Goal: Information Seeking & Learning: Learn about a topic

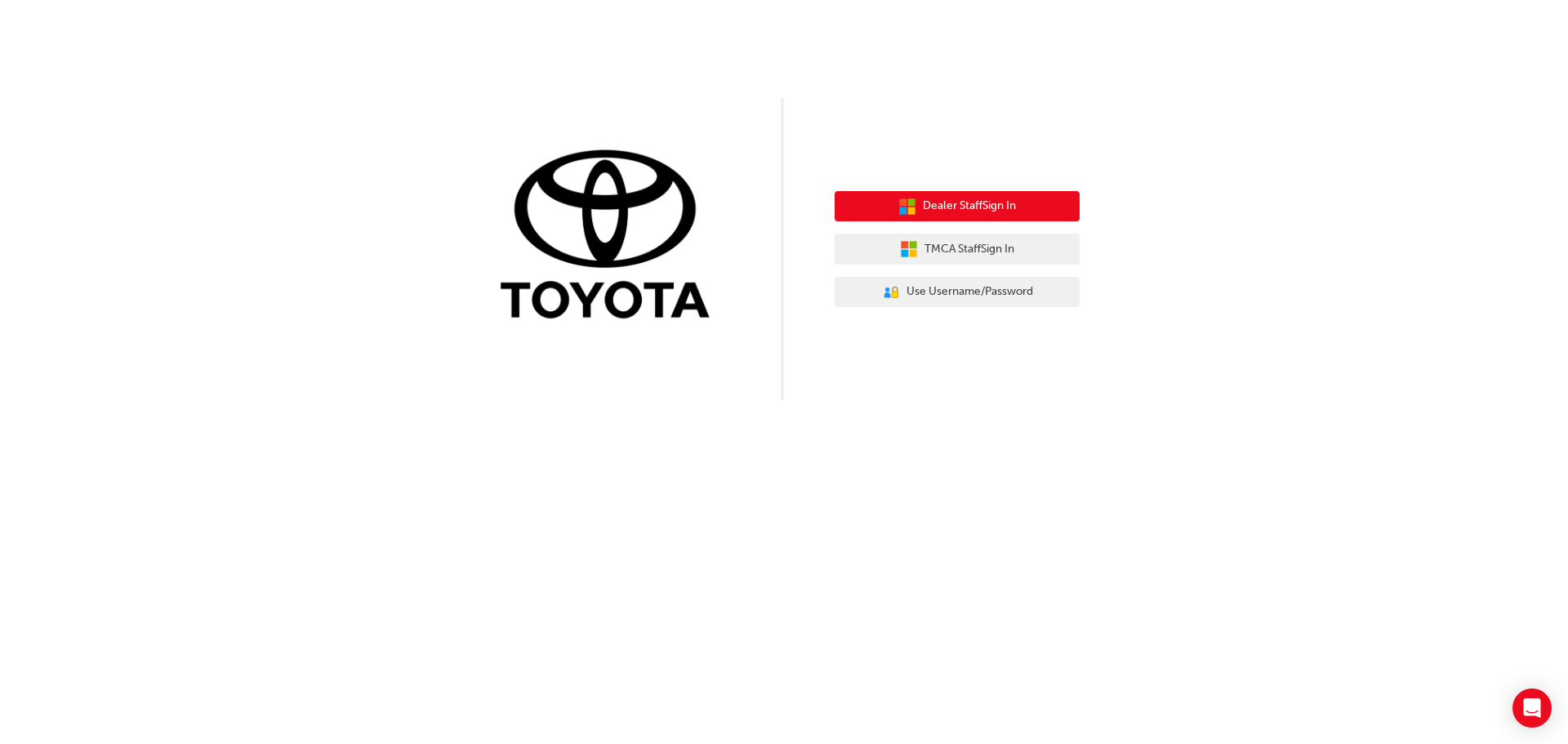
click at [955, 208] on span "Dealer Staff Sign In" at bounding box center [969, 206] width 93 height 18
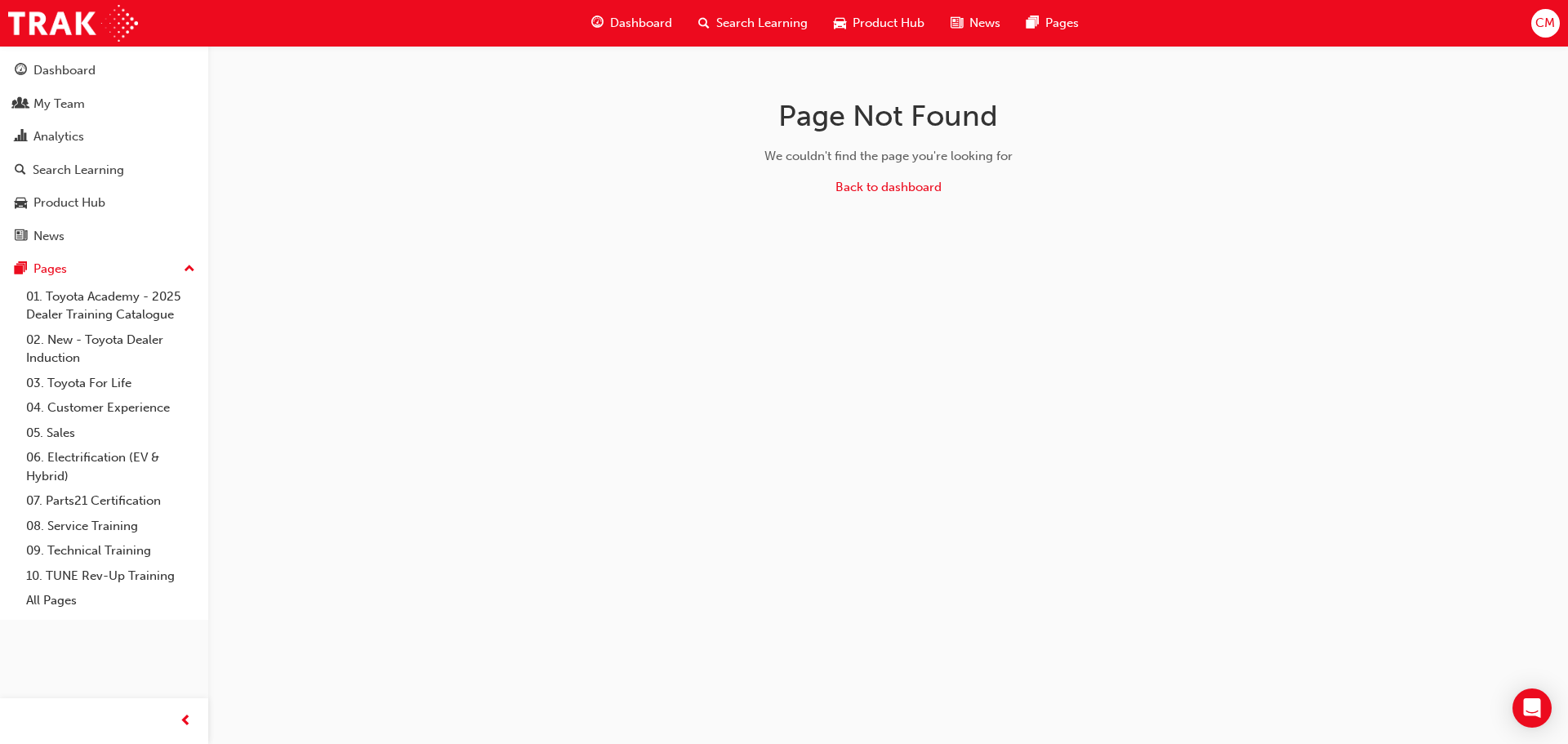
click at [657, 27] on span "Dashboard" at bounding box center [641, 23] width 62 height 18
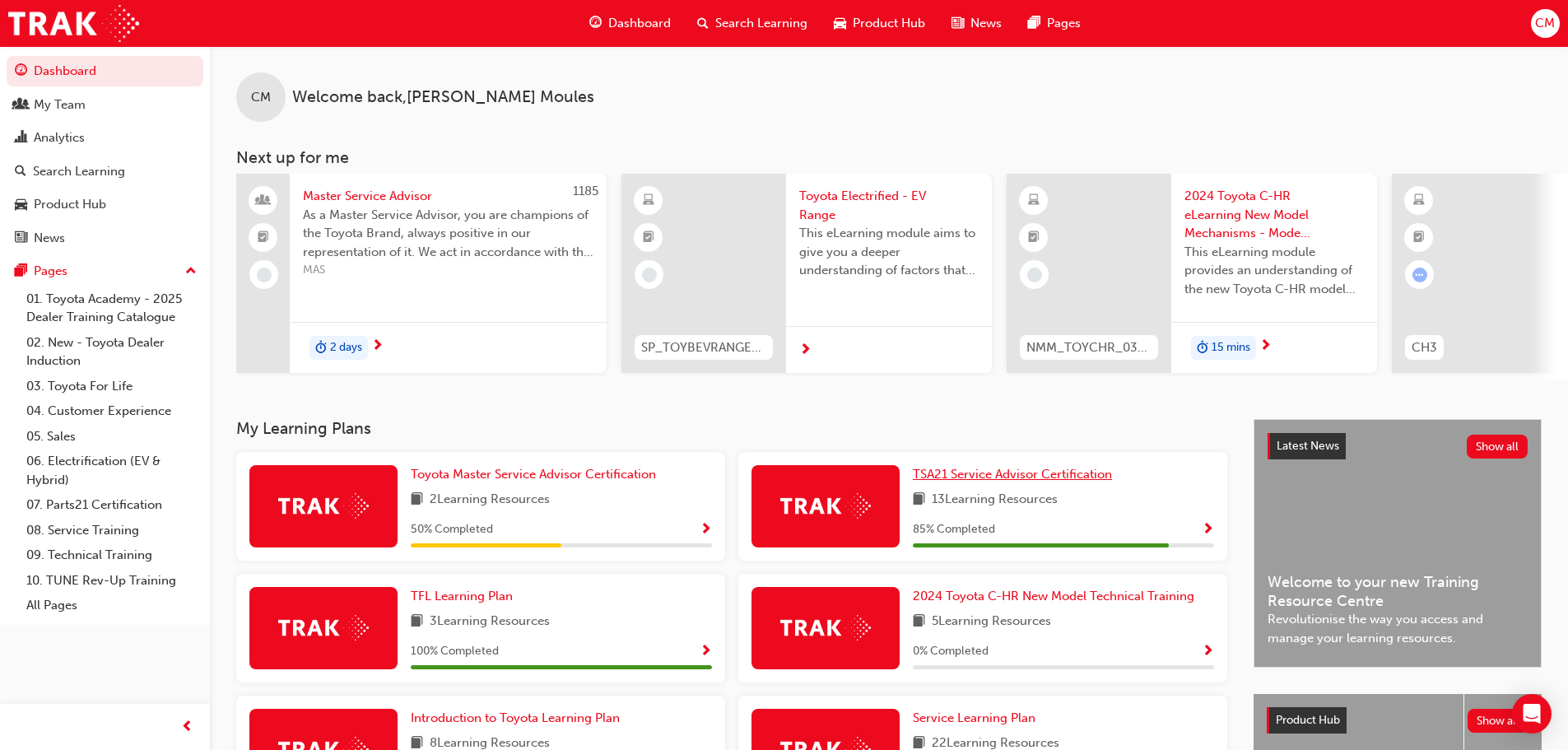
click at [1019, 482] on span "TSA21 Service Advisor Certification" at bounding box center [1013, 474] width 199 height 15
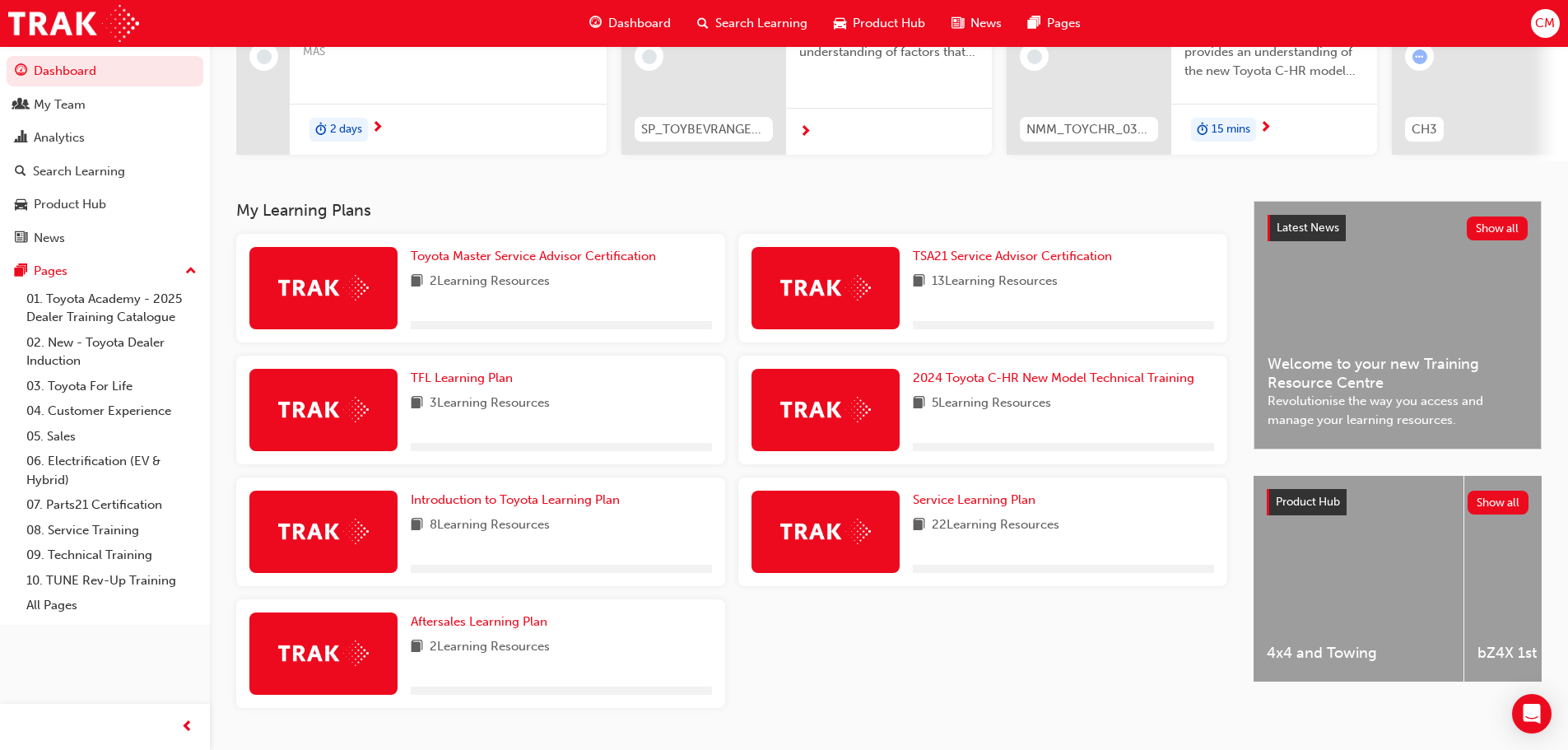
scroll to position [247, 0]
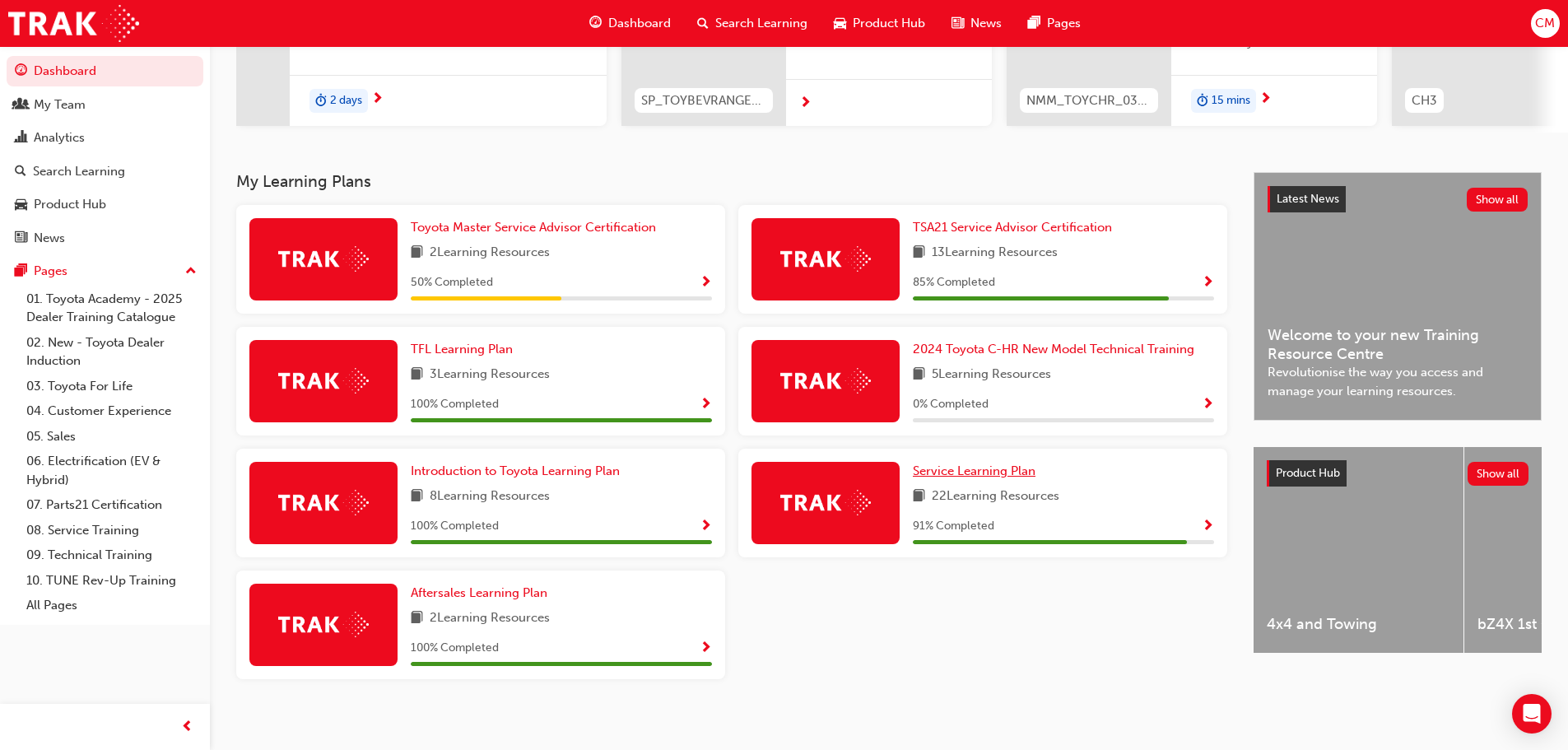
click at [1020, 469] on link "Service Learning Plan" at bounding box center [977, 471] width 129 height 19
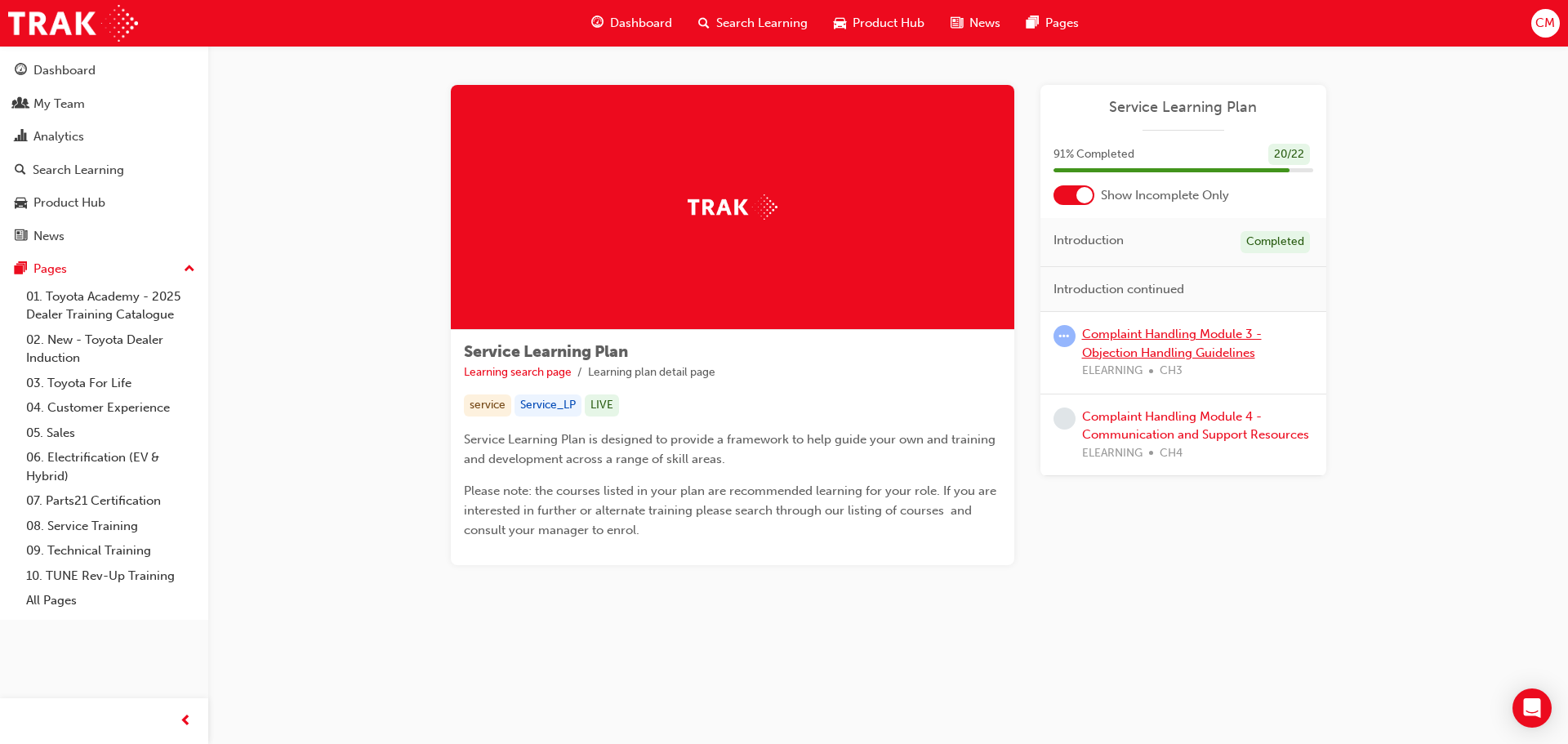
click at [1177, 334] on link "Complaint Handling Module 3 - Objection Handling Guidelines" at bounding box center [1171, 343] width 180 height 33
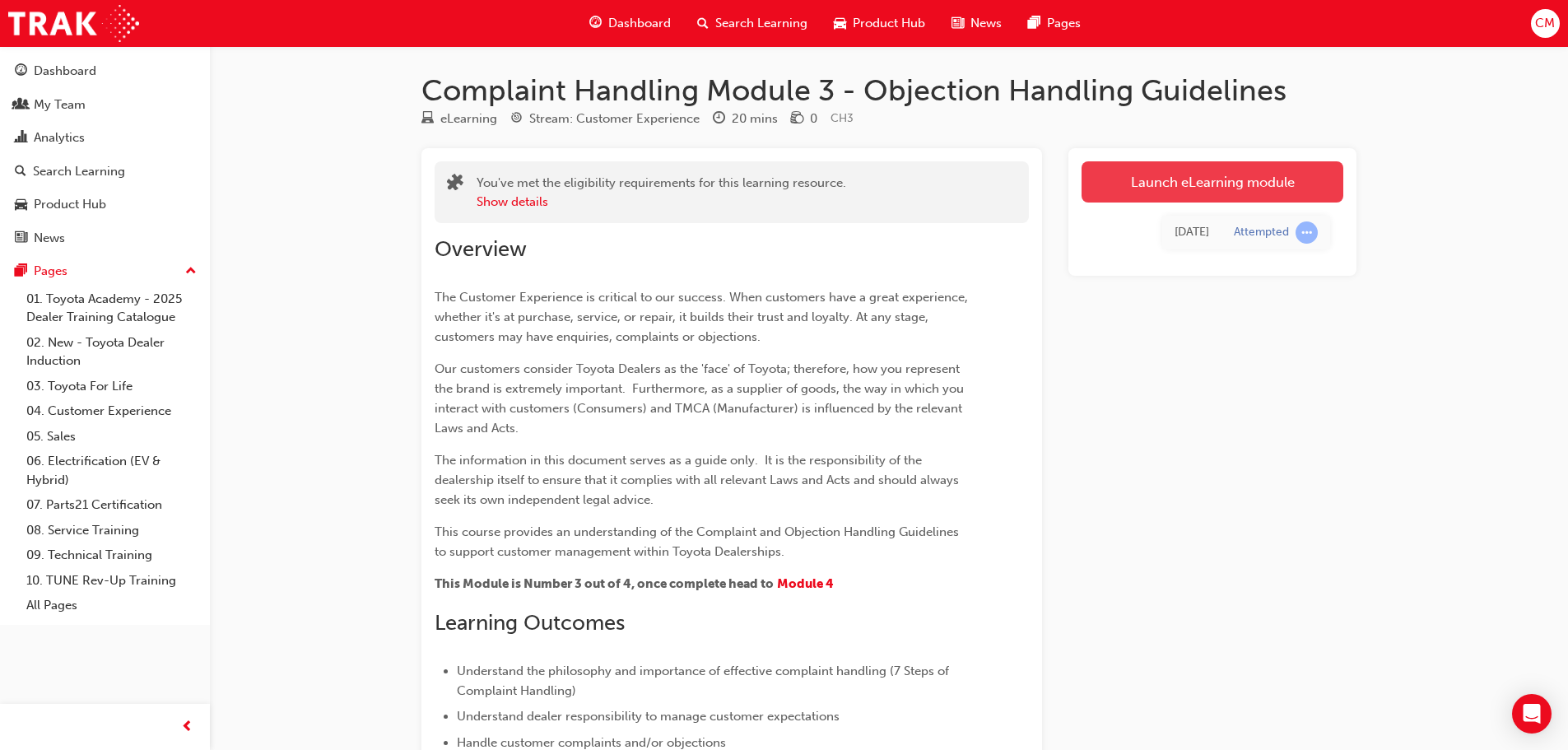
click at [1176, 182] on link "Launch eLearning module" at bounding box center [1213, 181] width 262 height 41
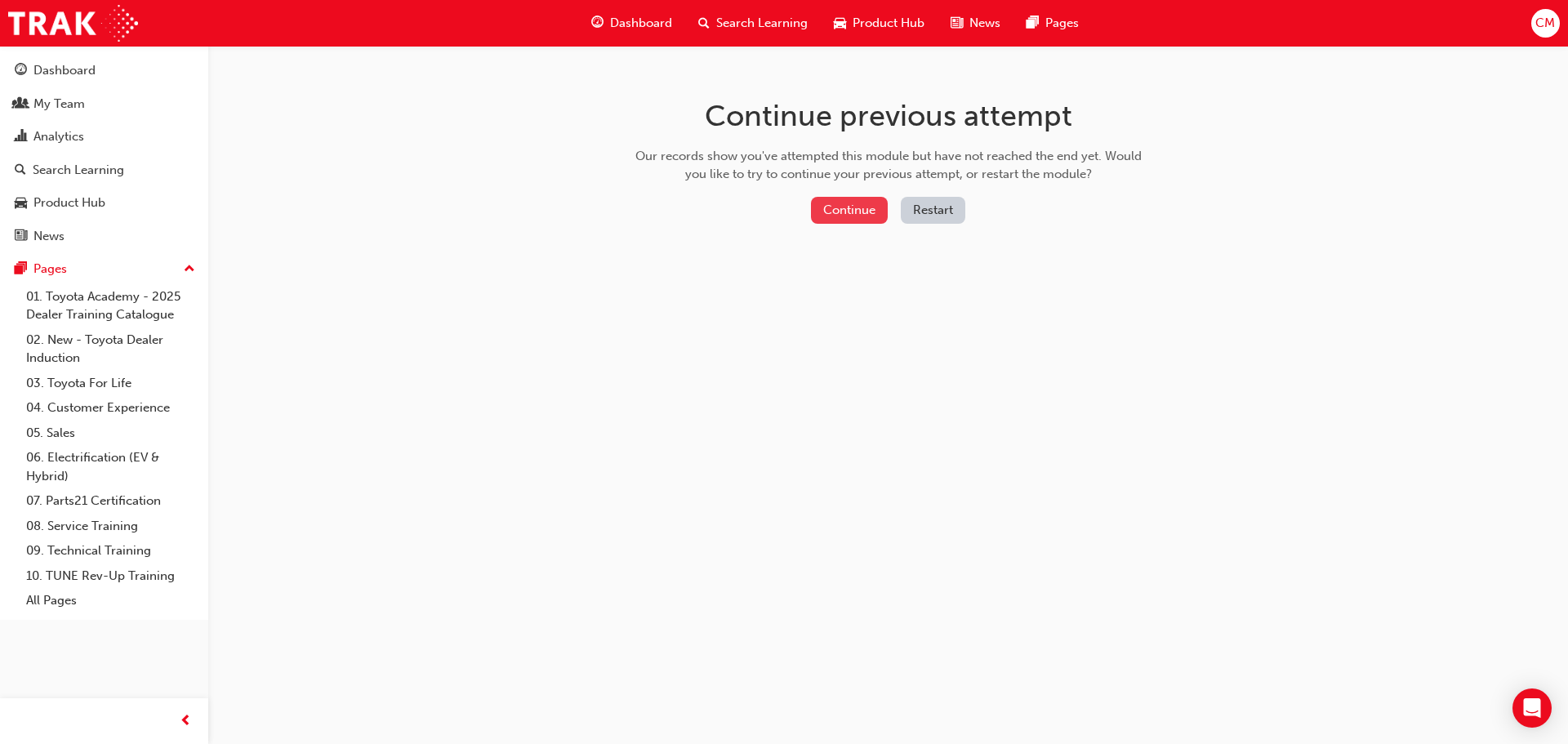
click at [846, 218] on button "Continue" at bounding box center [850, 210] width 77 height 27
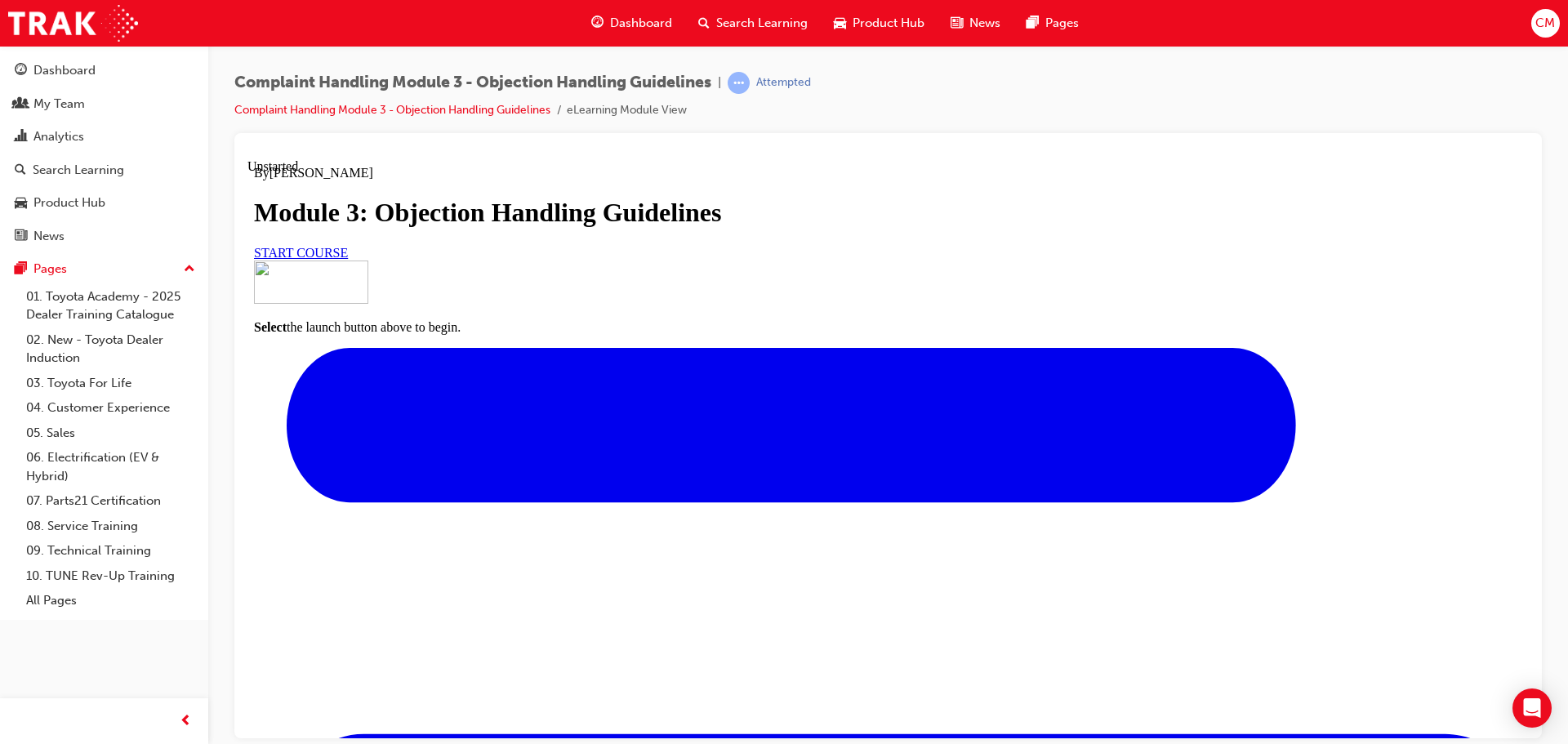
click at [348, 259] on link "START COURSE" at bounding box center [301, 252] width 94 height 14
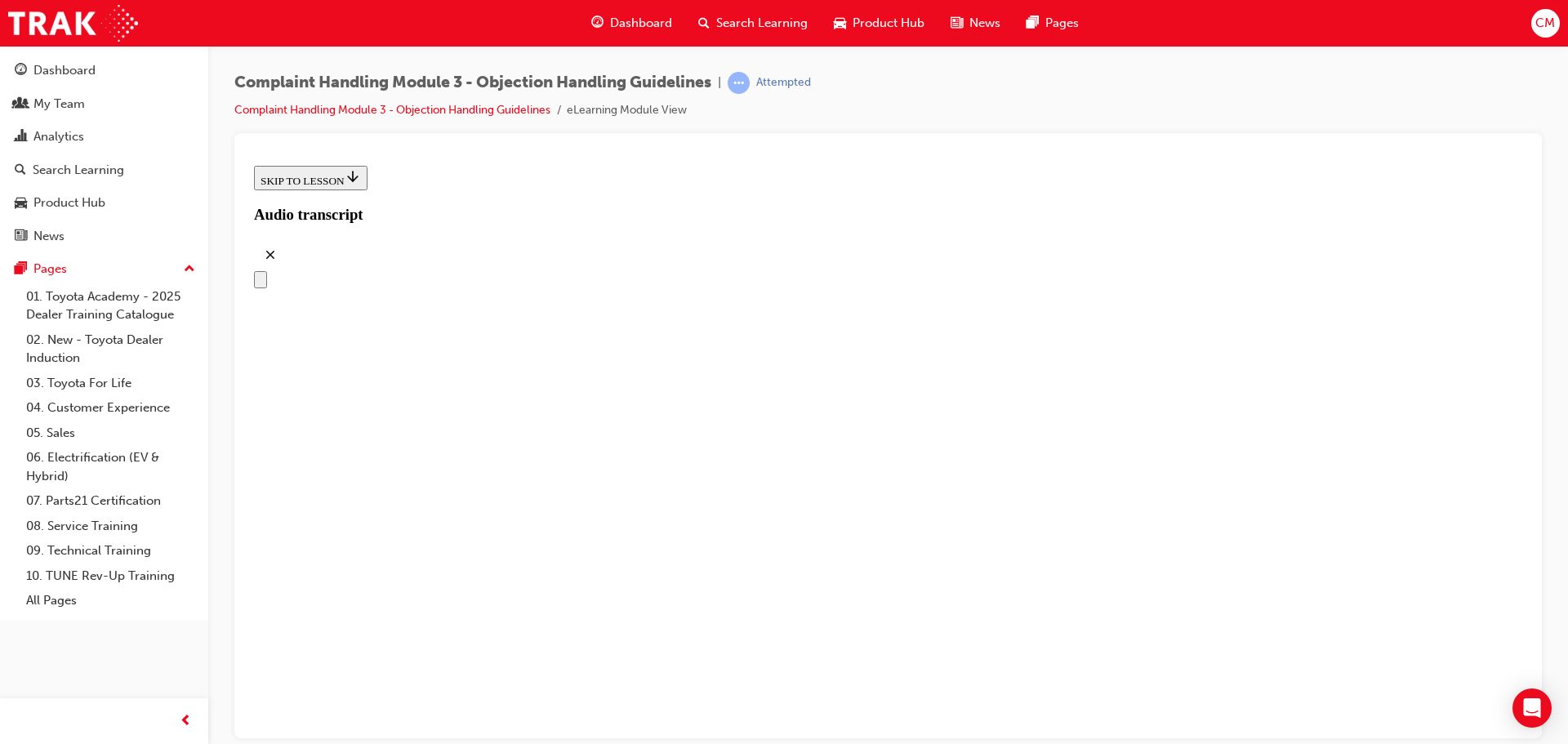
scroll to position [239, 0]
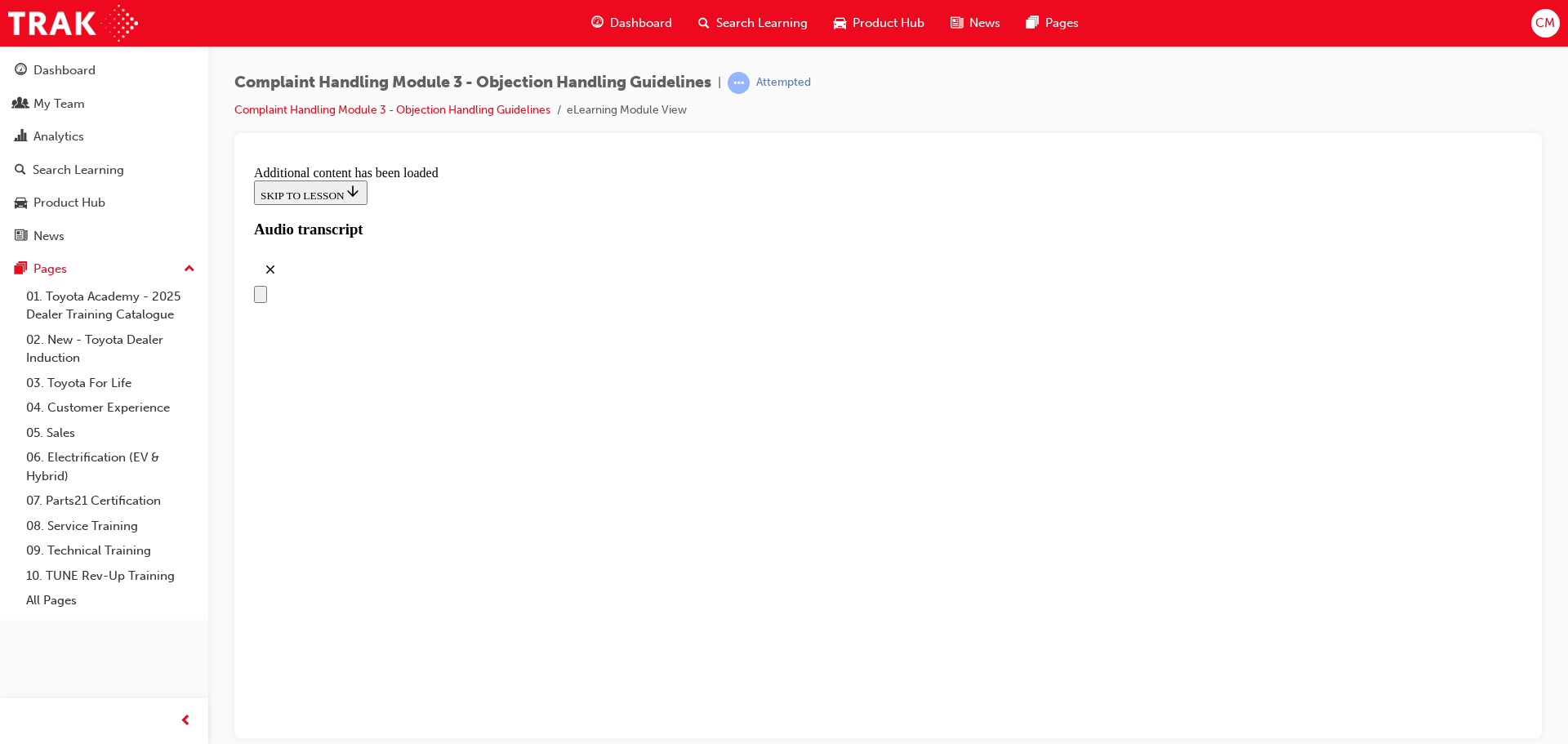
drag, startPoint x: 1020, startPoint y: 208, endPoint x: 1164, endPoint y: 196, distance: 144.5
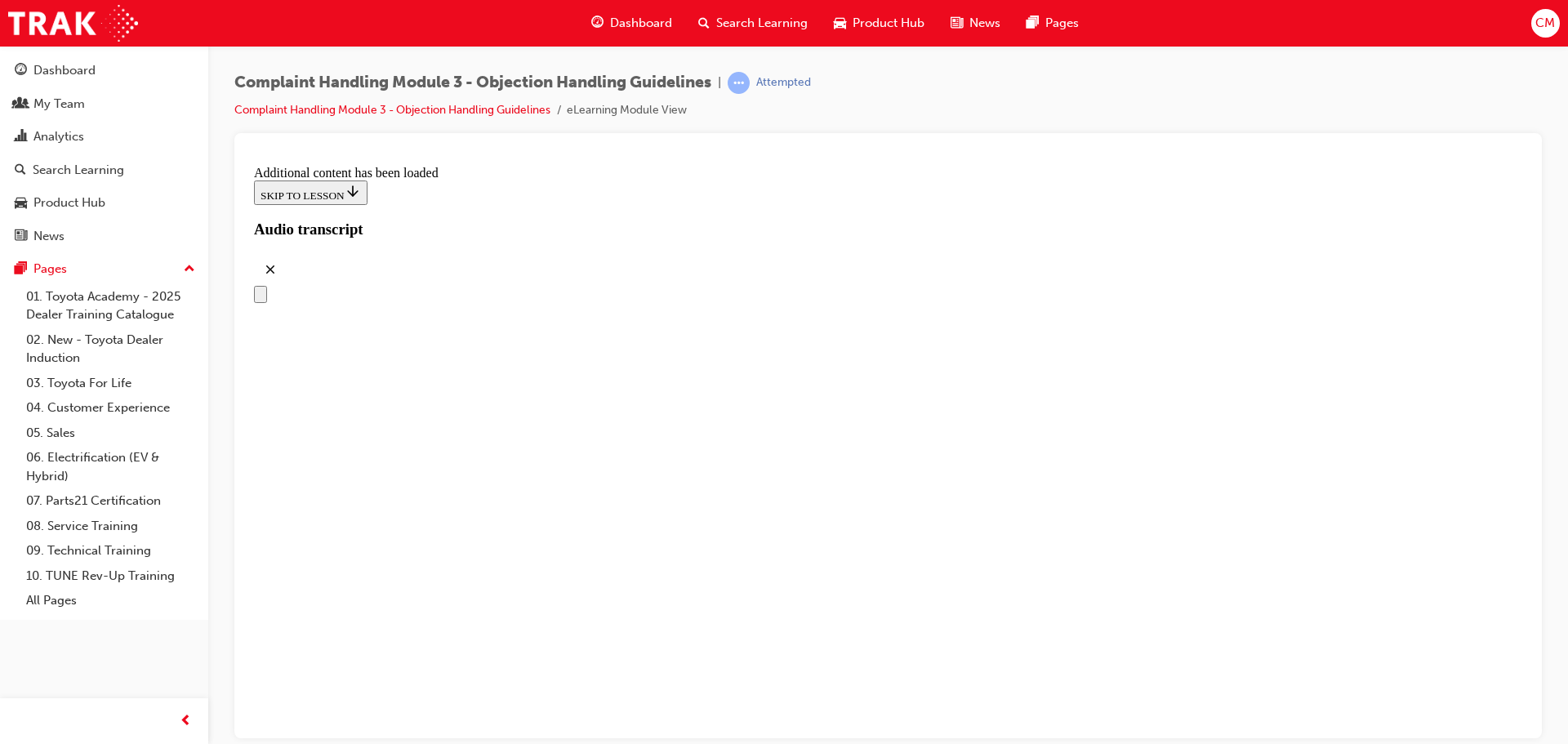
drag, startPoint x: 1118, startPoint y: 459, endPoint x: 1214, endPoint y: 465, distance: 96.2
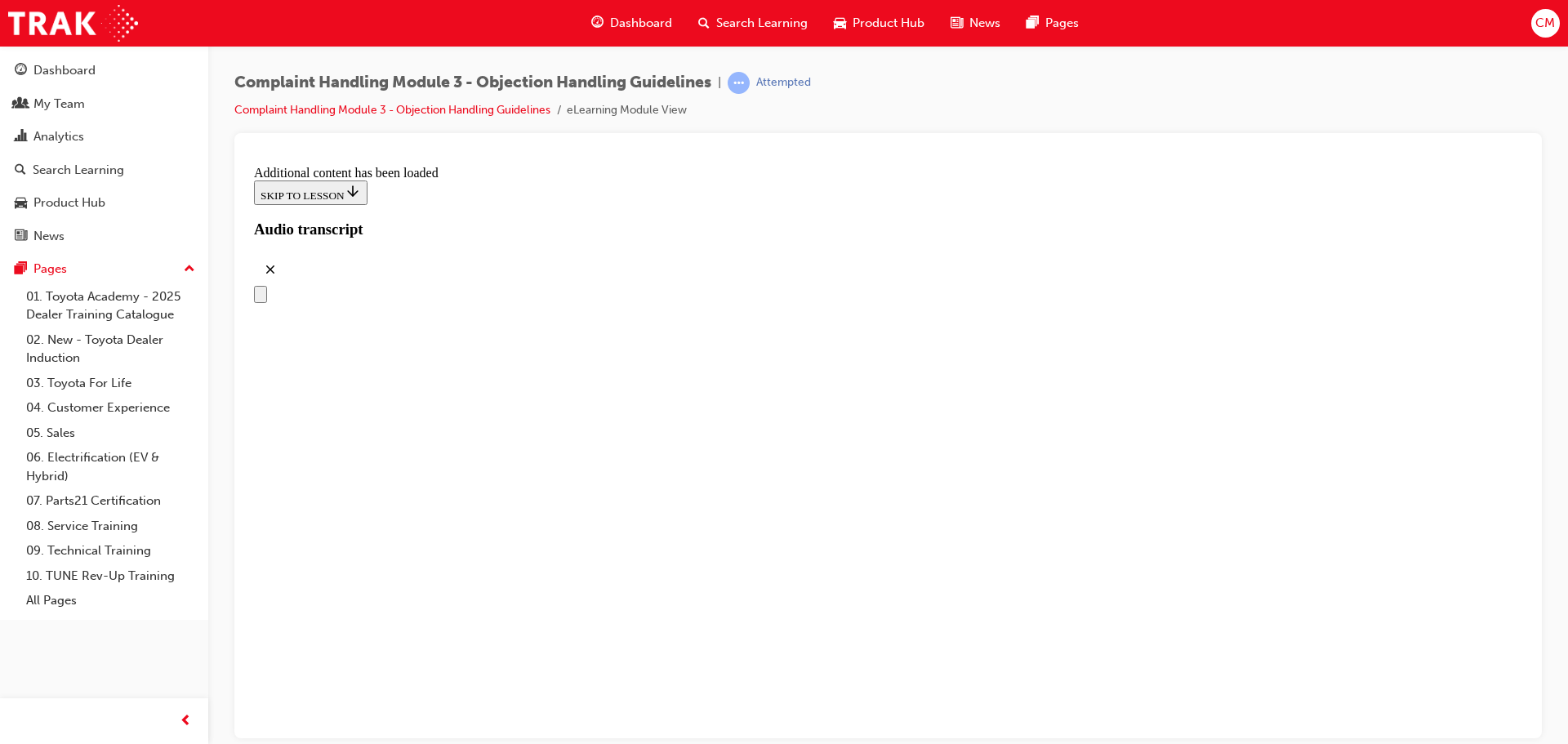
drag, startPoint x: 963, startPoint y: 398, endPoint x: 1126, endPoint y: 469, distance: 177.8
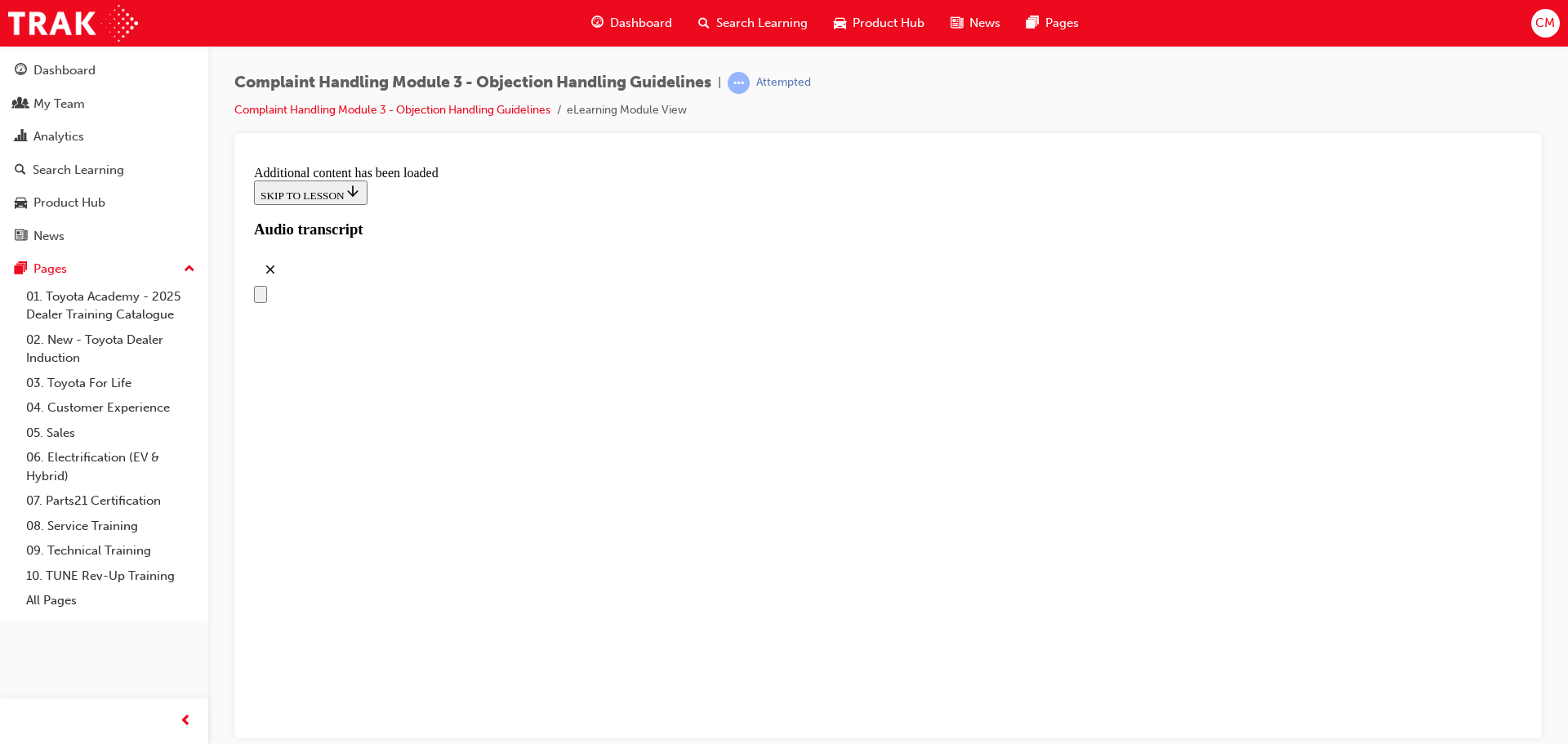
drag, startPoint x: 599, startPoint y: 400, endPoint x: 855, endPoint y: 403, distance: 256.0
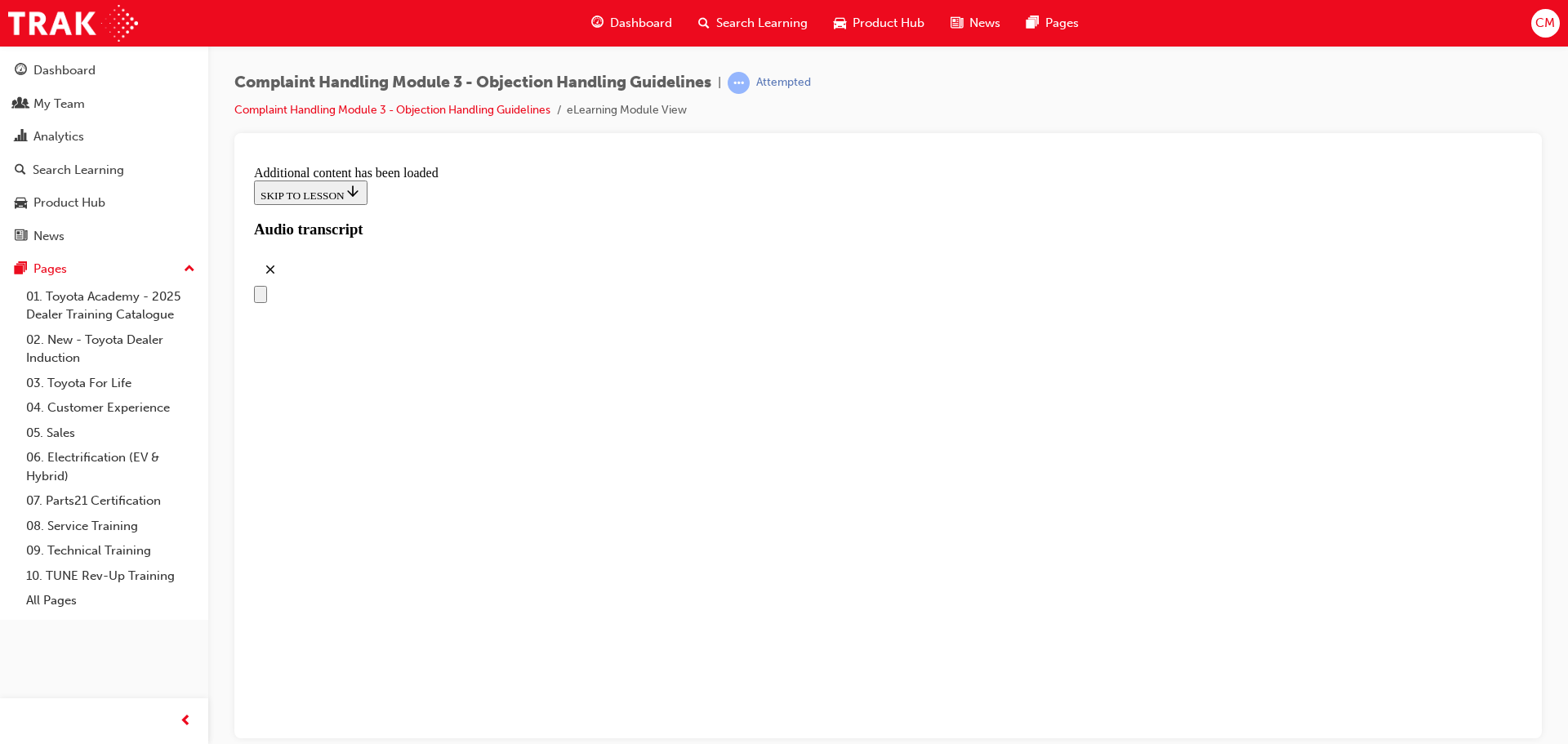
drag, startPoint x: 618, startPoint y: 437, endPoint x: 858, endPoint y: 428, distance: 240.2
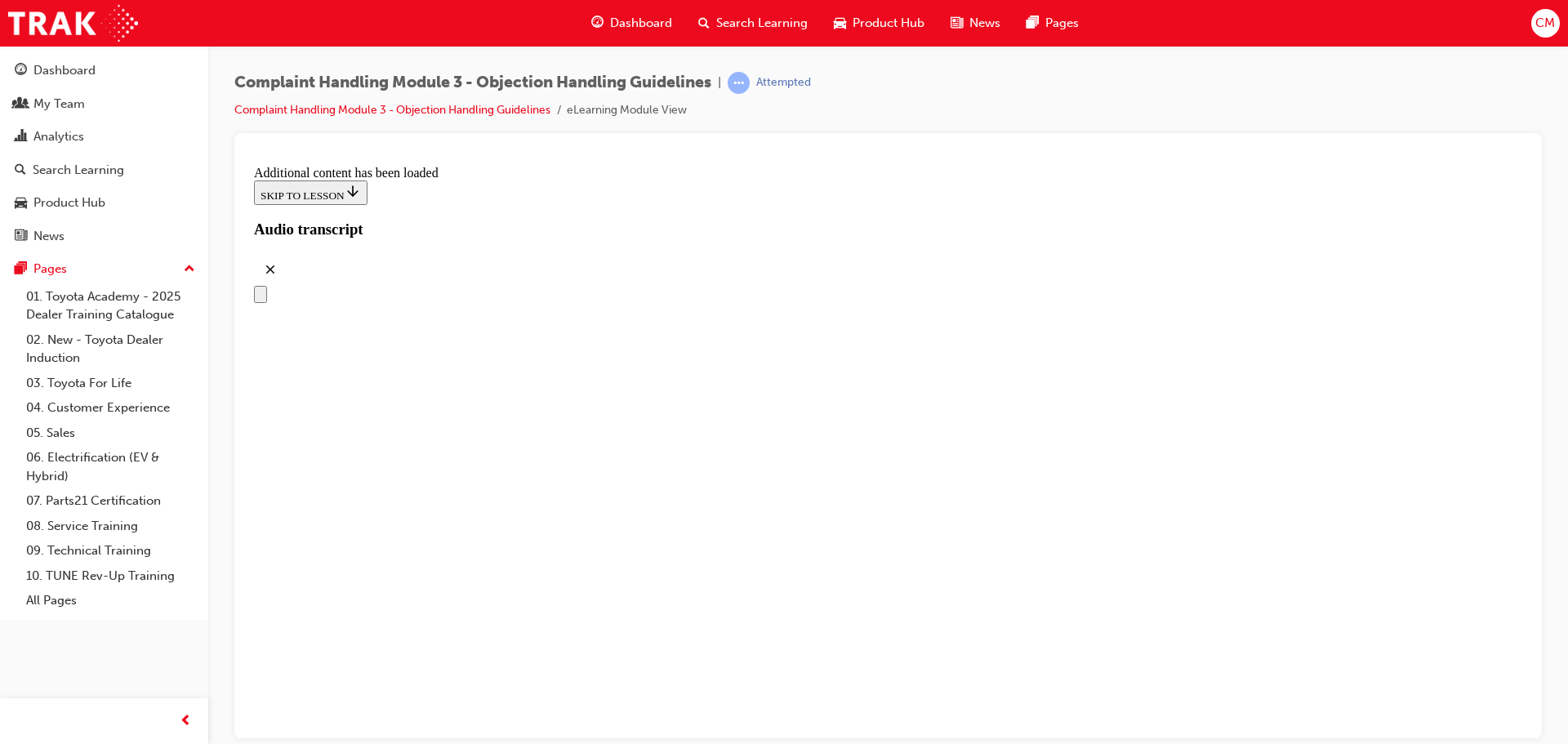
drag, startPoint x: 524, startPoint y: 363, endPoint x: 818, endPoint y: 358, distance: 294.0
drag, startPoint x: 526, startPoint y: 398, endPoint x: 915, endPoint y: 393, distance: 389.0
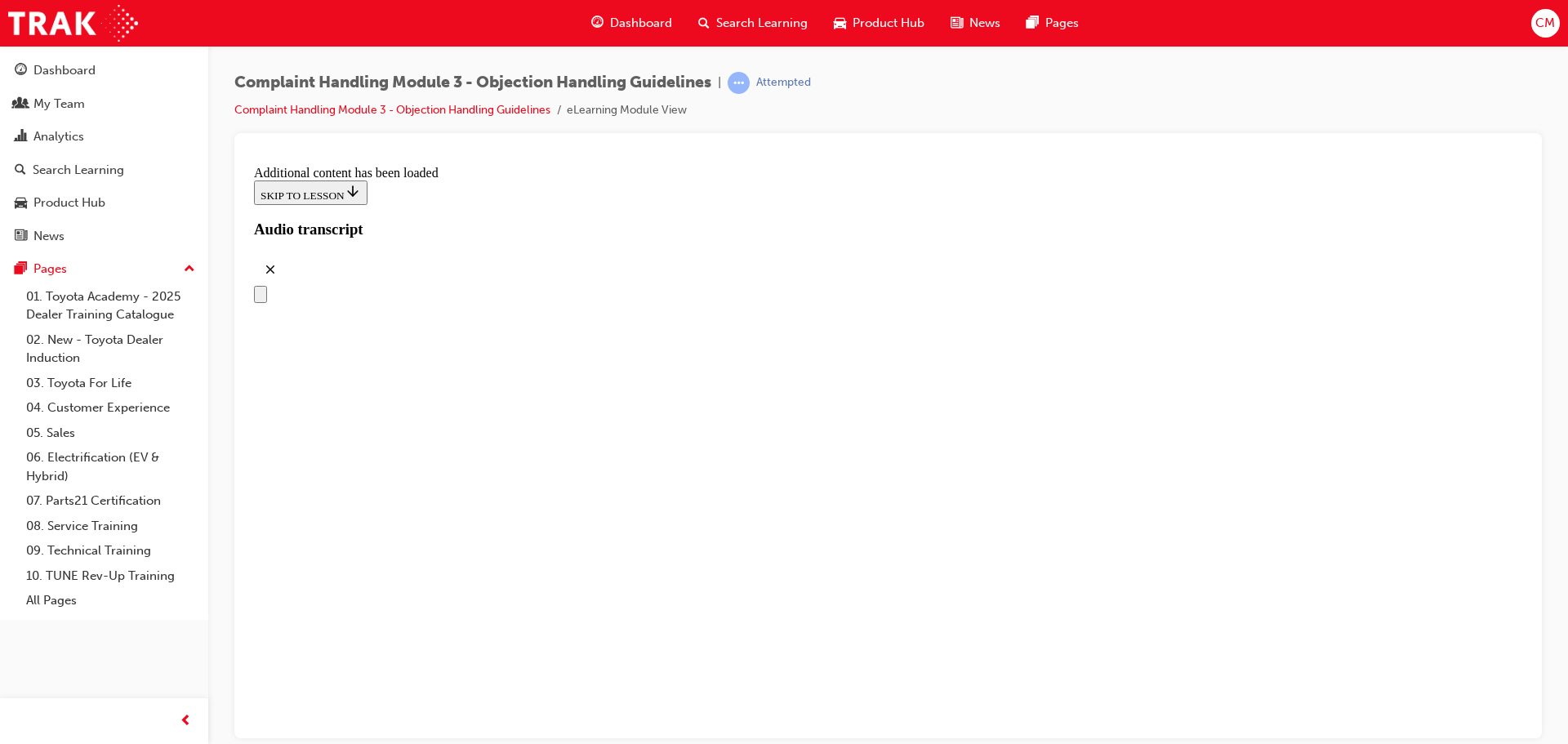
drag, startPoint x: 538, startPoint y: 420, endPoint x: 870, endPoint y: 440, distance: 332.6
drag, startPoint x: 609, startPoint y: 445, endPoint x: 907, endPoint y: 439, distance: 298.1
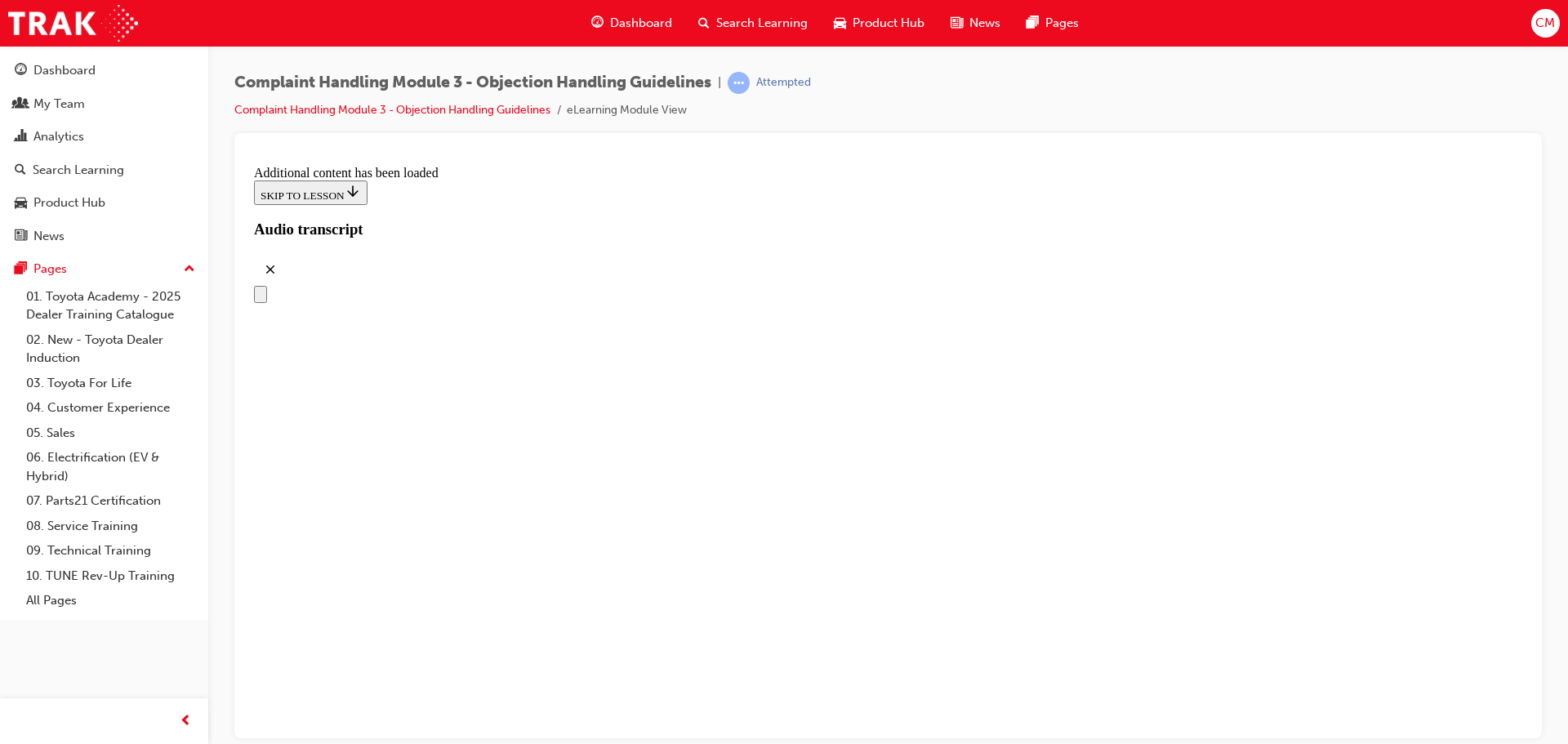
scroll to position [5275, 0]
drag, startPoint x: 753, startPoint y: 434, endPoint x: 1026, endPoint y: 346, distance: 286.8
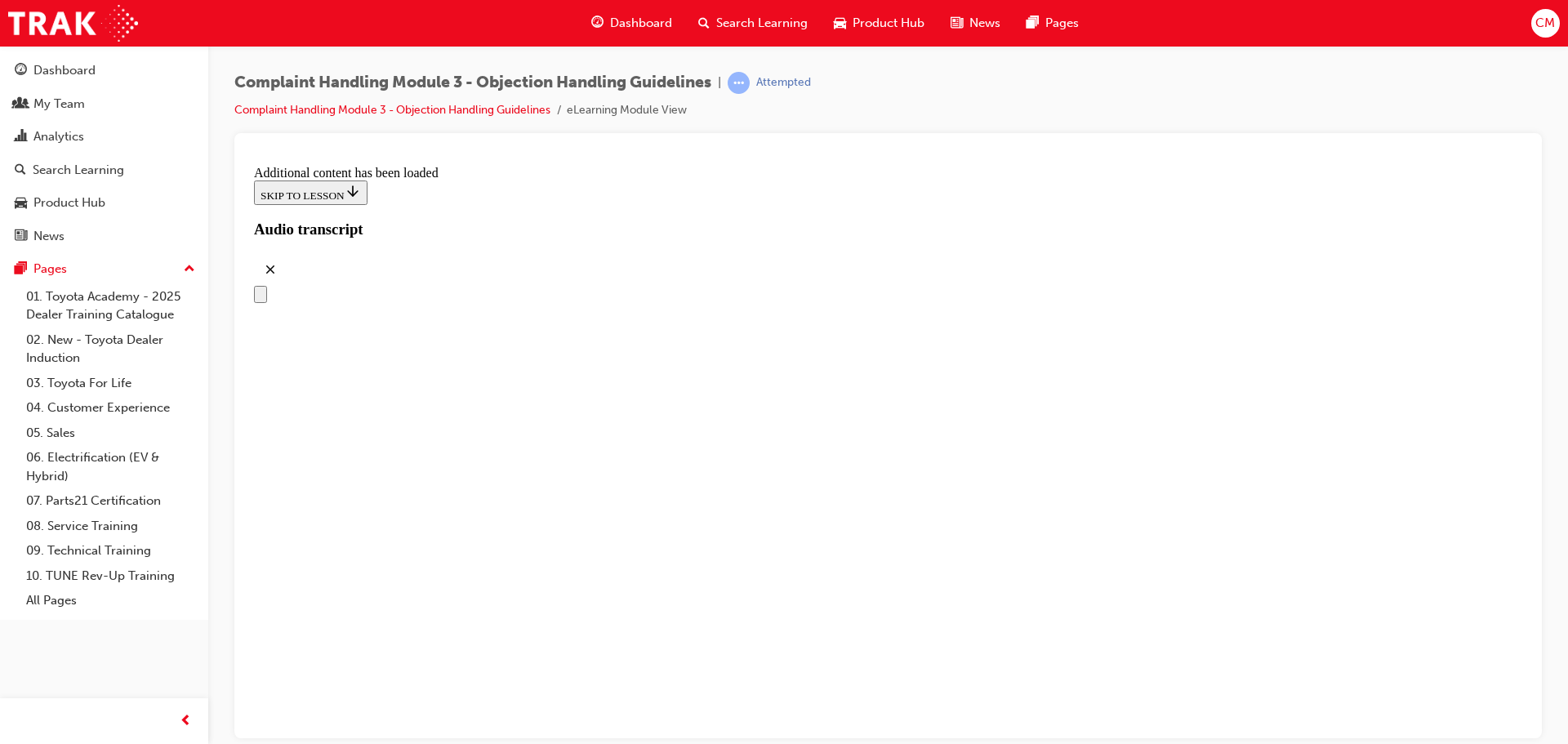
drag, startPoint x: 802, startPoint y: 426, endPoint x: 1100, endPoint y: 420, distance: 298.1
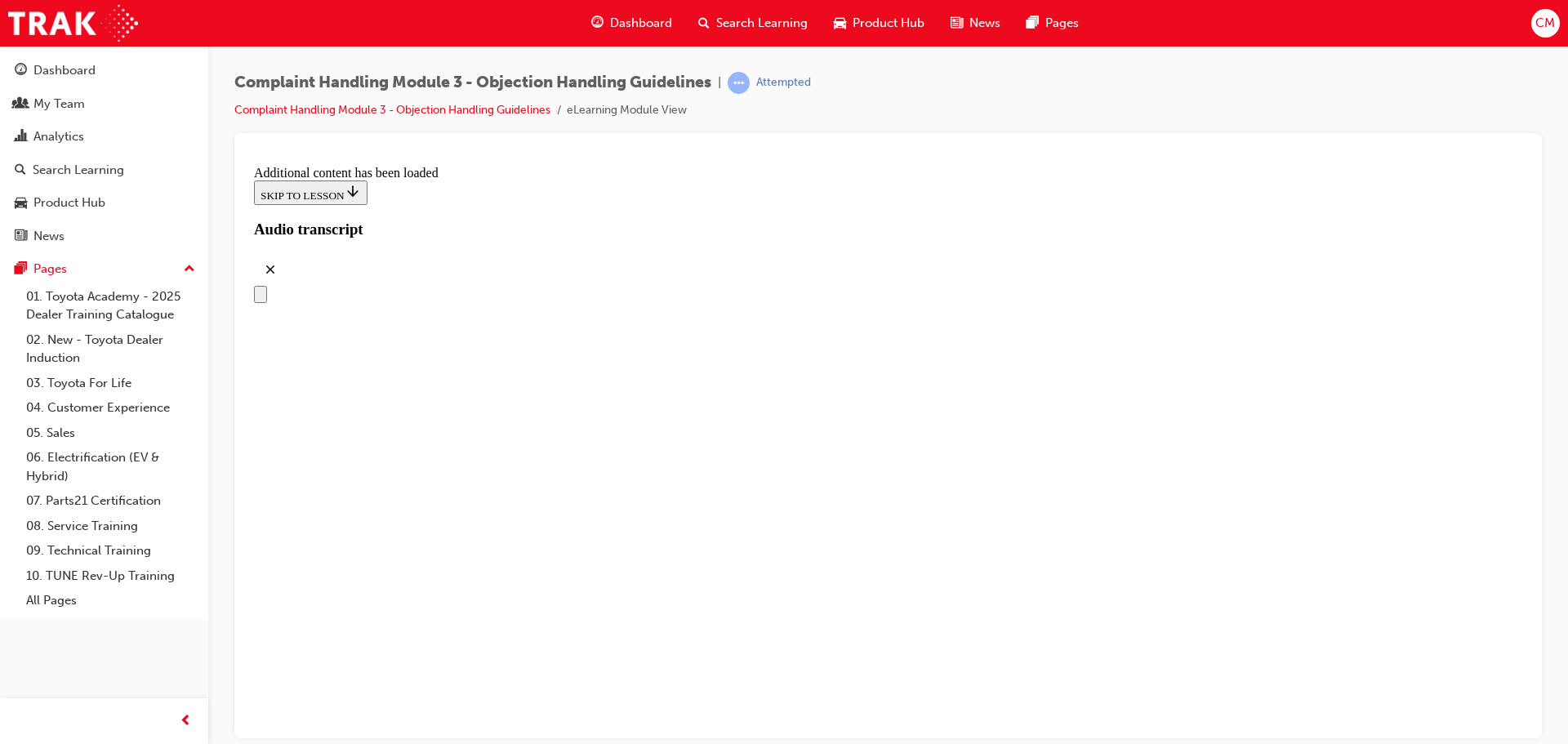
drag, startPoint x: 1118, startPoint y: 488, endPoint x: 1117, endPoint y: 506, distance: 18.0
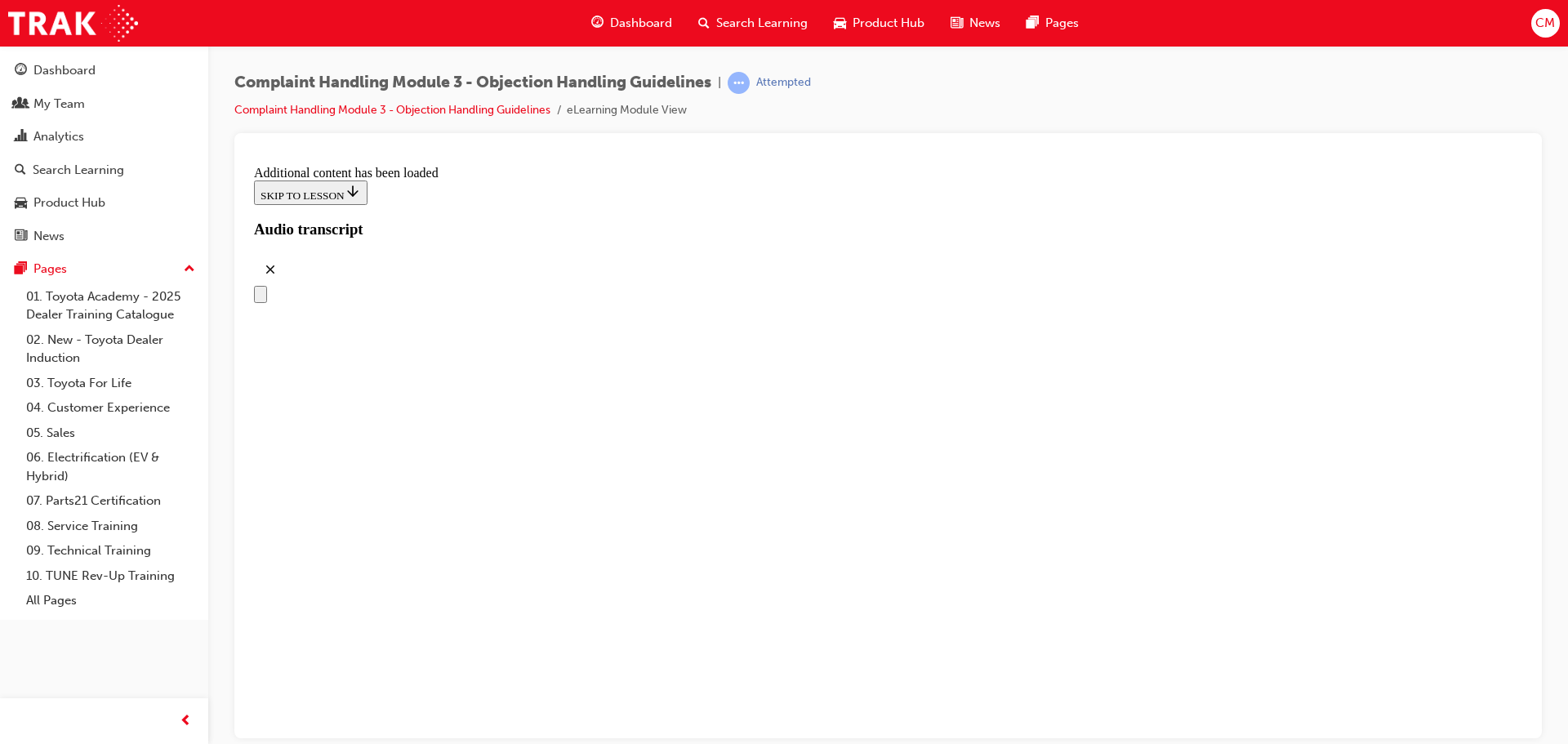
drag, startPoint x: 743, startPoint y: 428, endPoint x: 747, endPoint y: 357, distance: 71.1
drag, startPoint x: 759, startPoint y: 418, endPoint x: 791, endPoint y: 430, distance: 34.2
drag, startPoint x: 809, startPoint y: 524, endPoint x: 849, endPoint y: 526, distance: 40.0
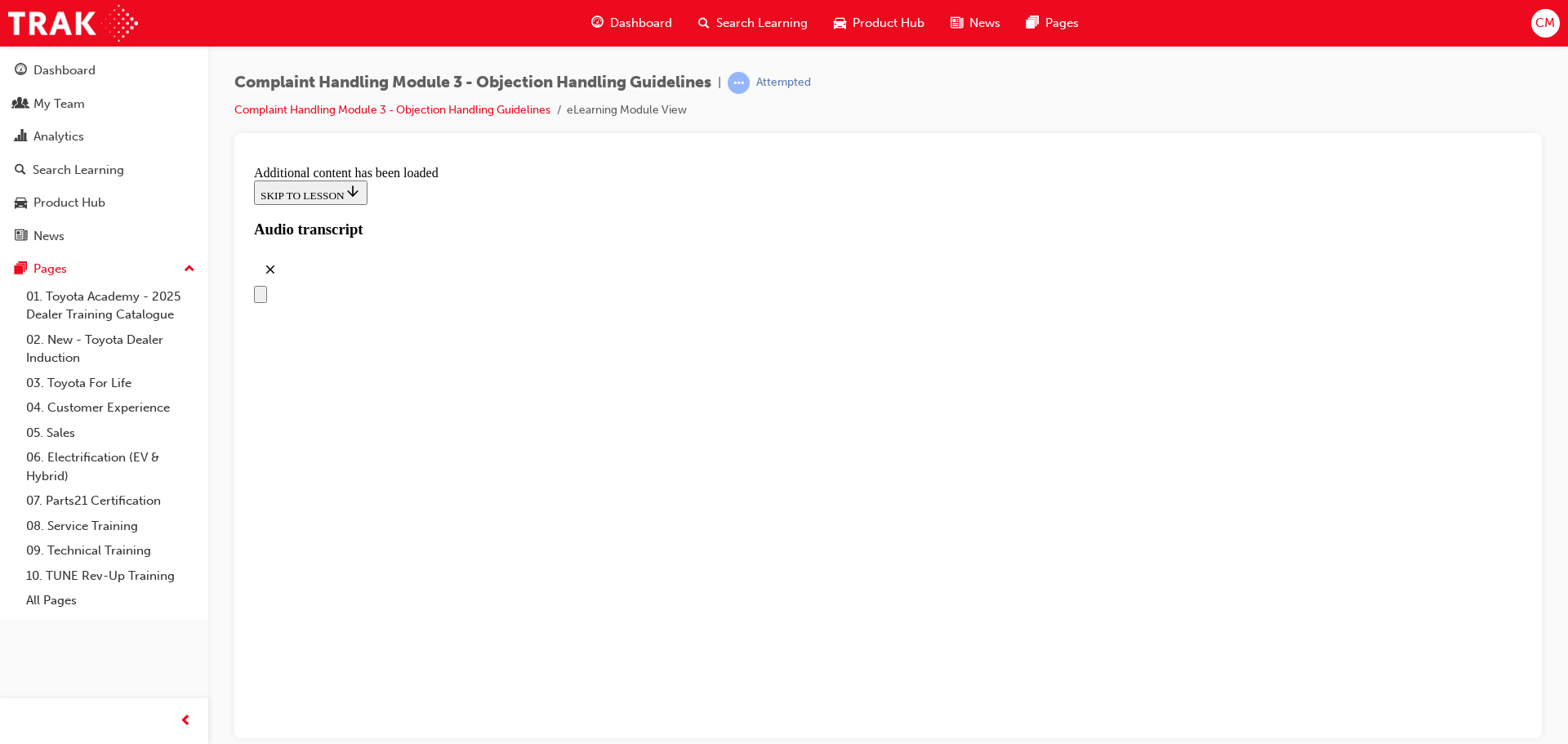
drag, startPoint x: 791, startPoint y: 687, endPoint x: 843, endPoint y: 610, distance: 92.9
drag, startPoint x: 789, startPoint y: 680, endPoint x: 846, endPoint y: 679, distance: 57.0
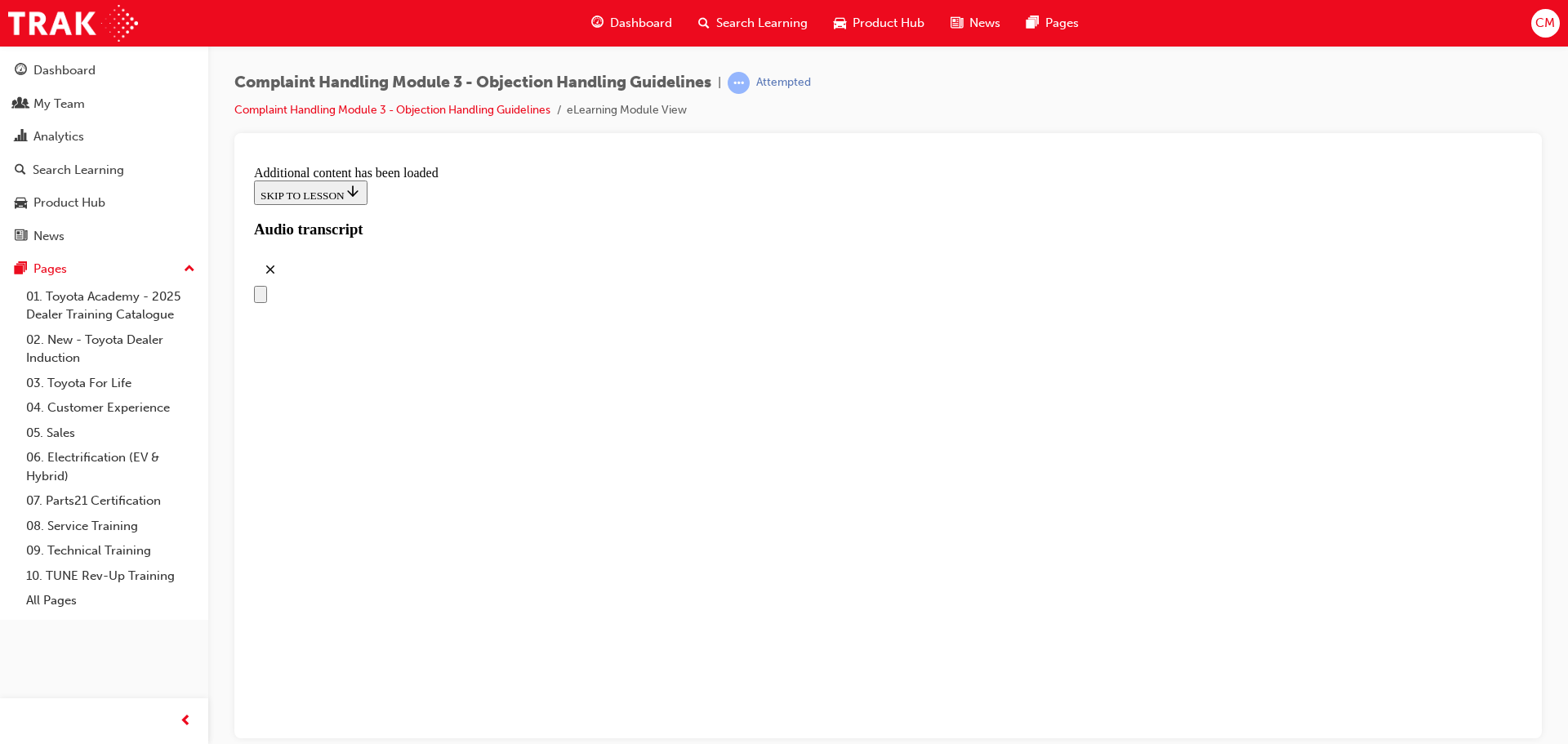
drag, startPoint x: 793, startPoint y: 428, endPoint x: 801, endPoint y: 427, distance: 8.1
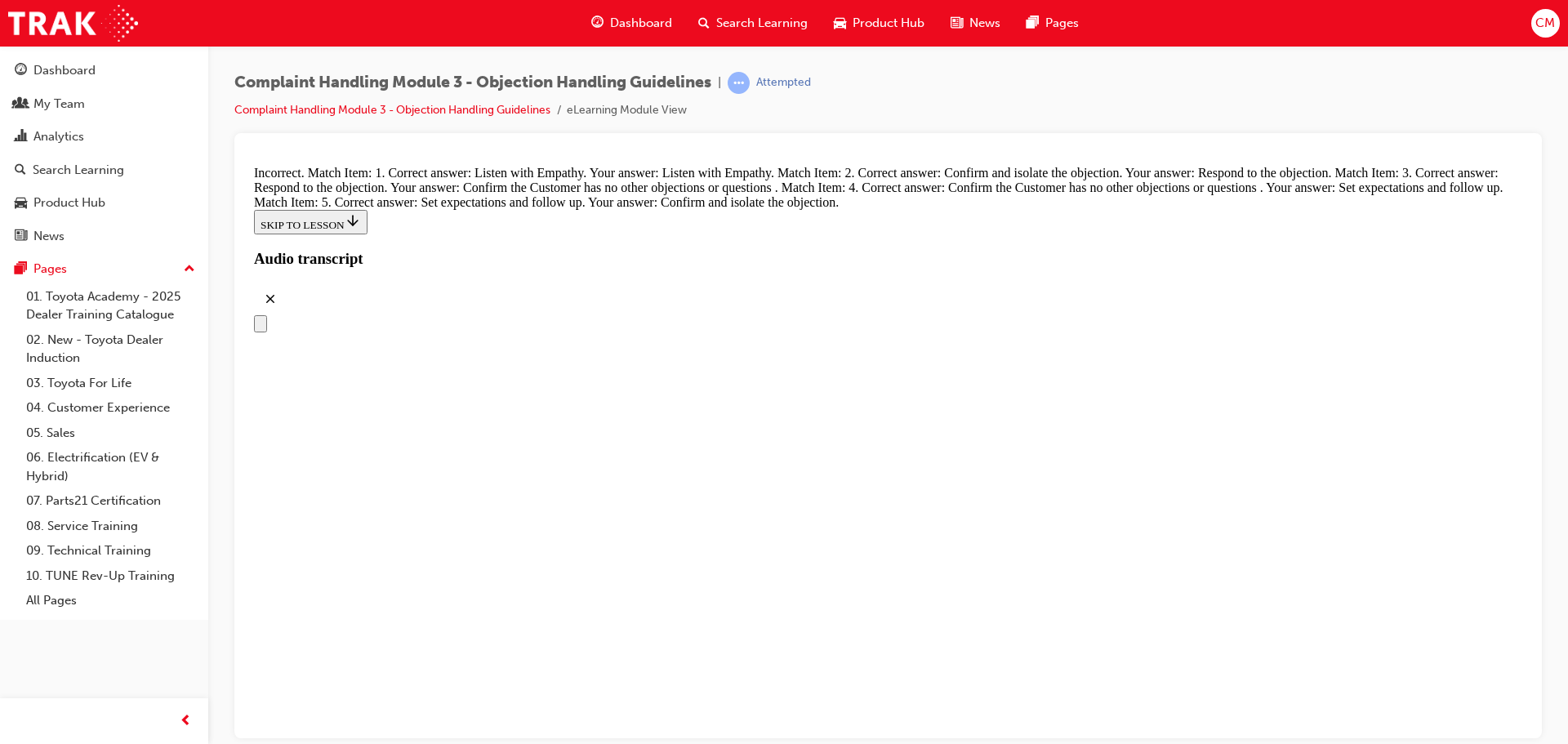
drag, startPoint x: 784, startPoint y: 521, endPoint x: 797, endPoint y: 474, distance: 48.8
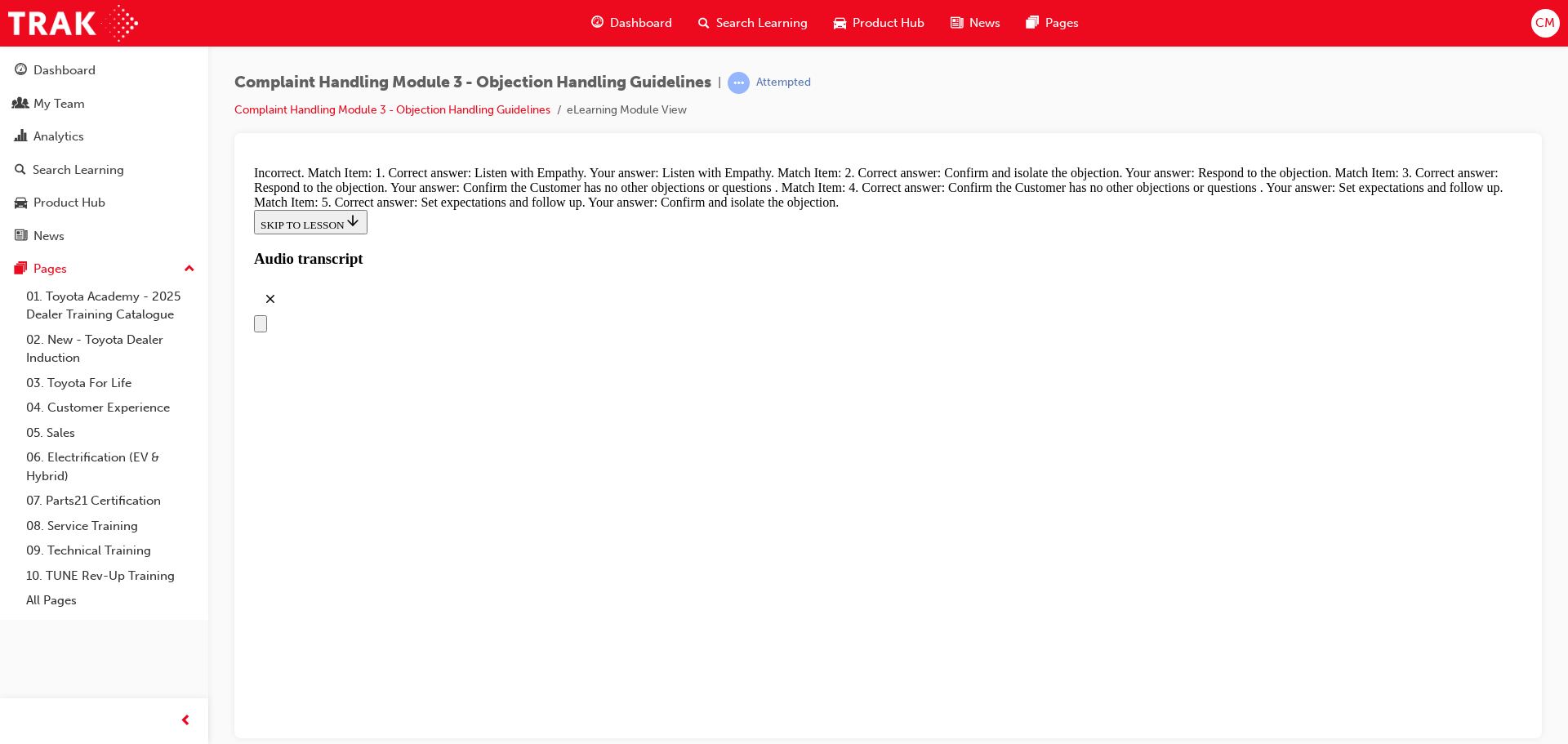
drag, startPoint x: 822, startPoint y: 613, endPoint x: 849, endPoint y: 547, distance: 71.3
drag, startPoint x: 781, startPoint y: 536, endPoint x: 809, endPoint y: 485, distance: 58.2
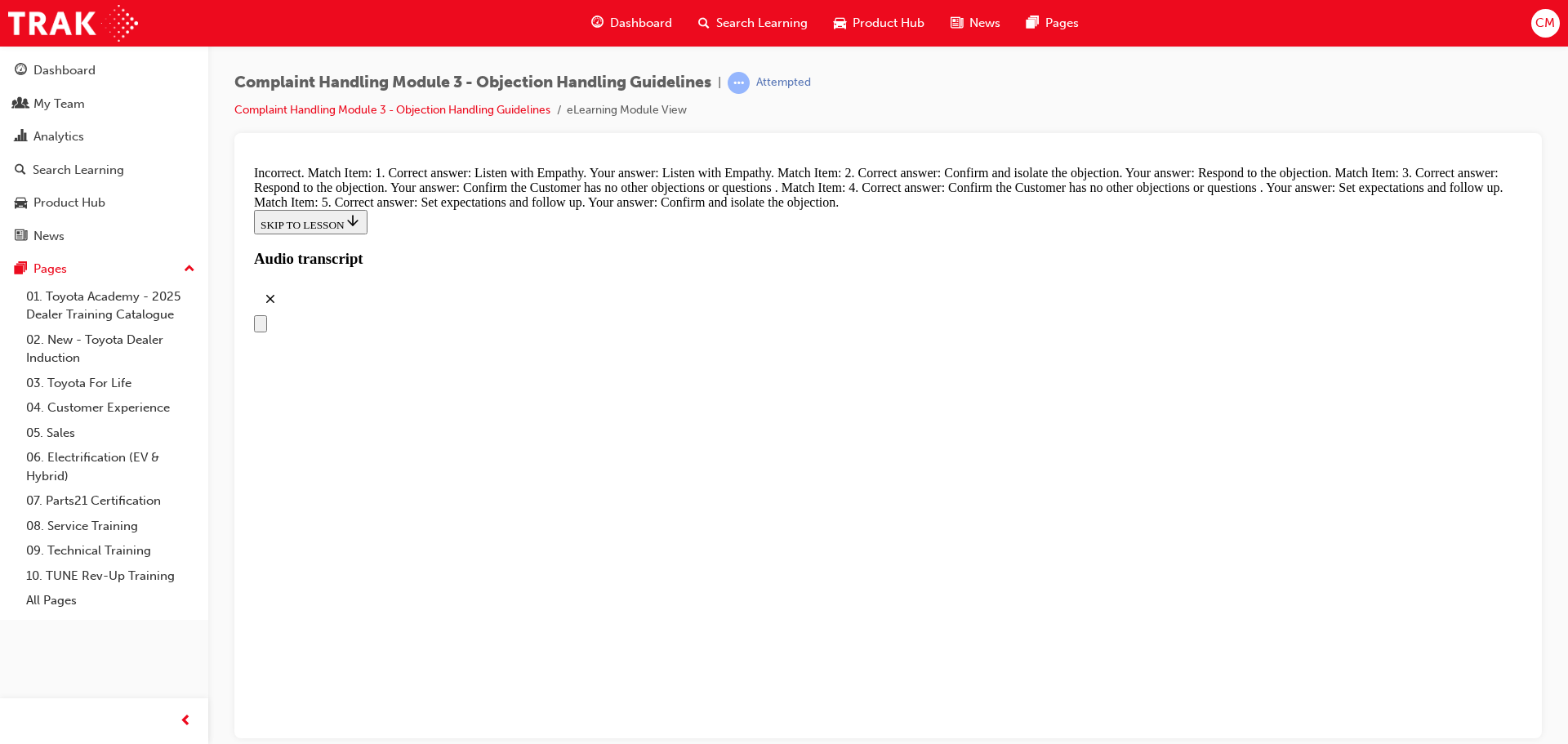
drag, startPoint x: 715, startPoint y: 566, endPoint x: 759, endPoint y: 567, distance: 44.0
drag, startPoint x: 776, startPoint y: 393, endPoint x: 807, endPoint y: 392, distance: 31.0
drag, startPoint x: 833, startPoint y: 390, endPoint x: 848, endPoint y: 390, distance: 15.0
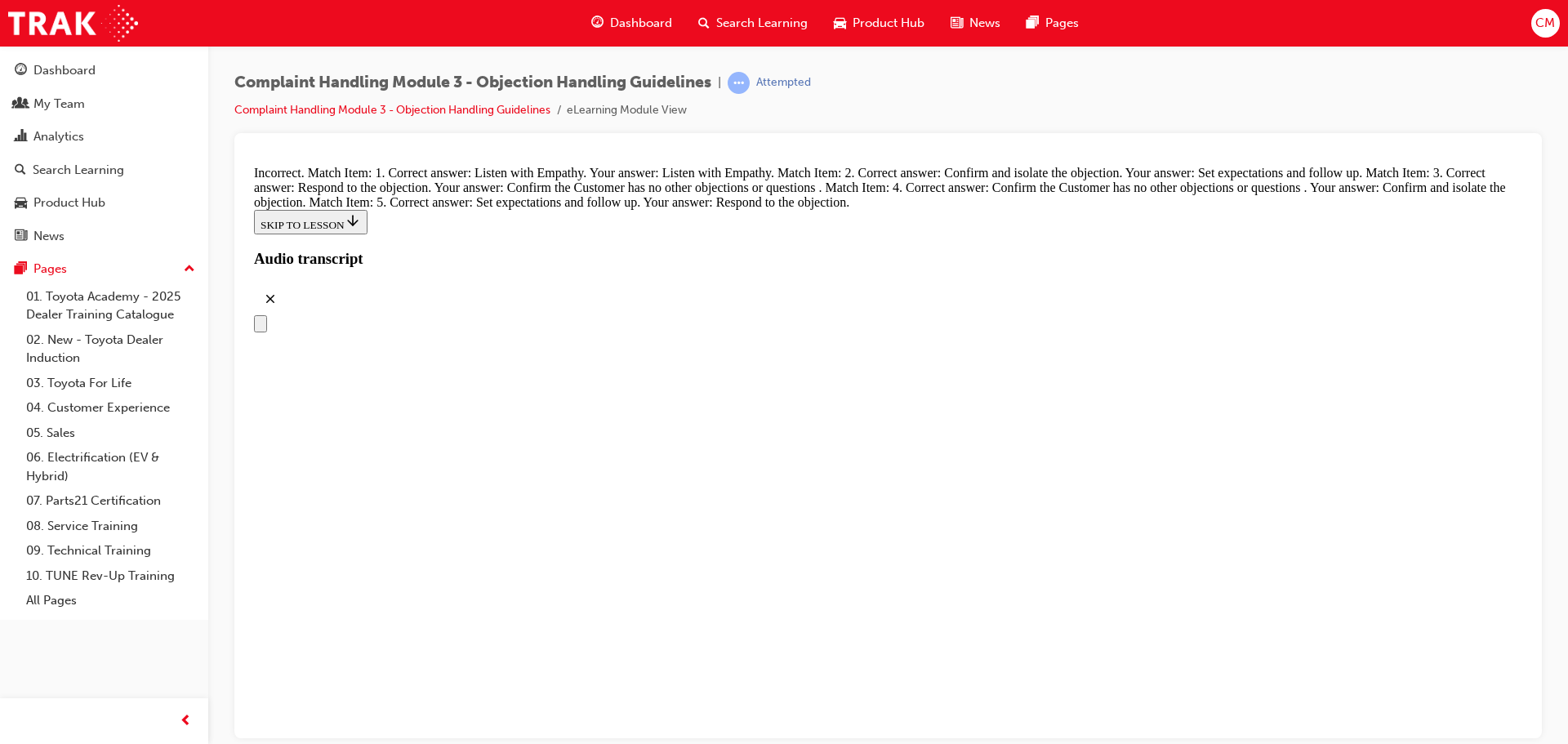
drag, startPoint x: 752, startPoint y: 459, endPoint x: 806, endPoint y: 461, distance: 54.0
drag, startPoint x: 741, startPoint y: 472, endPoint x: 779, endPoint y: 305, distance: 171.3
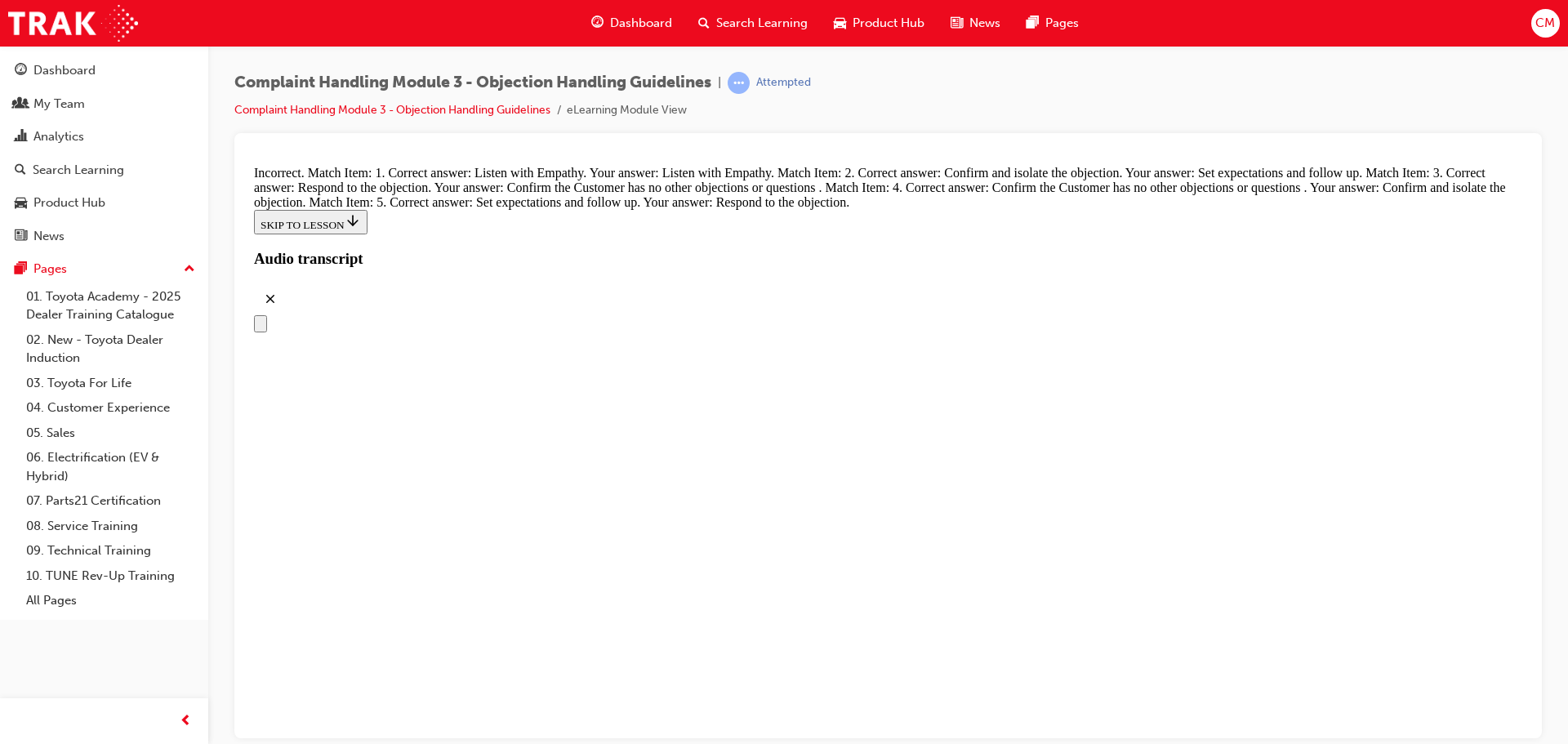
drag, startPoint x: 753, startPoint y: 466, endPoint x: 800, endPoint y: 397, distance: 83.5
drag, startPoint x: 766, startPoint y: 470, endPoint x: 784, endPoint y: 467, distance: 18.2
drag, startPoint x: 779, startPoint y: 540, endPoint x: 802, endPoint y: 536, distance: 23.3
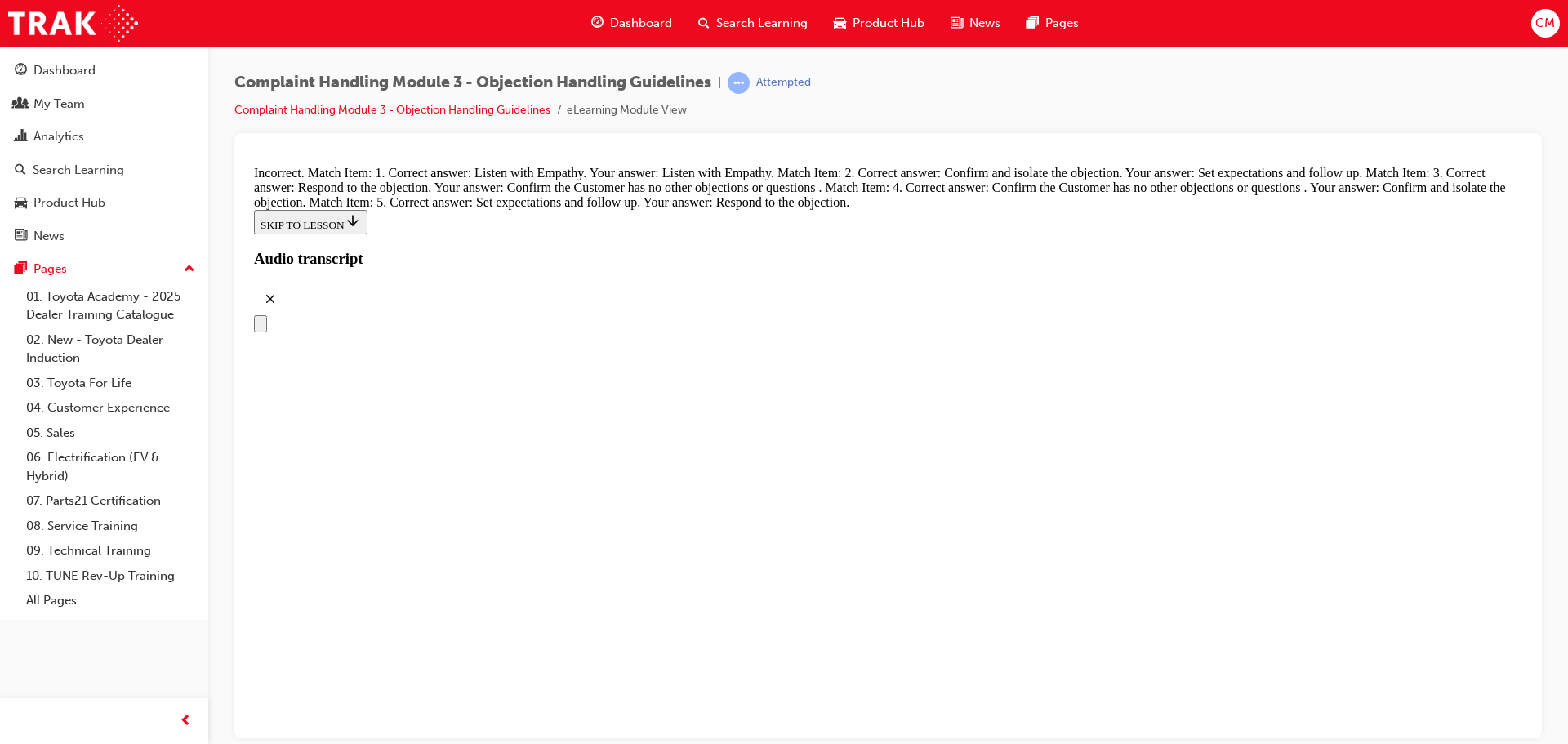
drag, startPoint x: 817, startPoint y: 548, endPoint x: 868, endPoint y: 562, distance: 52.9
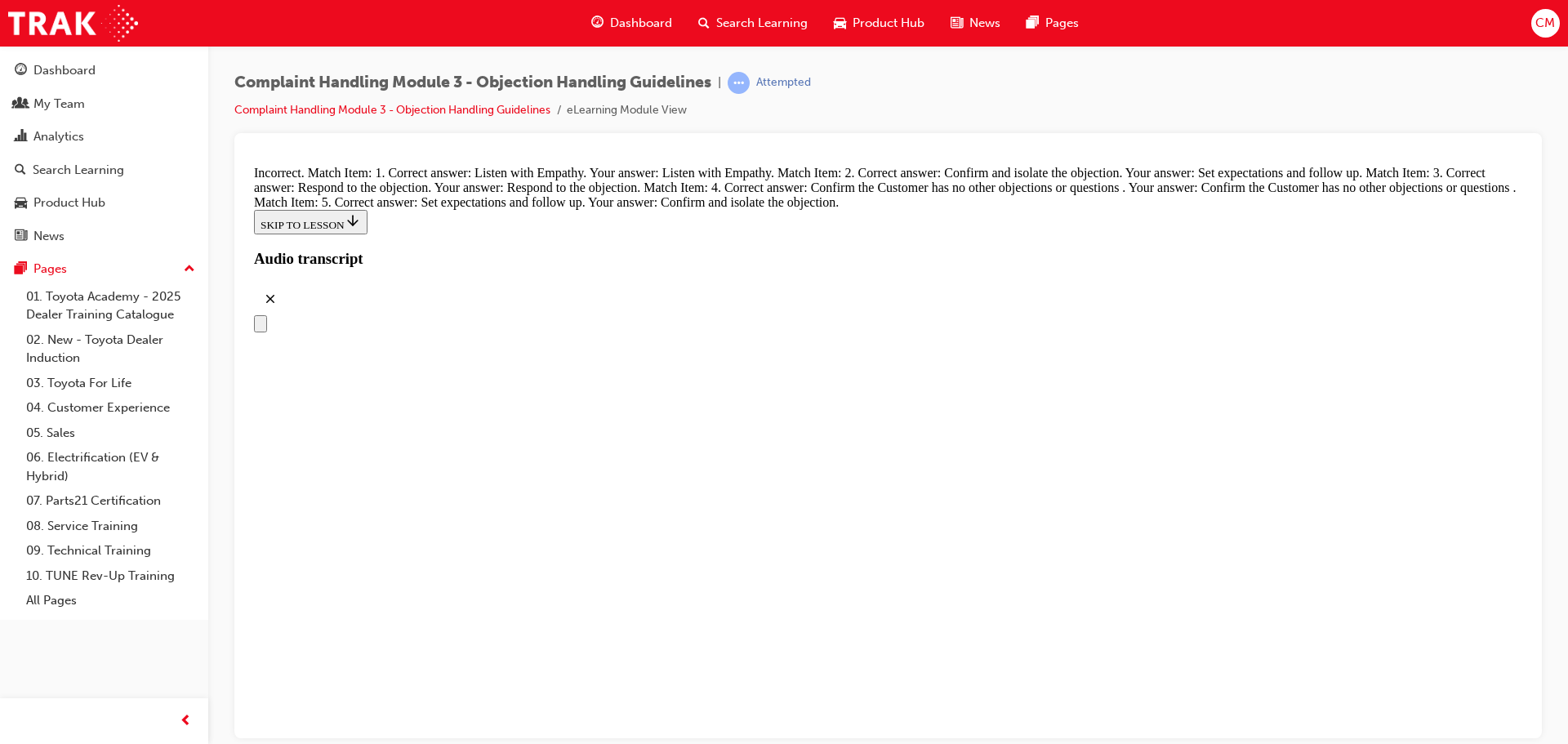
drag, startPoint x: 783, startPoint y: 547, endPoint x: 802, endPoint y: 228, distance: 319.6
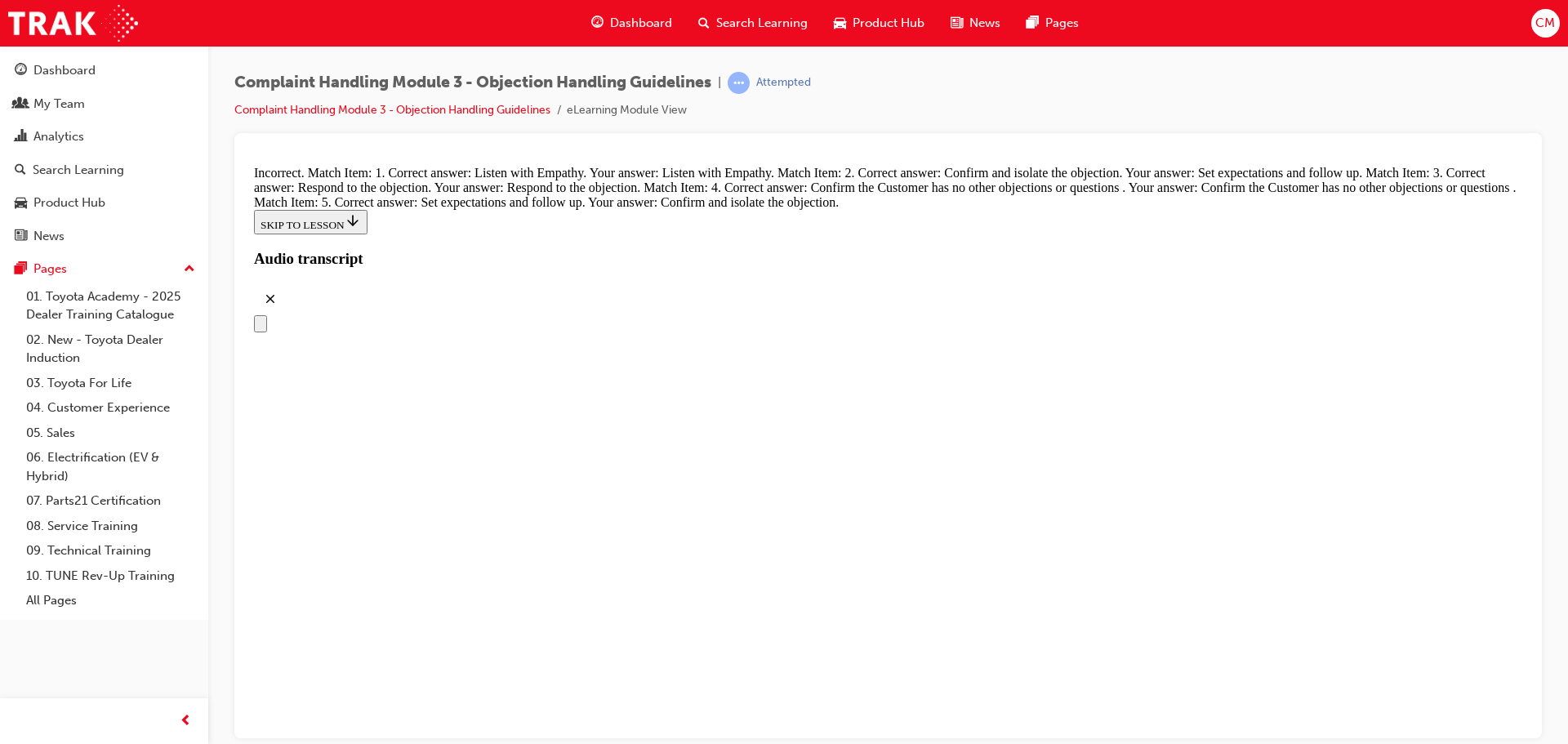
drag, startPoint x: 728, startPoint y: 632, endPoint x: 820, endPoint y: 290, distance: 354.2
drag, startPoint x: 799, startPoint y: 598, endPoint x: 799, endPoint y: 386, distance: 212.0
drag, startPoint x: 816, startPoint y: 540, endPoint x: 858, endPoint y: 473, distance: 79.1
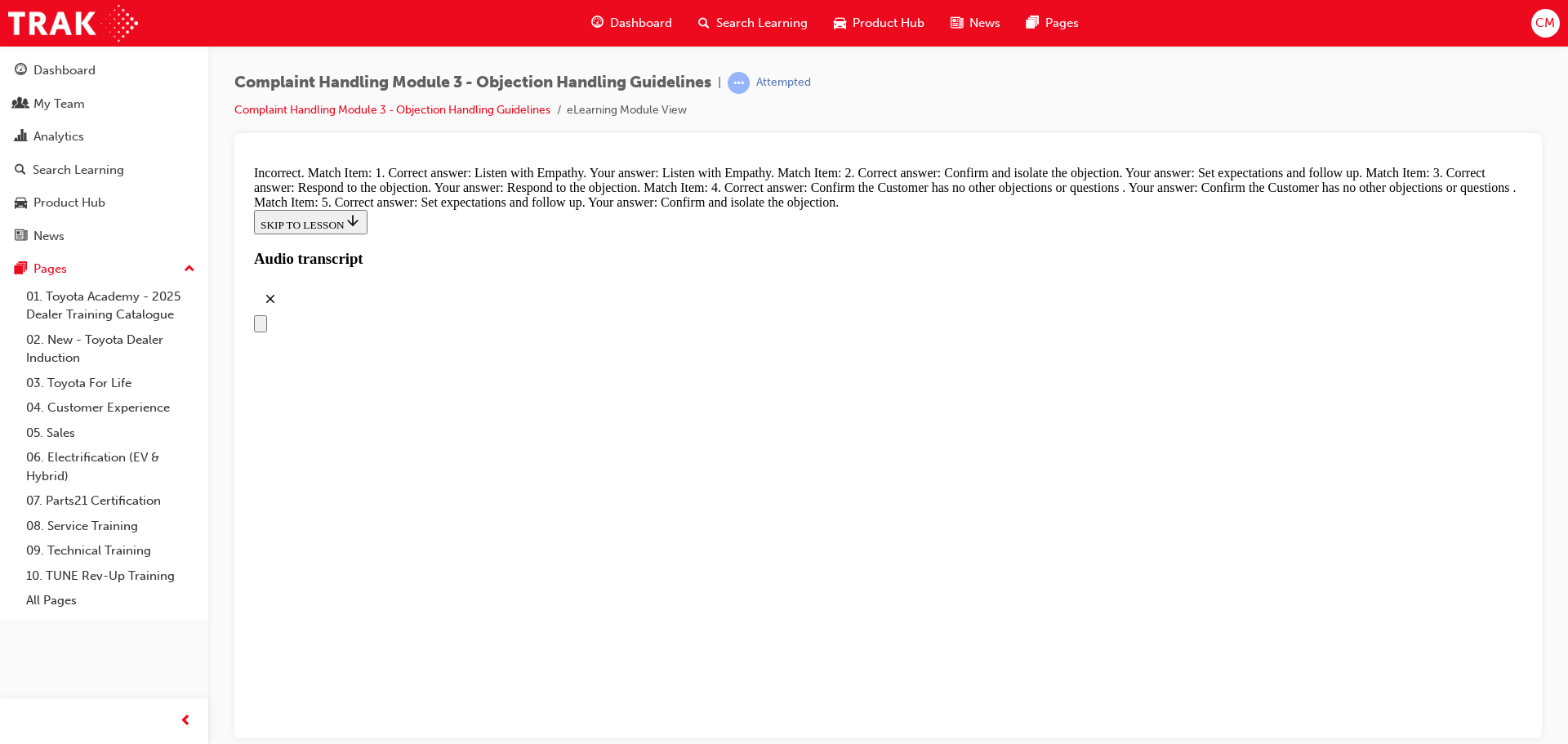
drag, startPoint x: 767, startPoint y: 552, endPoint x: 789, endPoint y: 642, distance: 92.6
drag, startPoint x: 789, startPoint y: 634, endPoint x: 829, endPoint y: 543, distance: 99.4
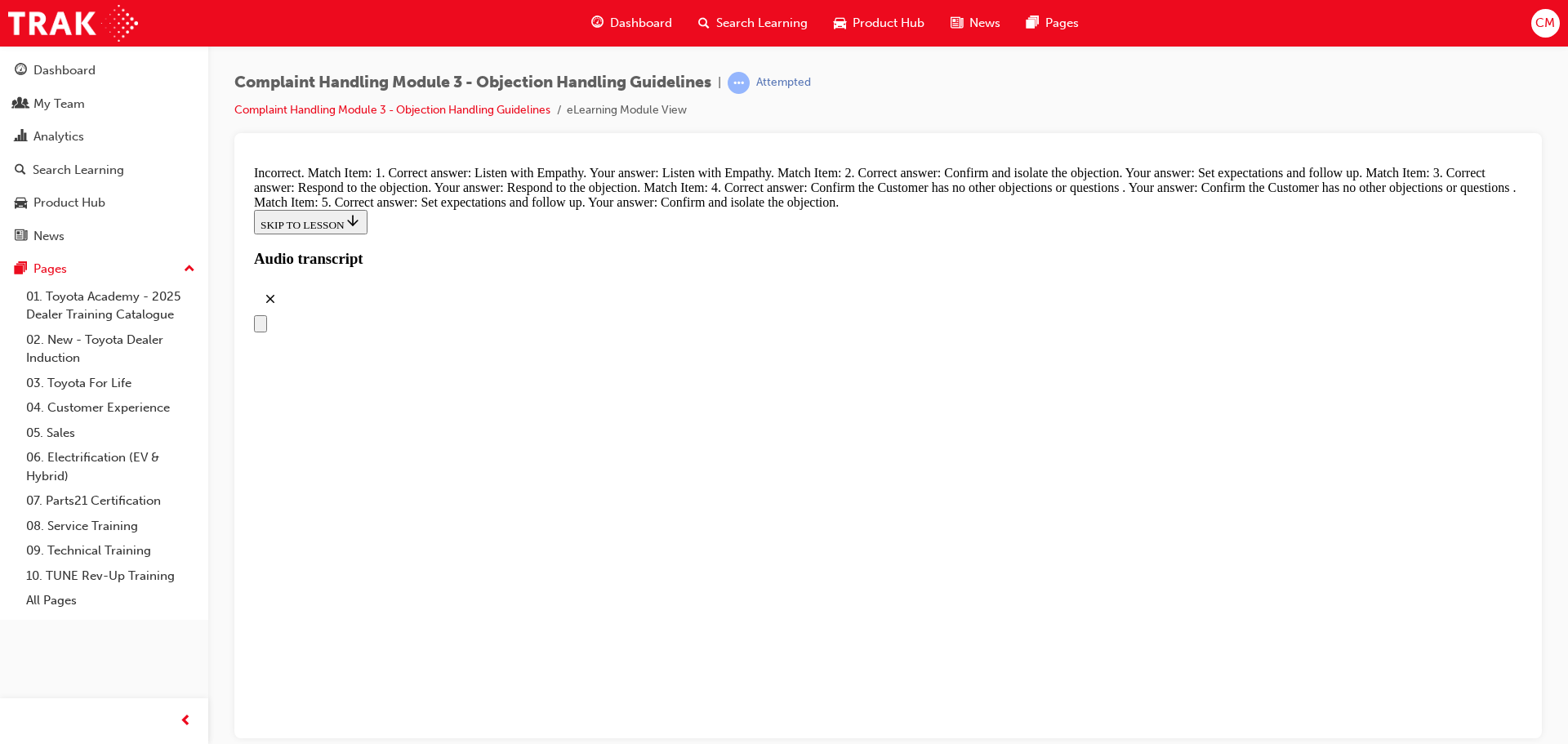
drag, startPoint x: 796, startPoint y: 615, endPoint x: 824, endPoint y: 613, distance: 28.1
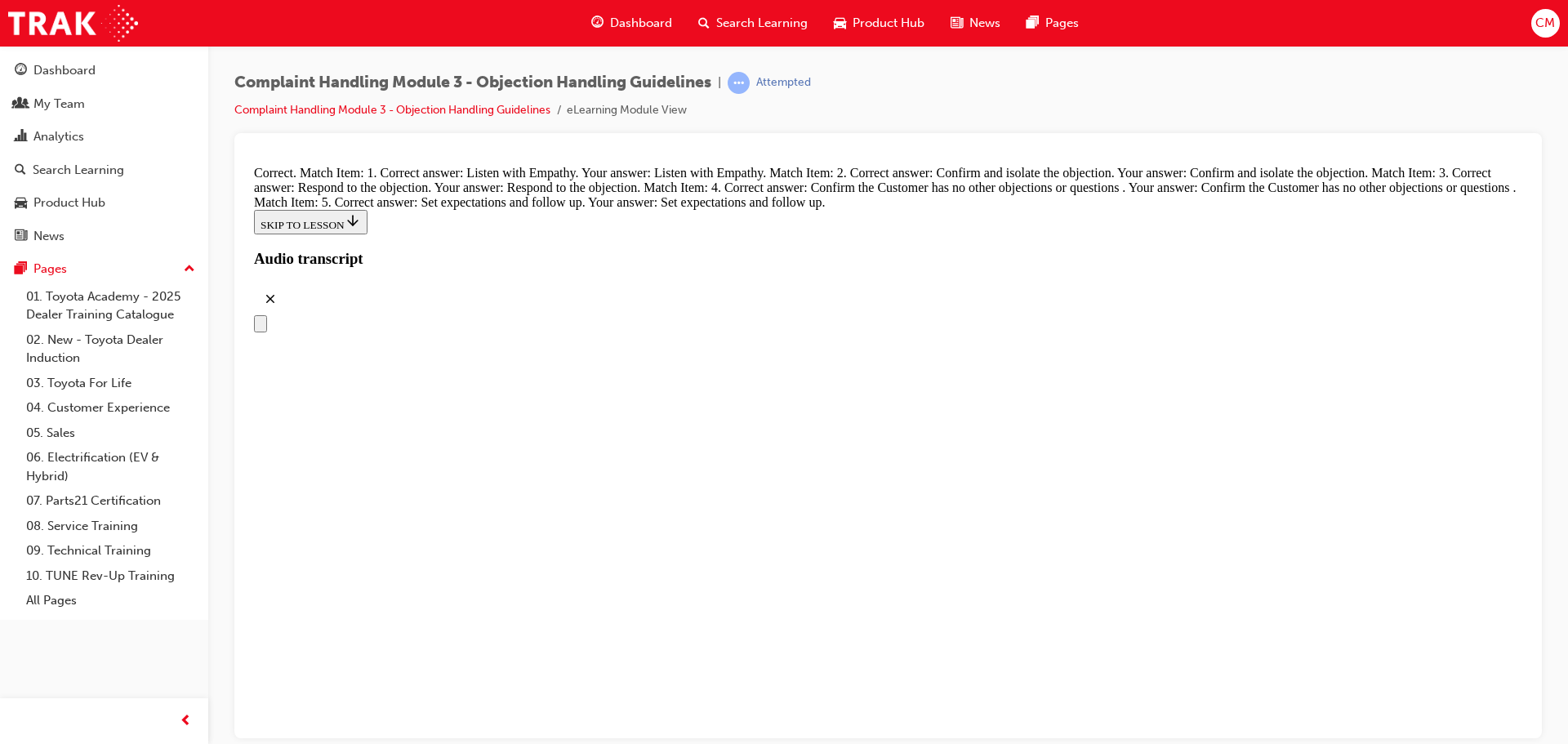
radio input "true"
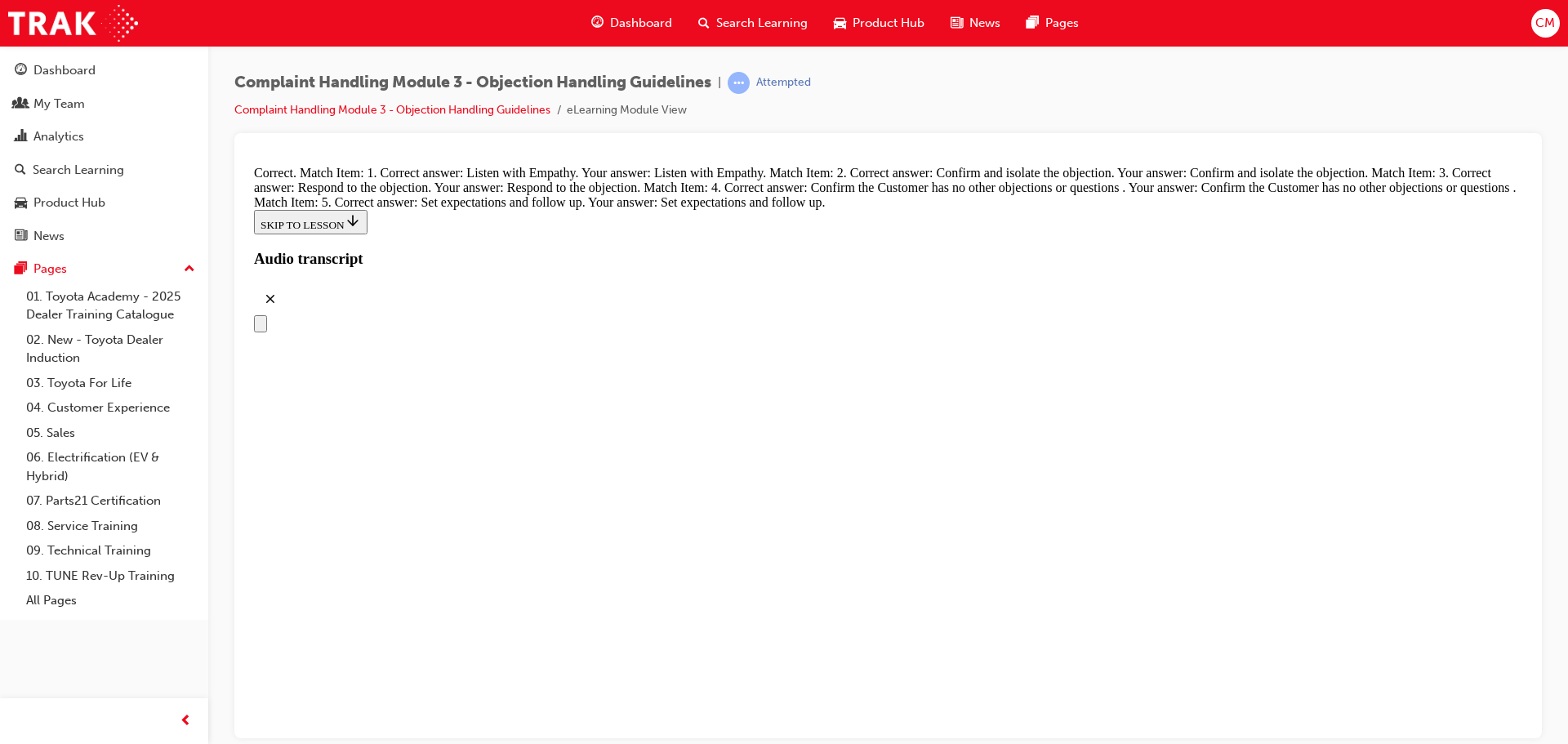
radio input "true"
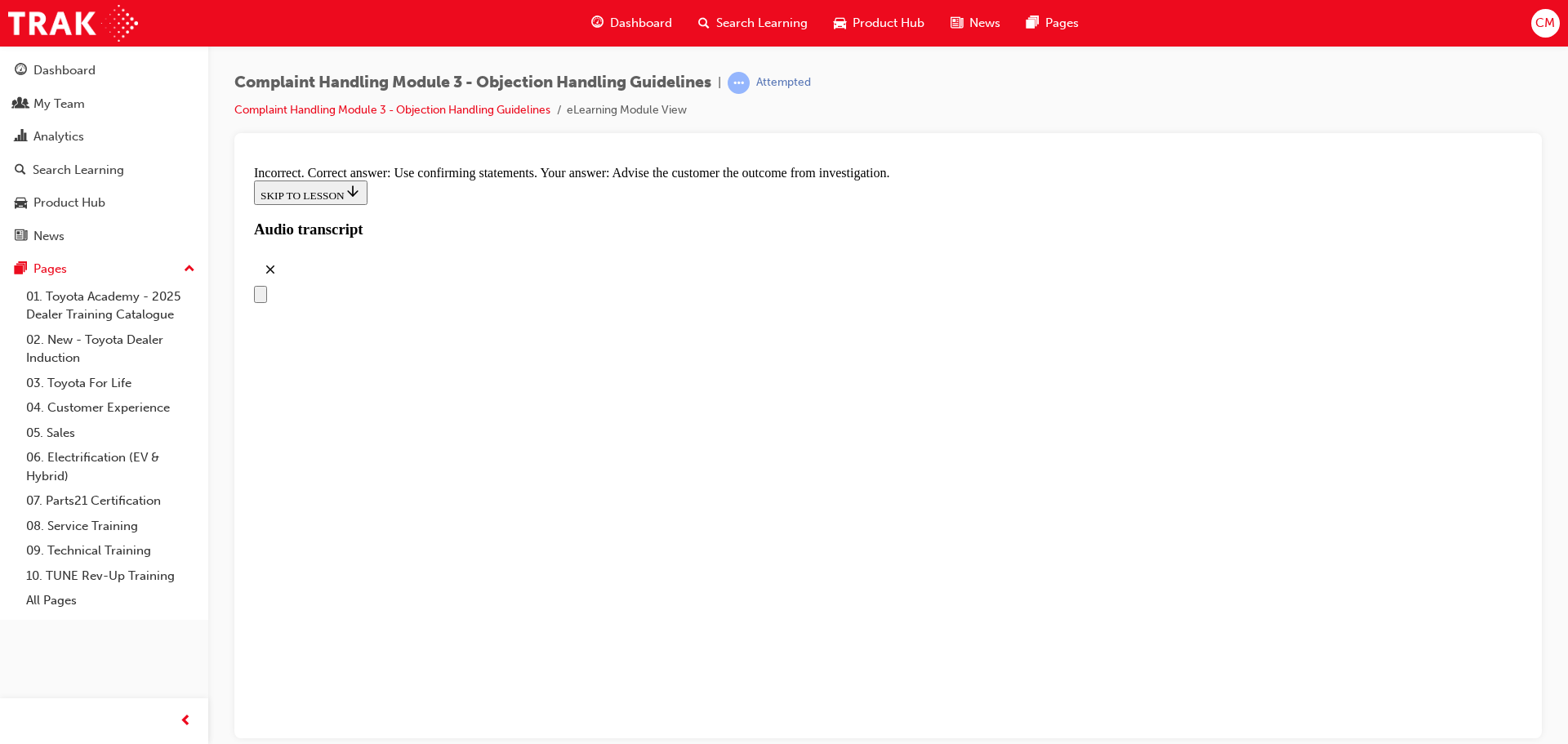
scroll to position [7201, 0]
radio input "true"
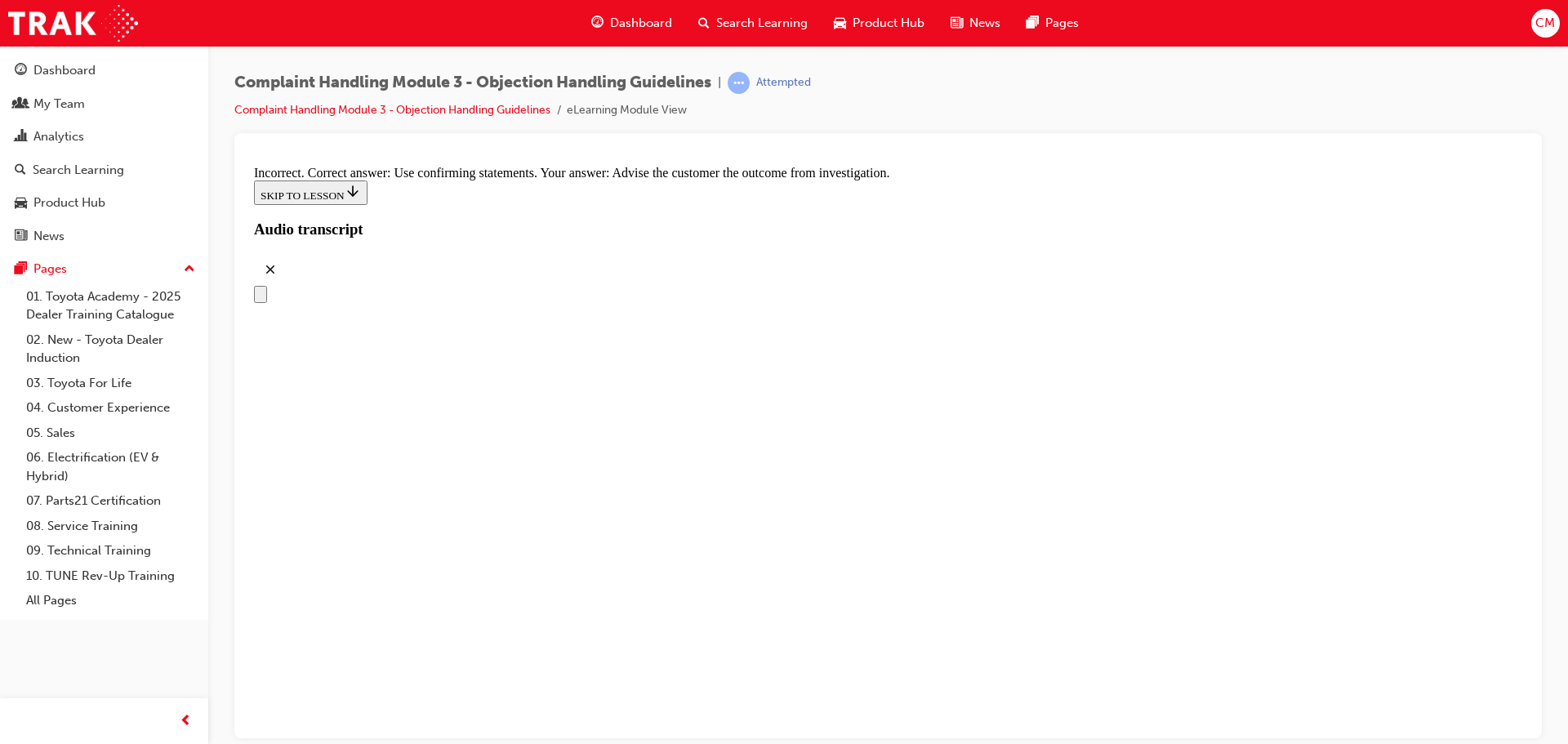
drag, startPoint x: 913, startPoint y: 434, endPoint x: 1067, endPoint y: 454, distance: 155.3
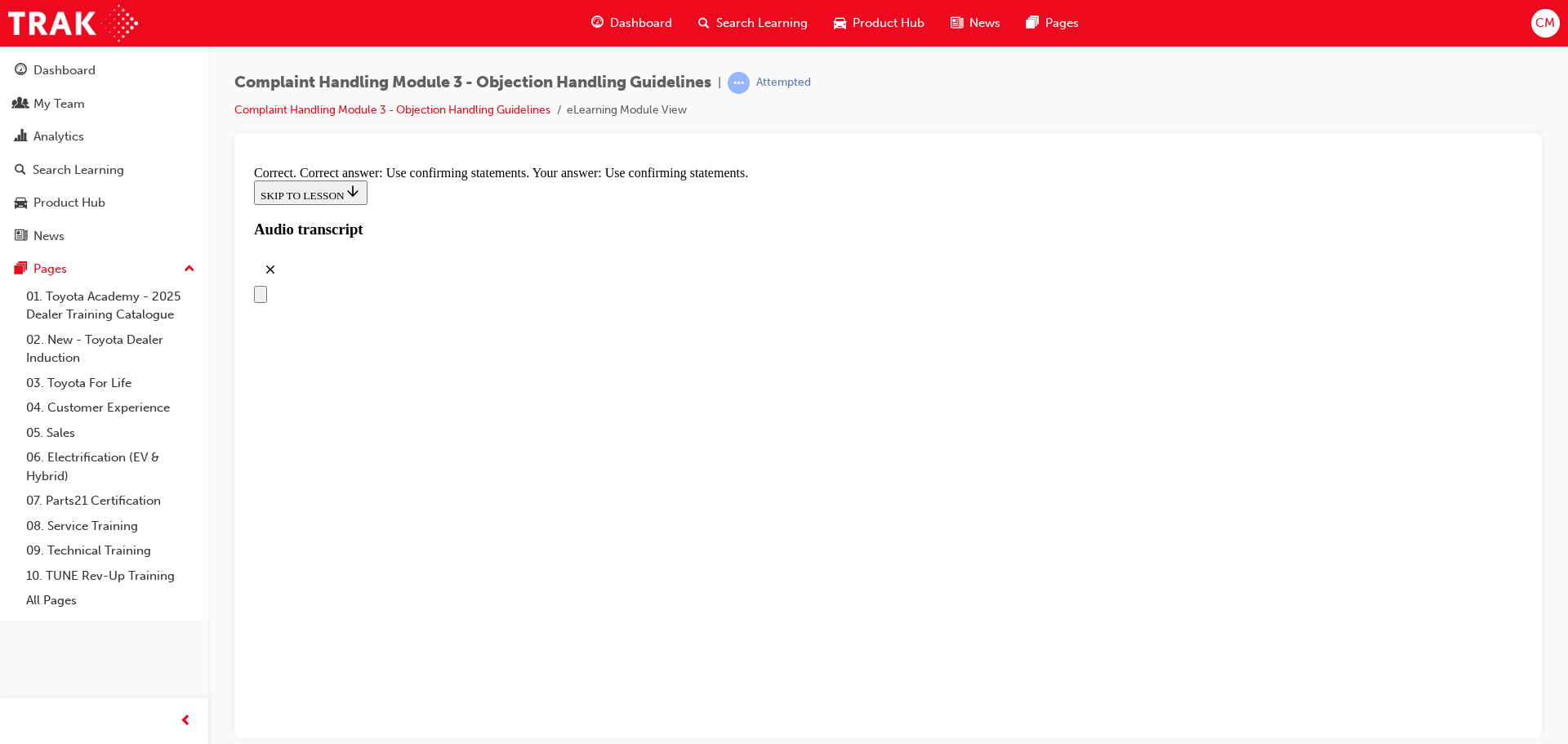
drag, startPoint x: 861, startPoint y: 468, endPoint x: 1079, endPoint y: 467, distance: 218.0
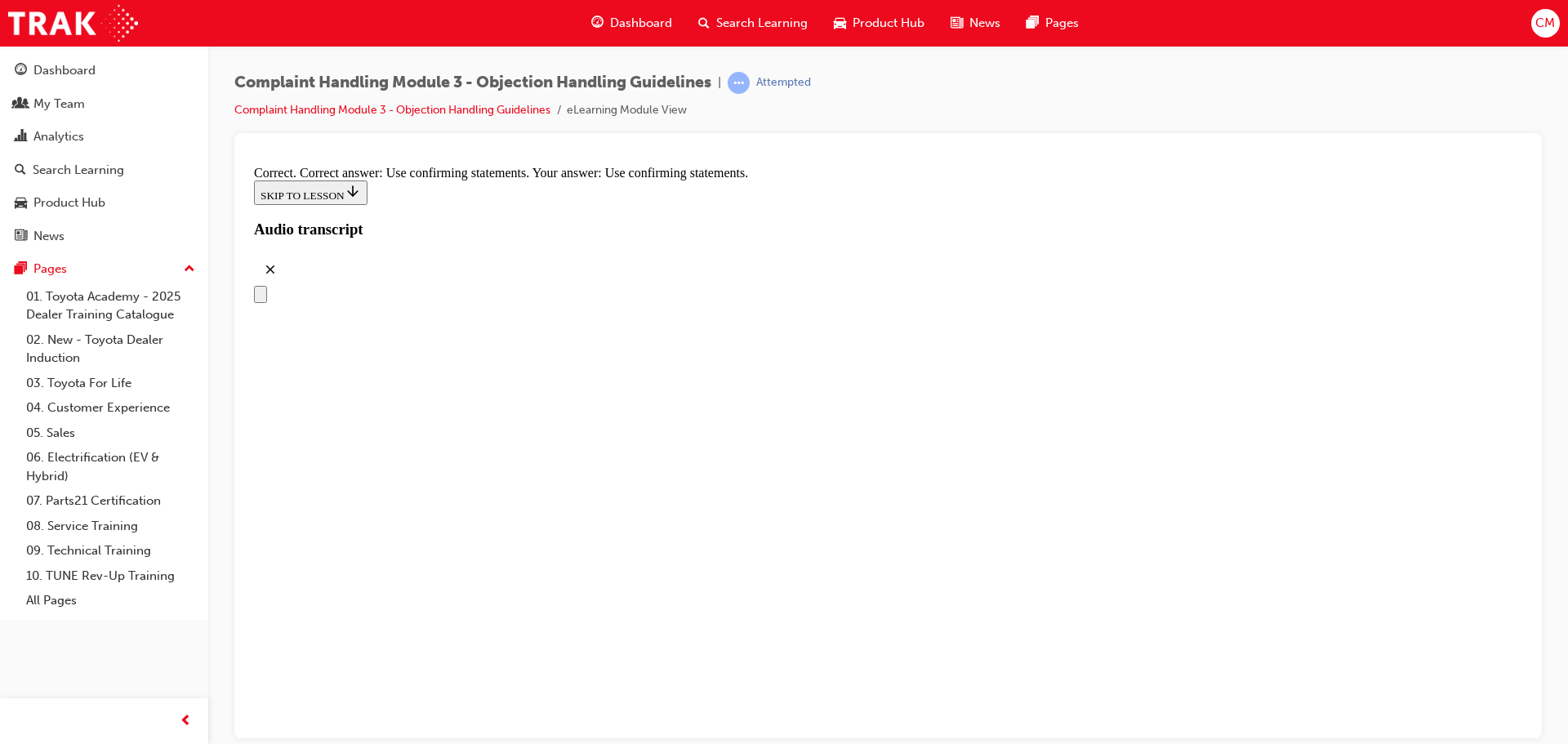
radio input "true"
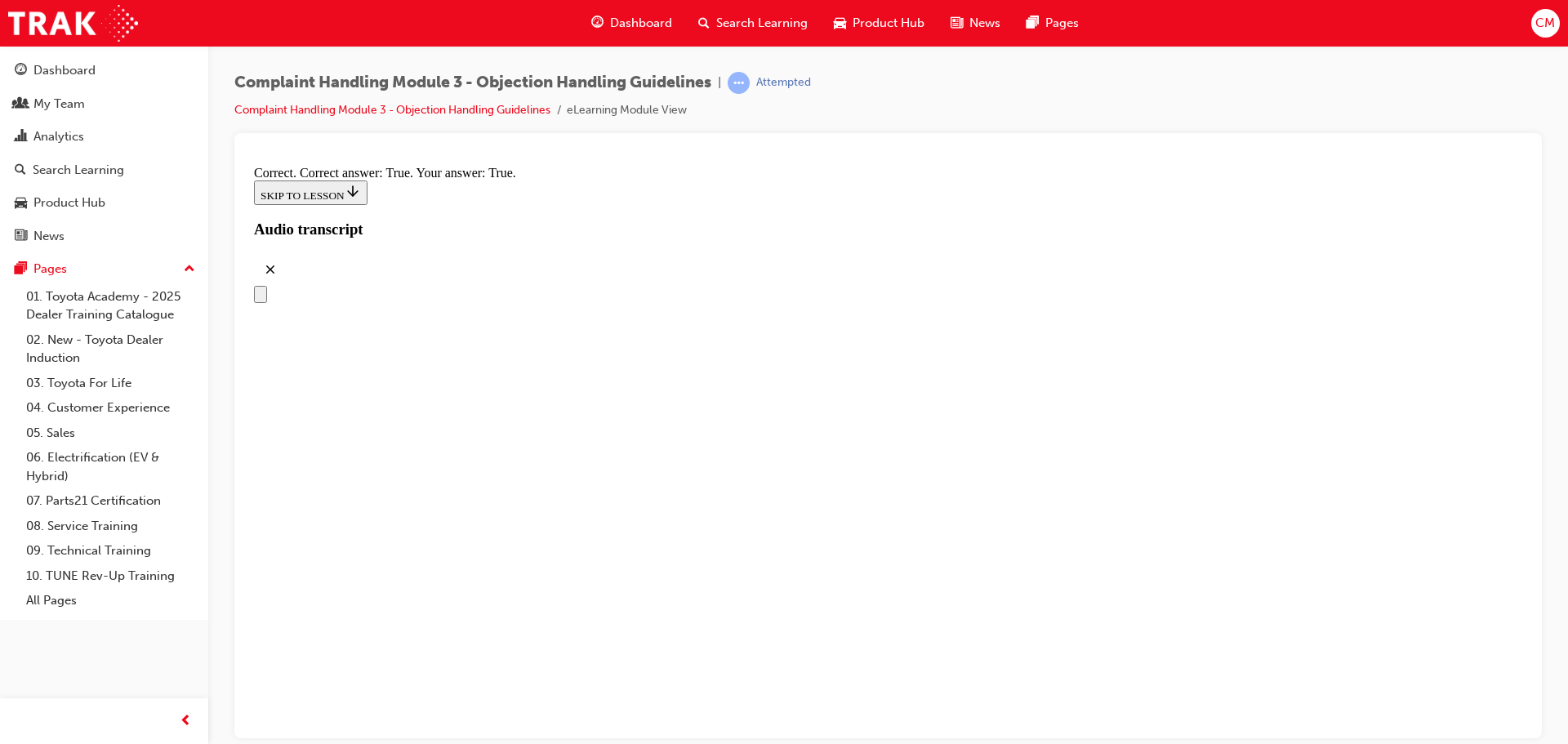
checkbox input "true"
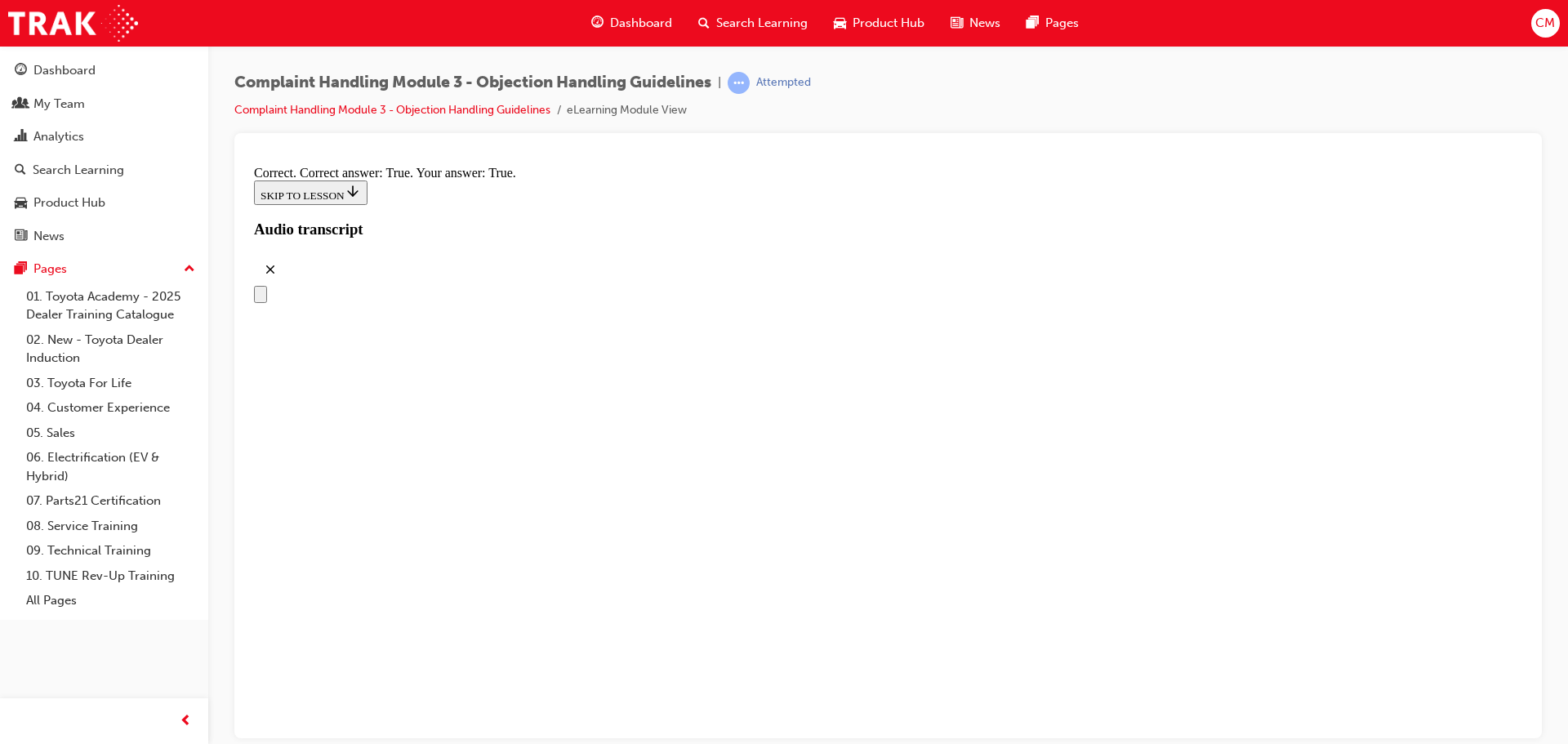
checkbox input "true"
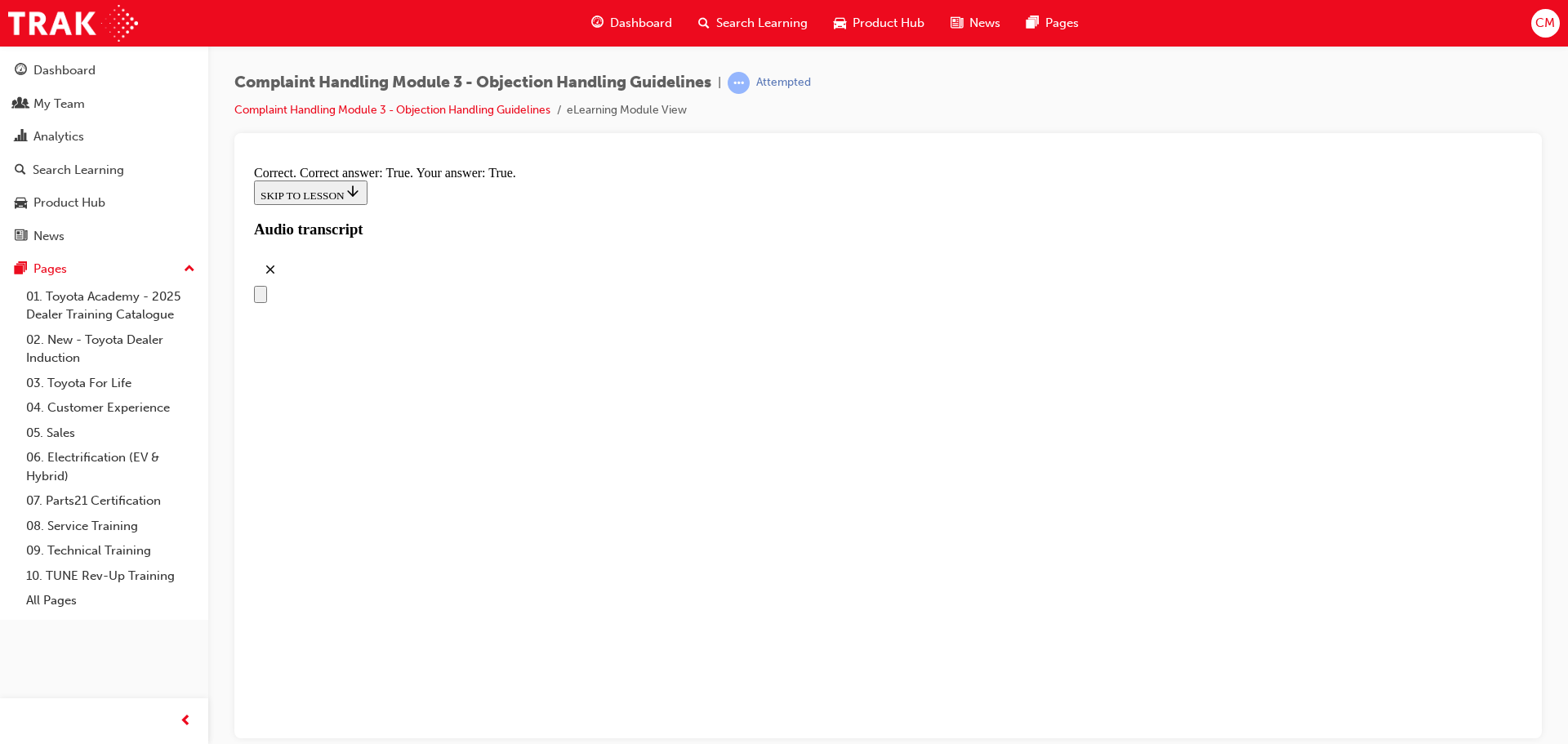
checkbox input "true"
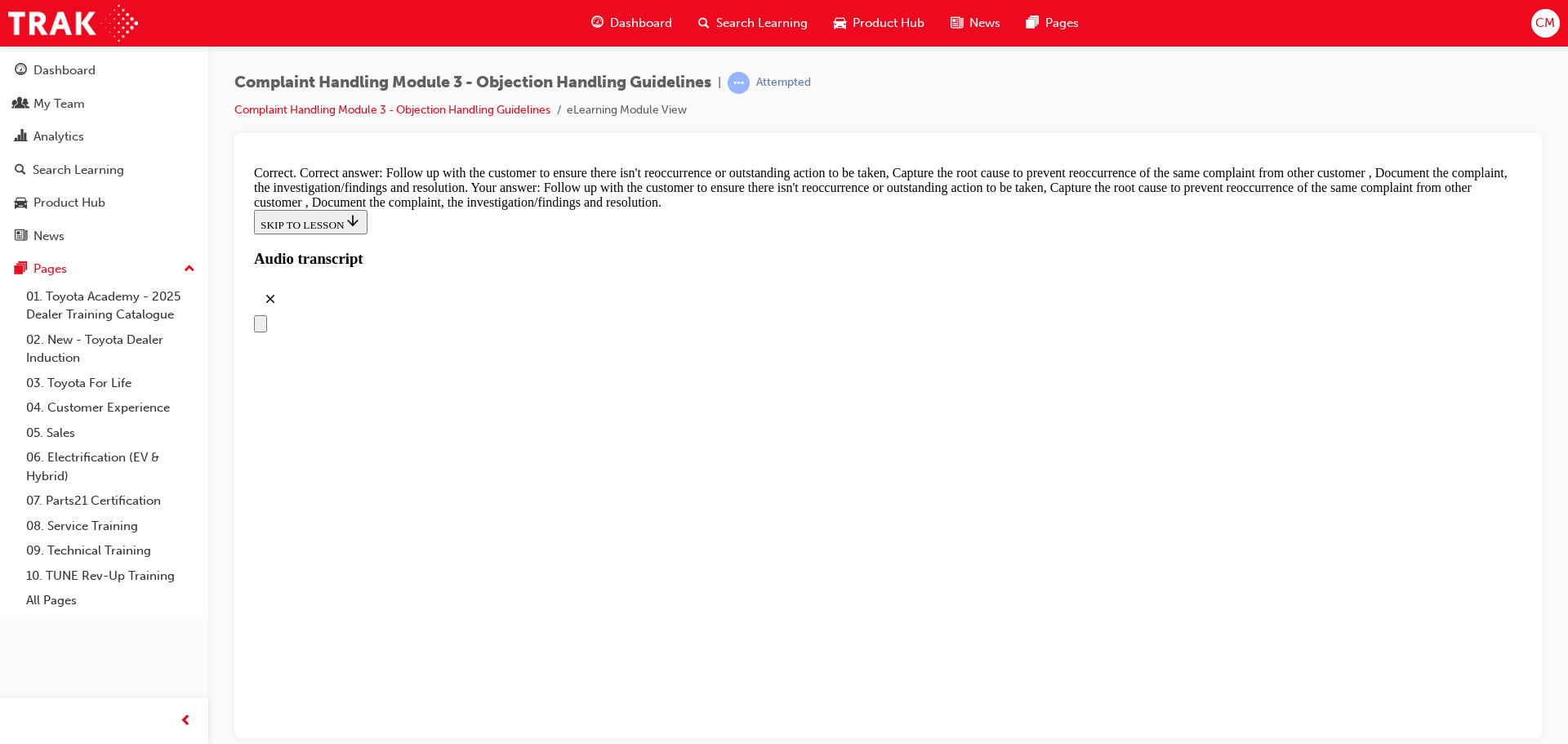
scroll to position [8571, 0]
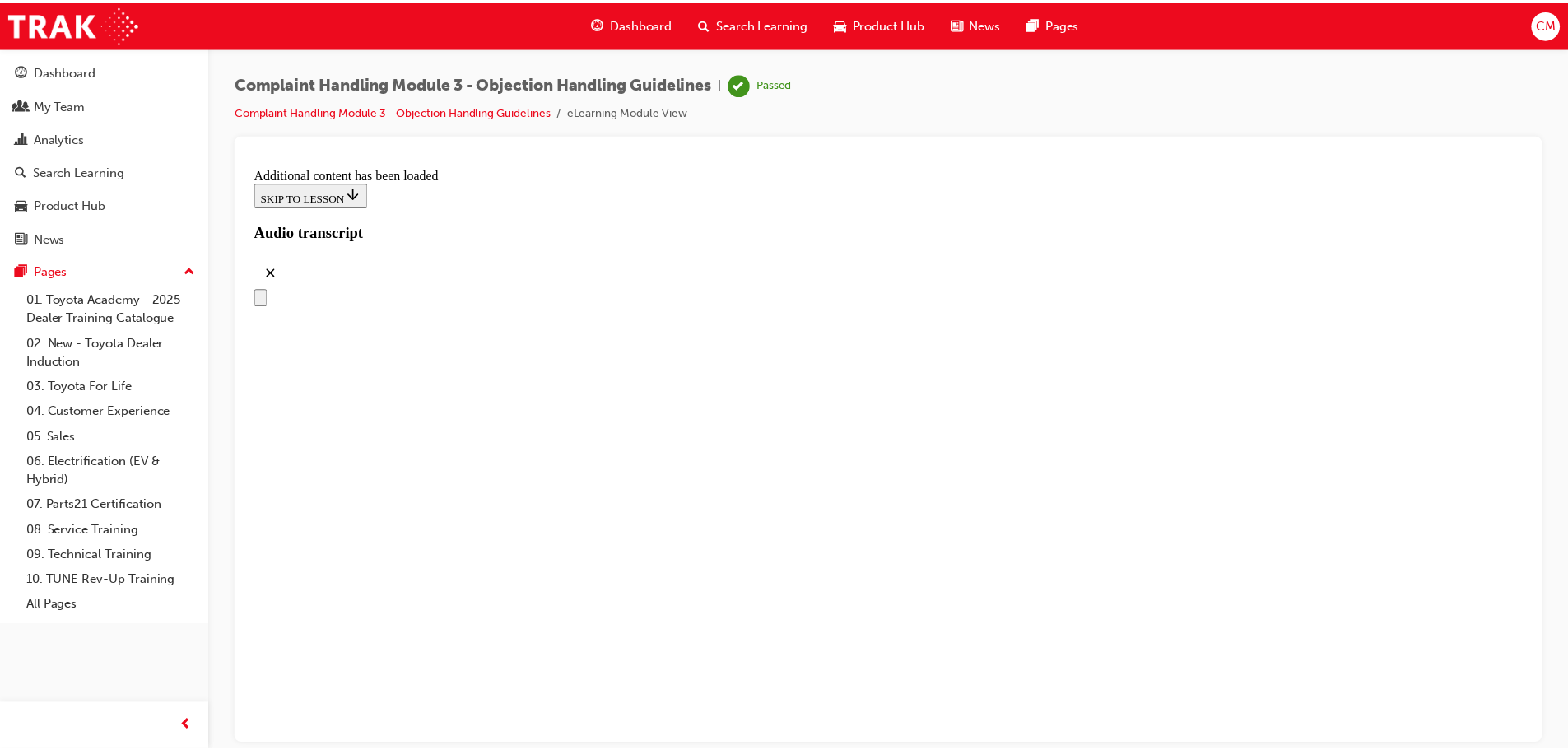
scroll to position [9316, 0]
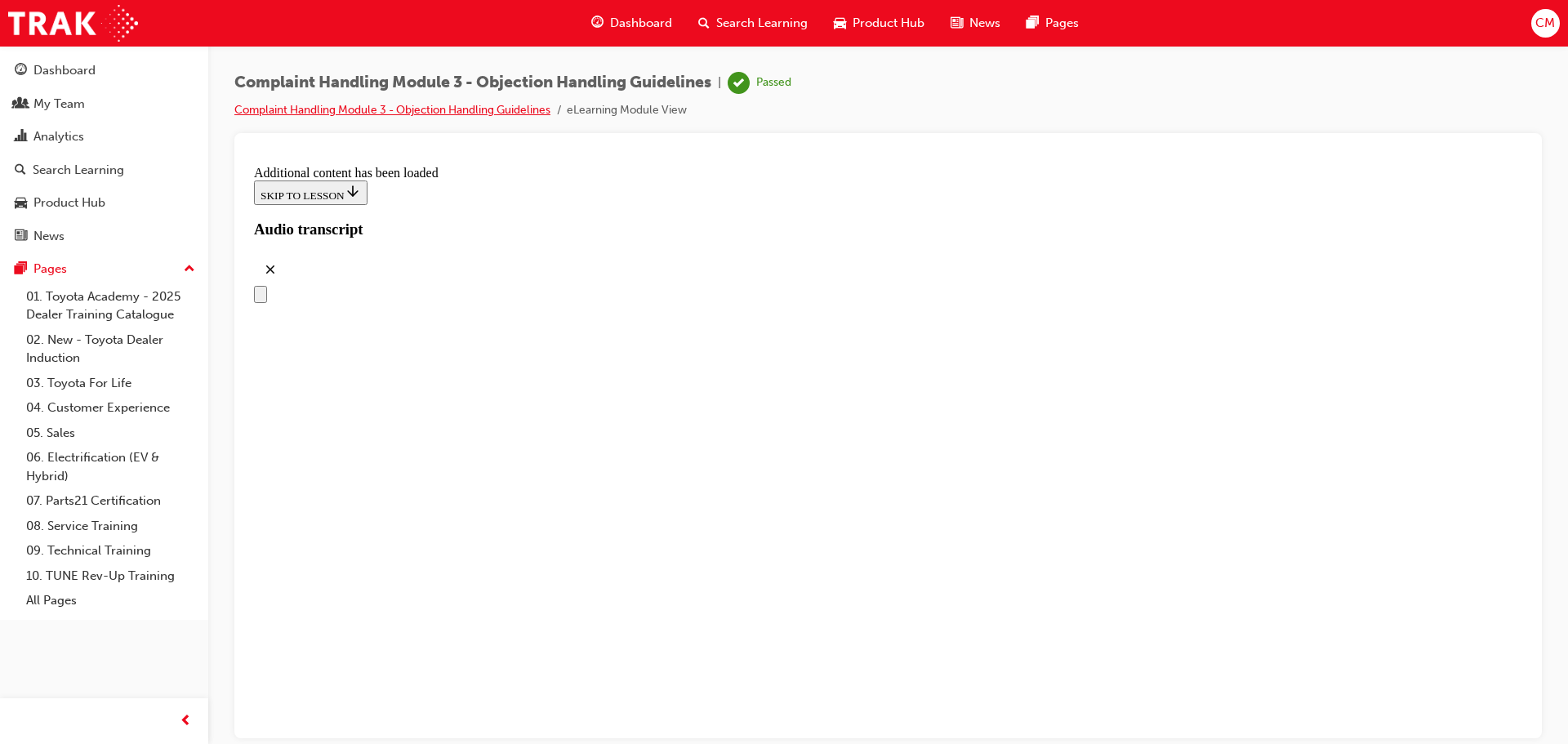
click at [446, 108] on link "Complaint Handling Module 3 - Objection Handling Guidelines" at bounding box center [392, 110] width 316 height 14
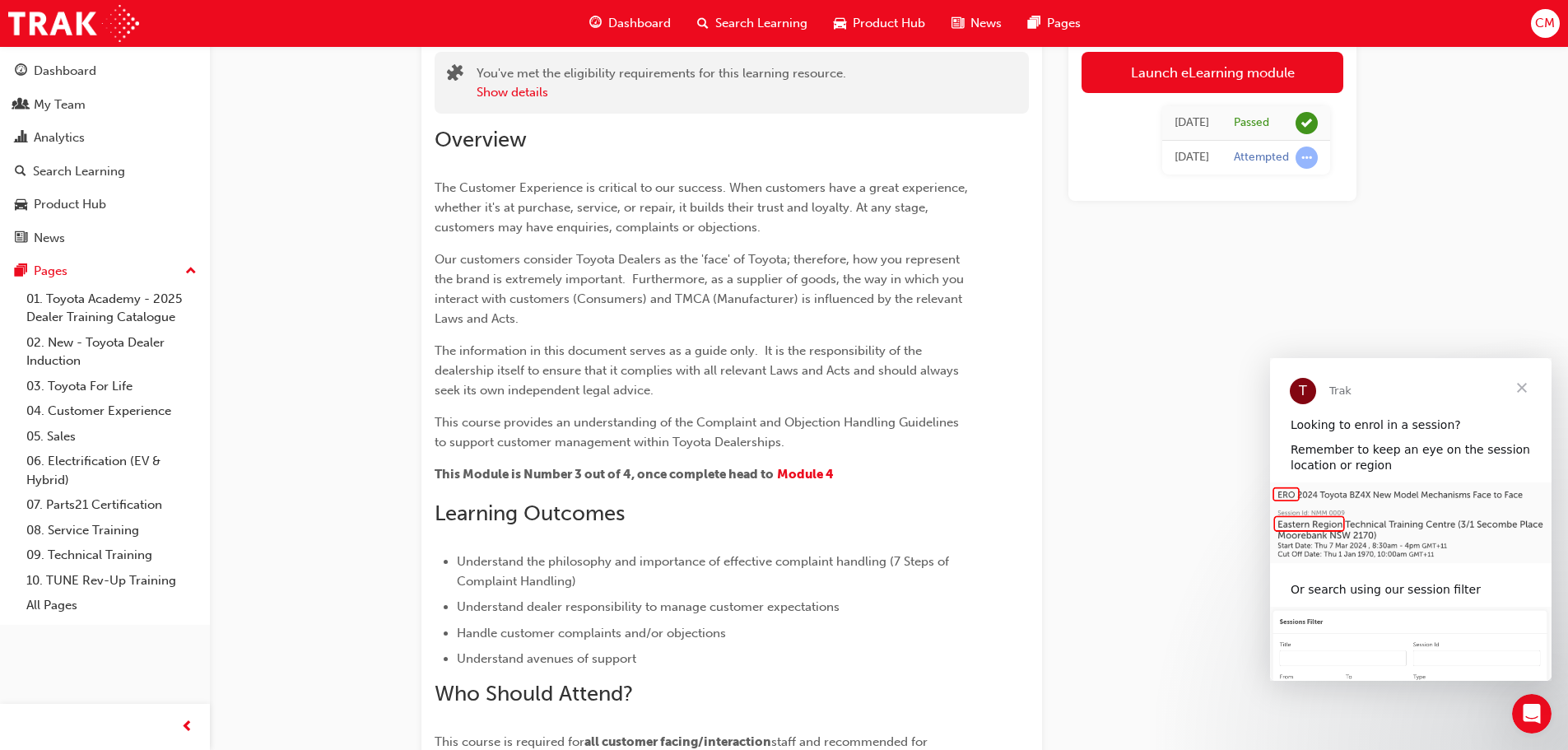
scroll to position [247, 0]
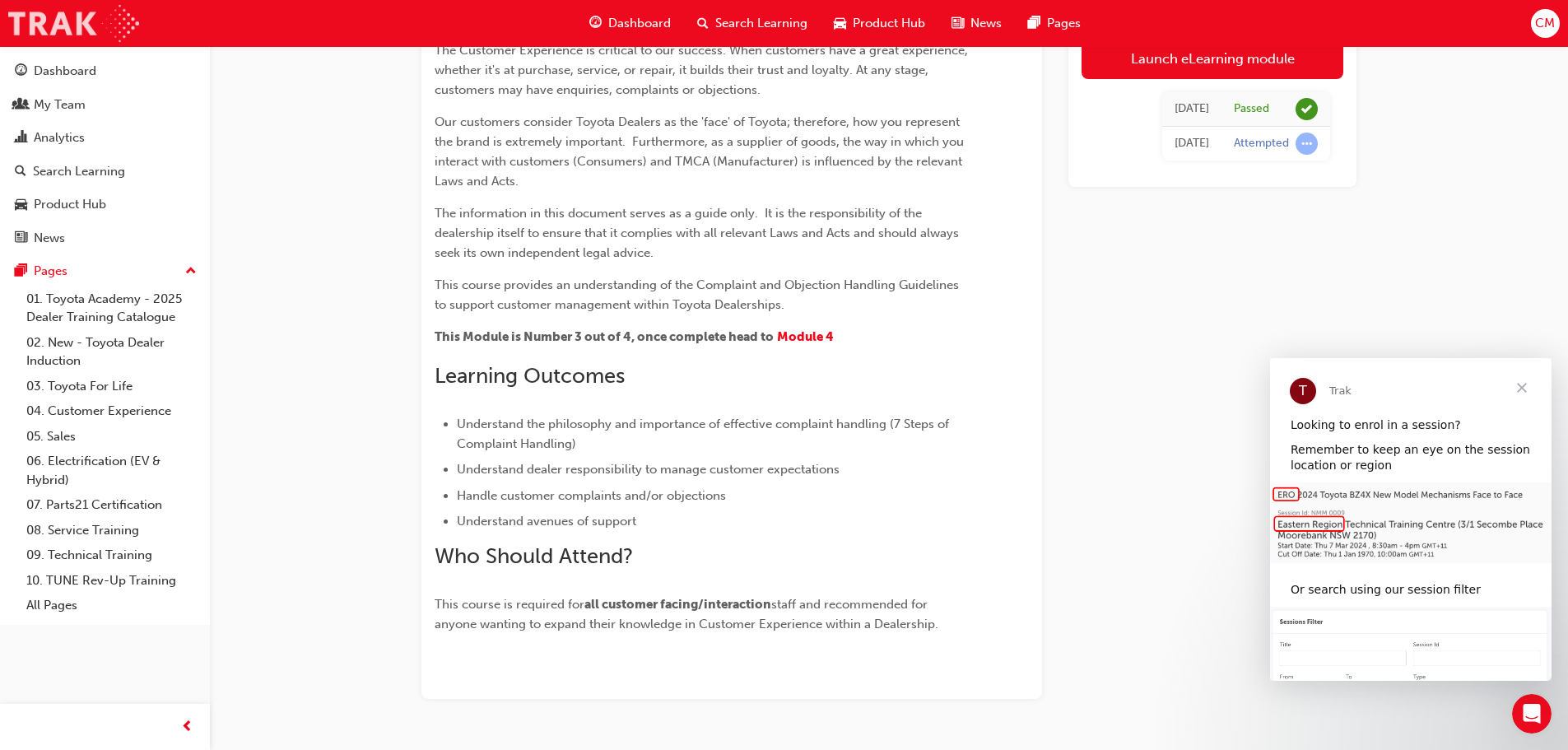
click at [73, 19] on img at bounding box center [73, 24] width 131 height 37
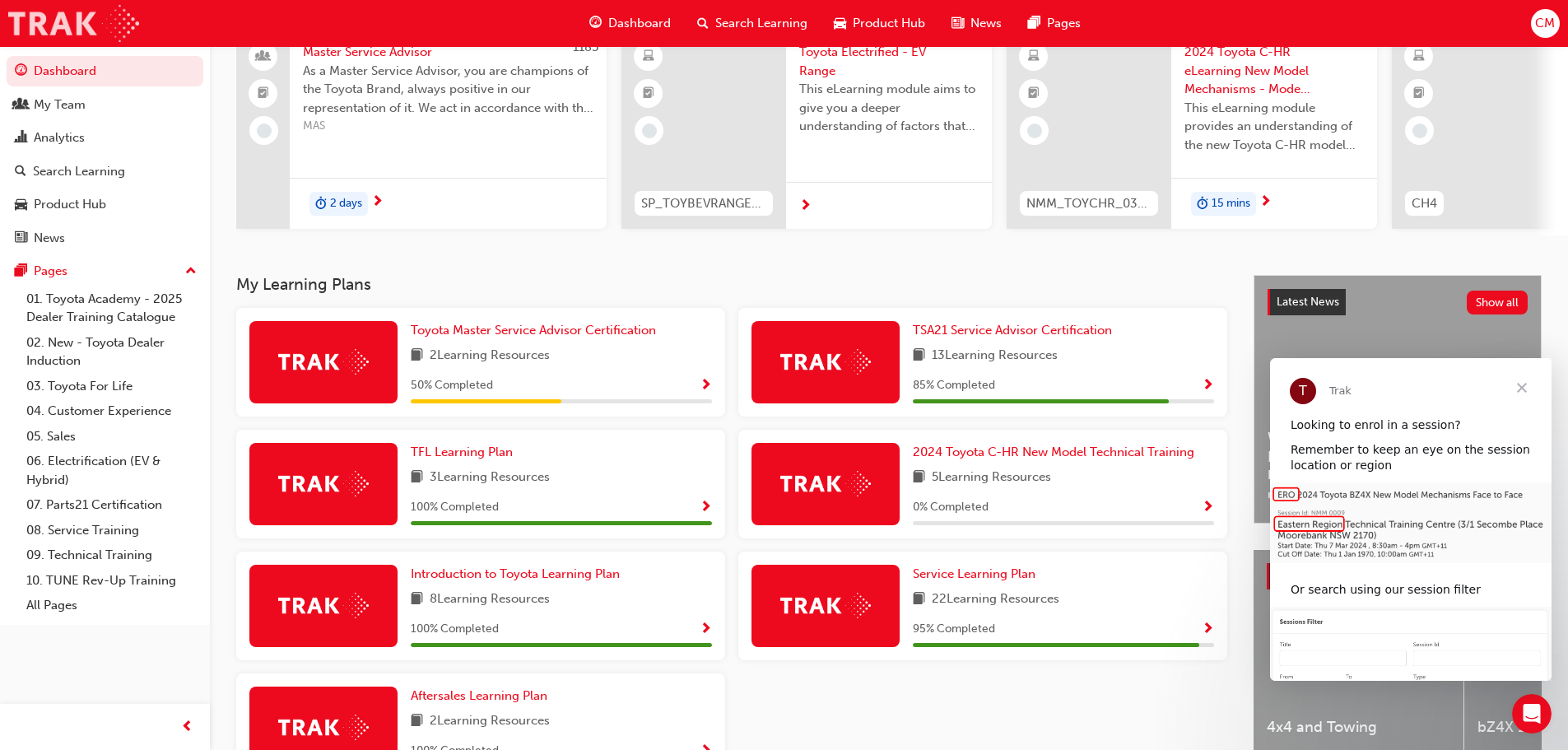
scroll to position [263, 0]
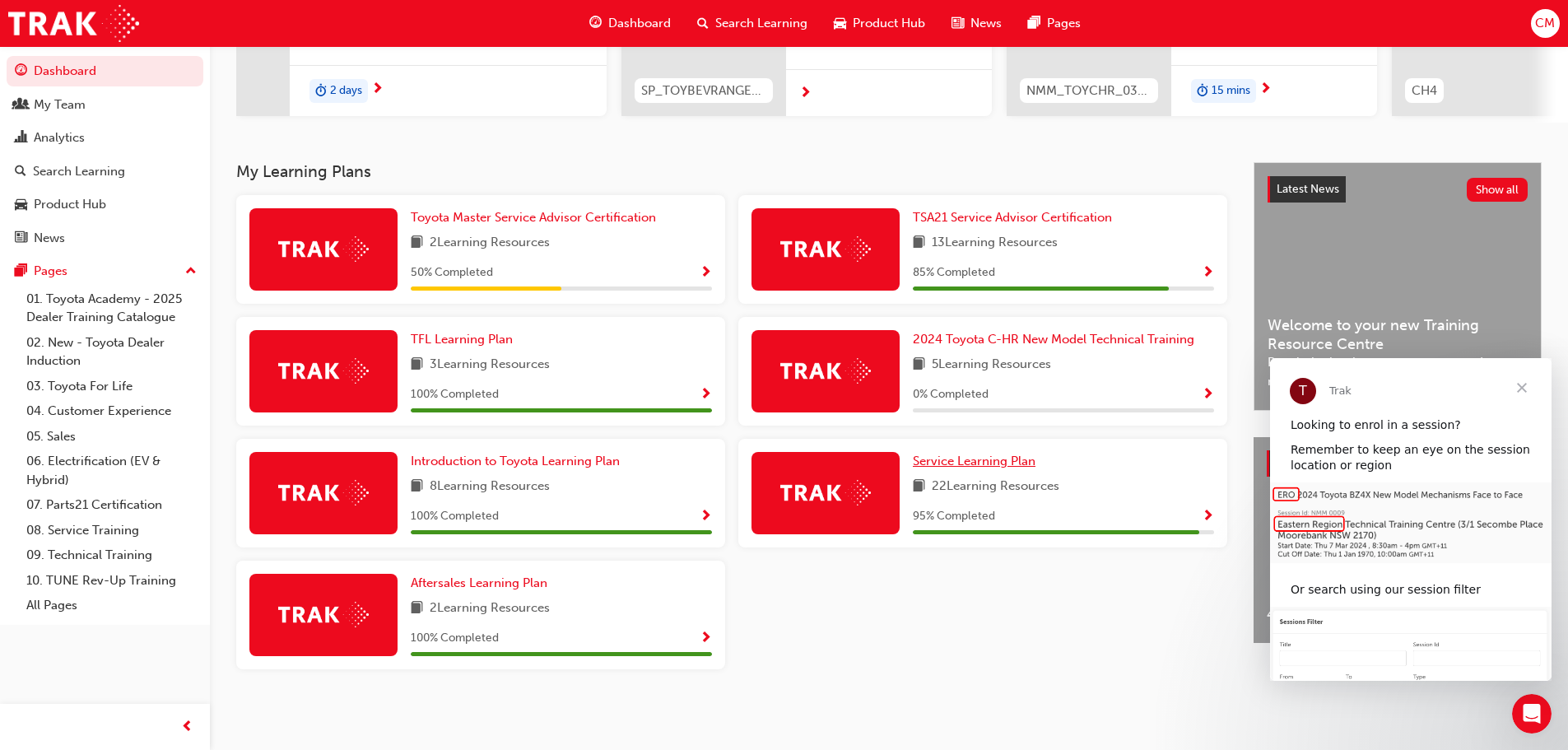
click at [986, 457] on span "Service Learning Plan" at bounding box center [974, 461] width 122 height 15
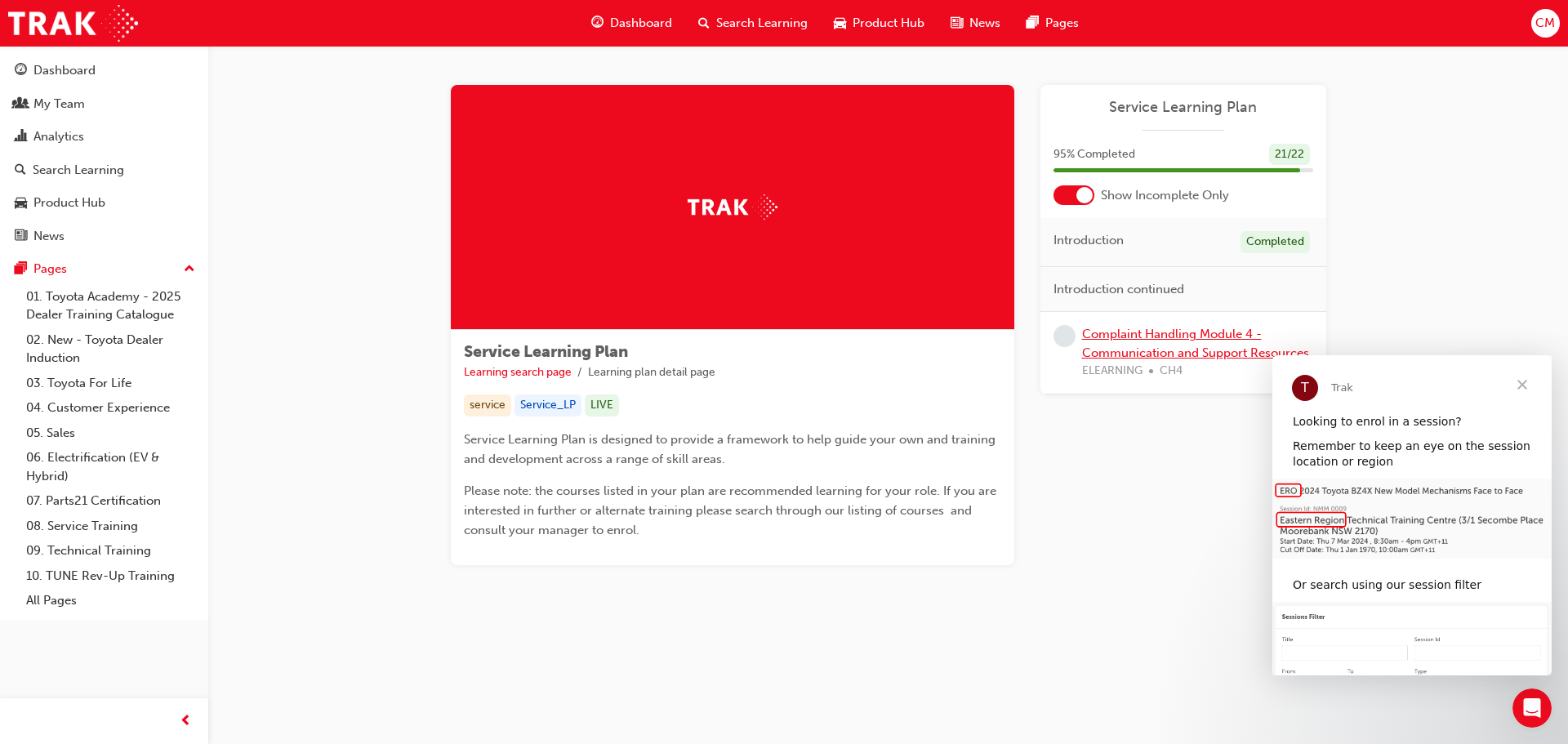
click at [1118, 353] on link "Complaint Handling Module 4 - Communication and Support Resources" at bounding box center [1195, 343] width 227 height 33
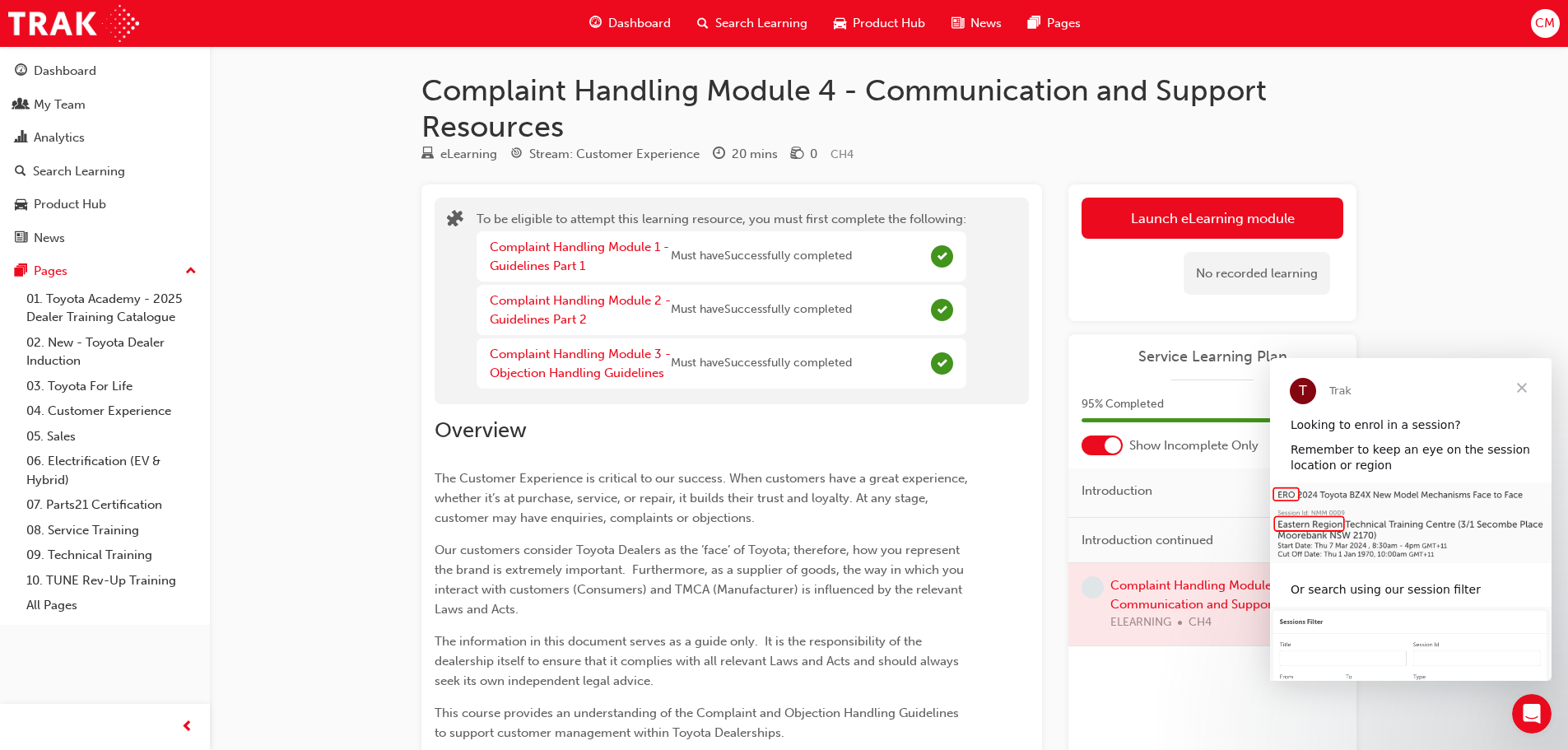
click at [1522, 385] on span "Close" at bounding box center [1522, 387] width 59 height 59
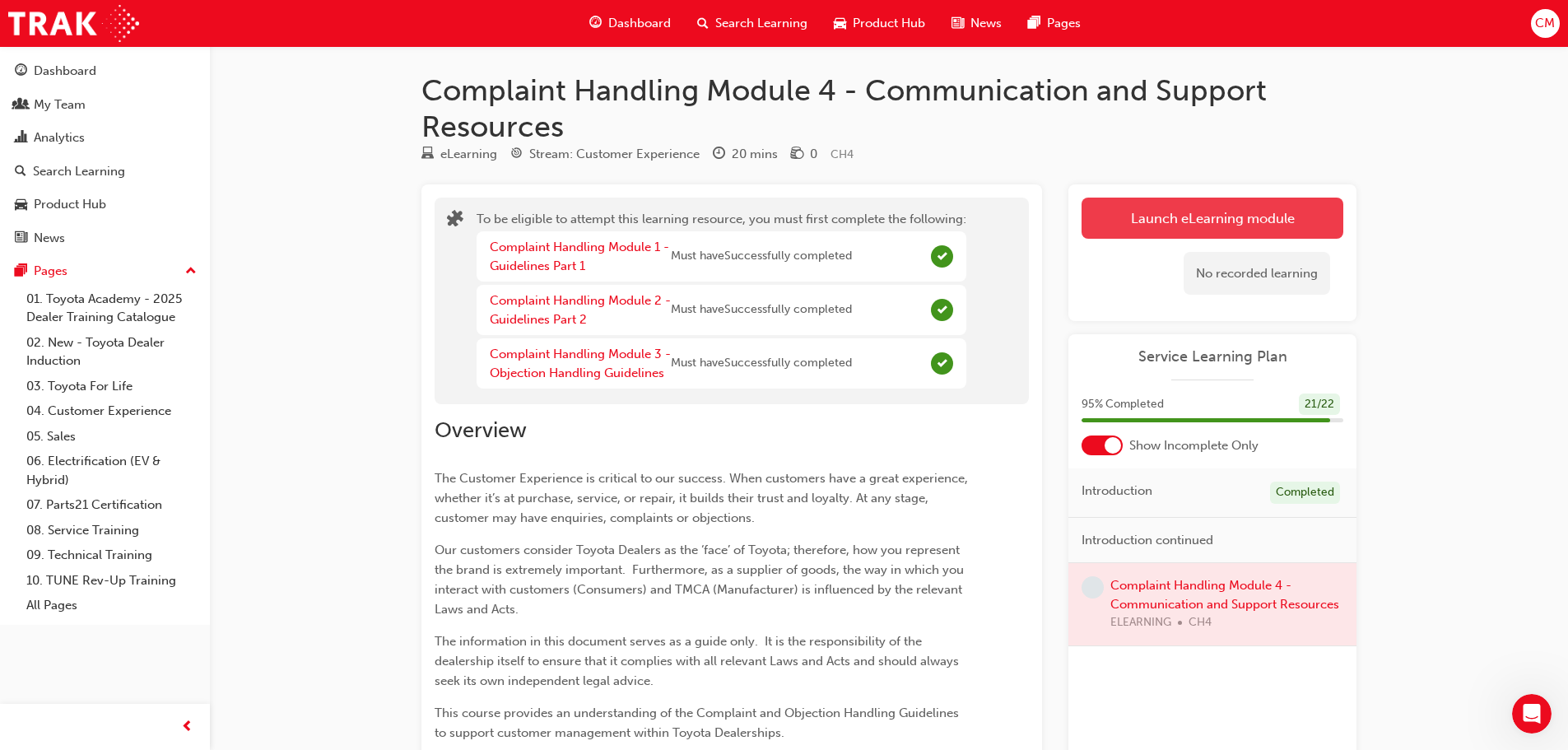
click at [1137, 203] on button "Launch eLearning module" at bounding box center [1213, 218] width 262 height 41
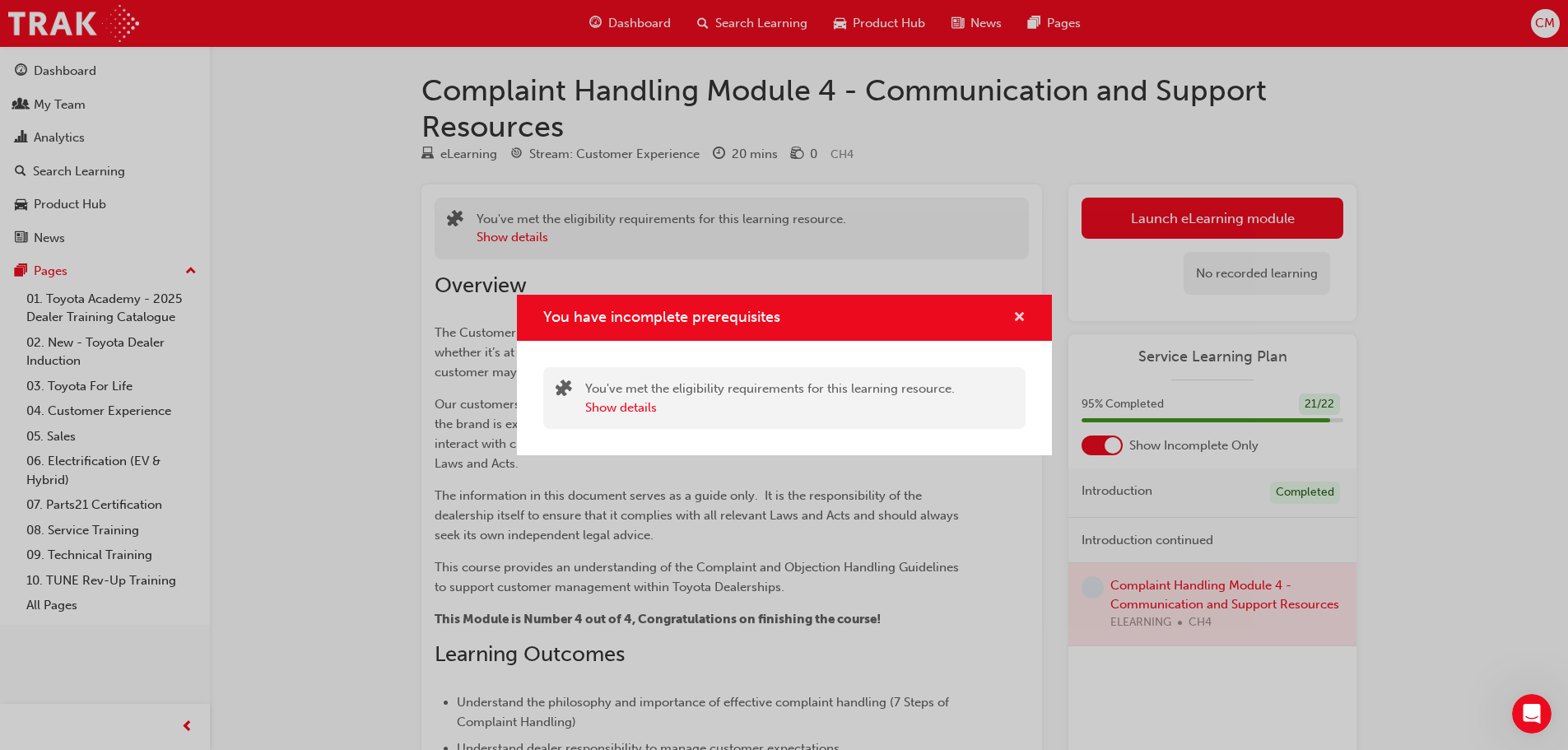
click at [1020, 315] on span "cross-icon" at bounding box center [1019, 319] width 13 height 15
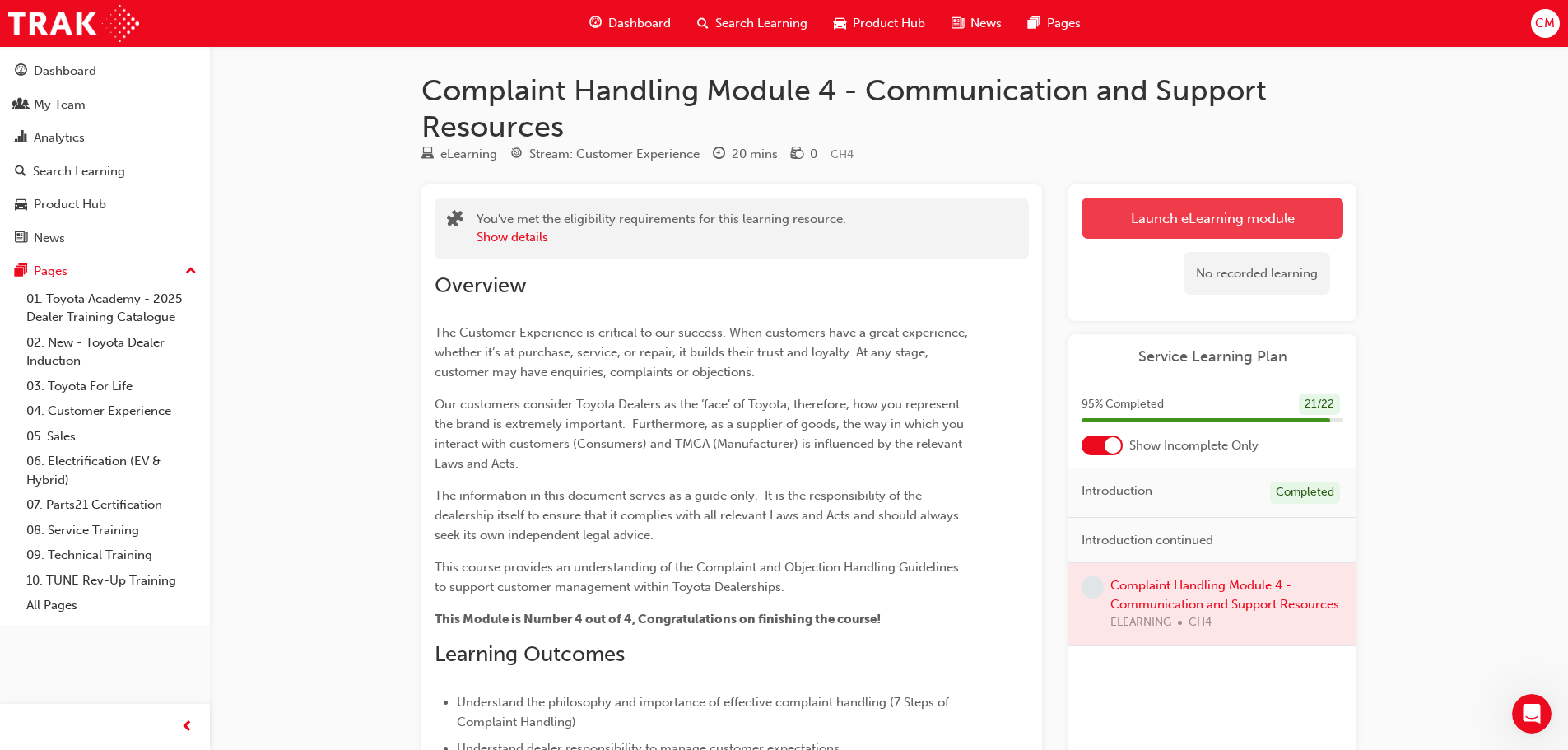
click at [1125, 222] on button "Launch eLearning module" at bounding box center [1213, 218] width 262 height 41
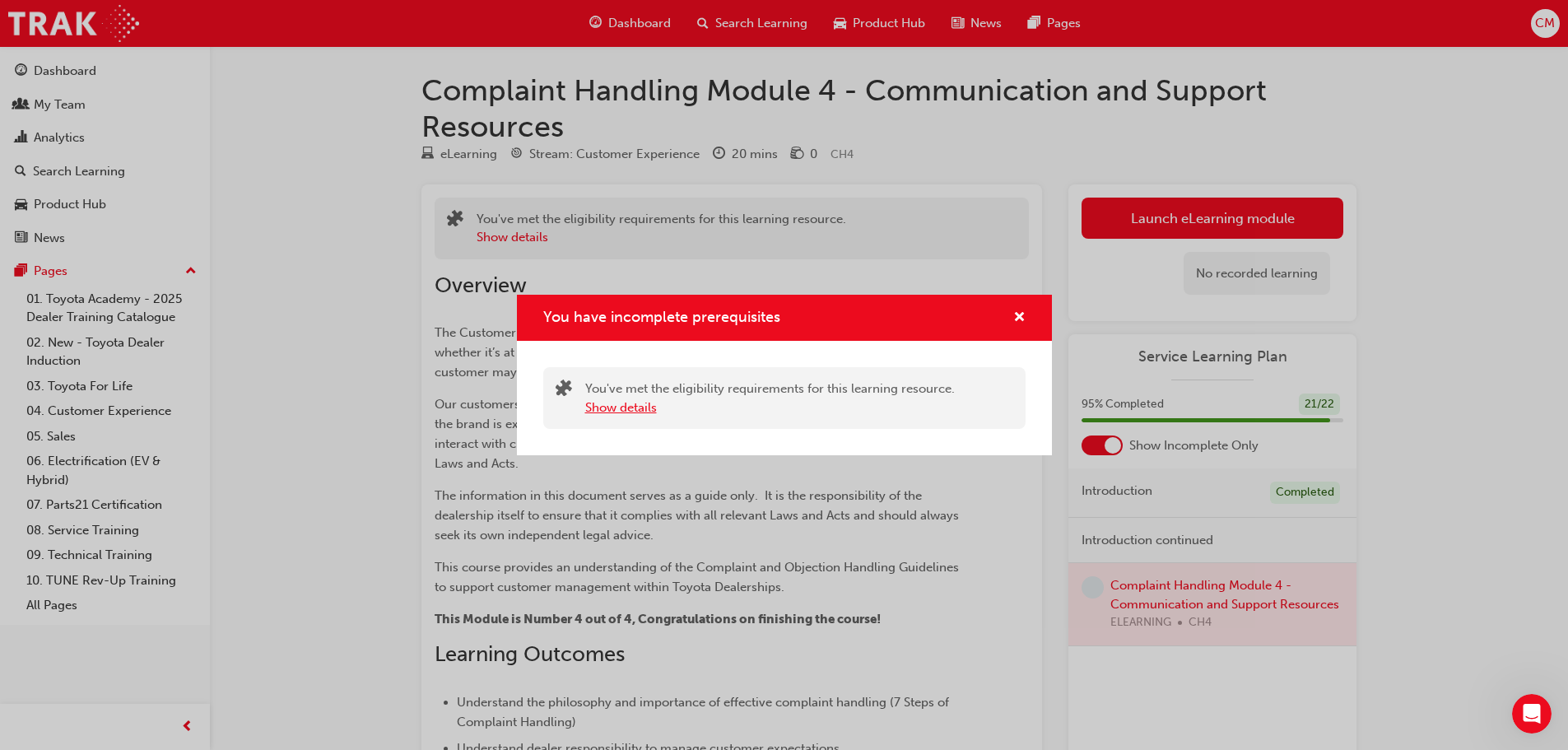
click at [606, 402] on button "Show details" at bounding box center [621, 407] width 72 height 19
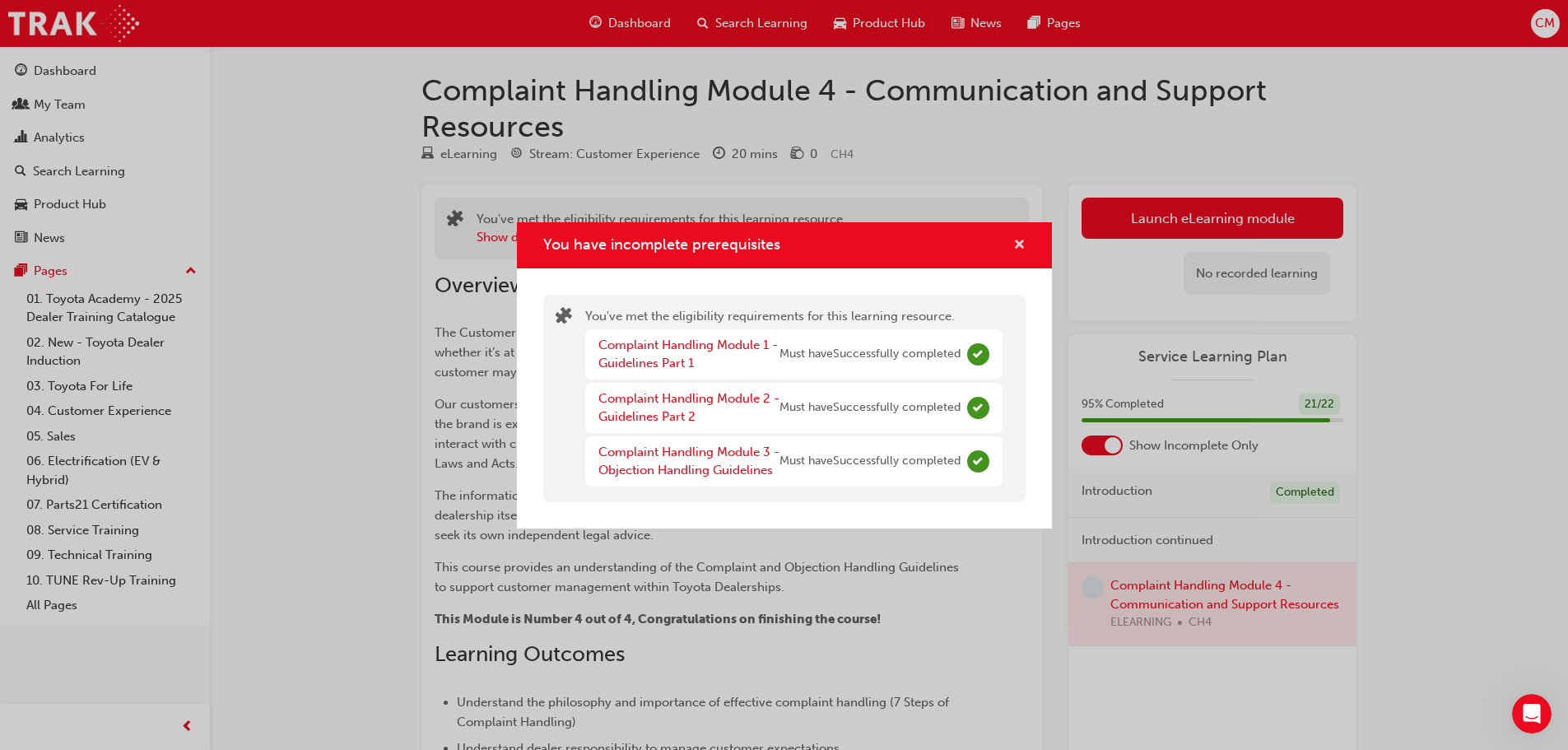
click at [1021, 247] on span "cross-icon" at bounding box center [1019, 246] width 13 height 15
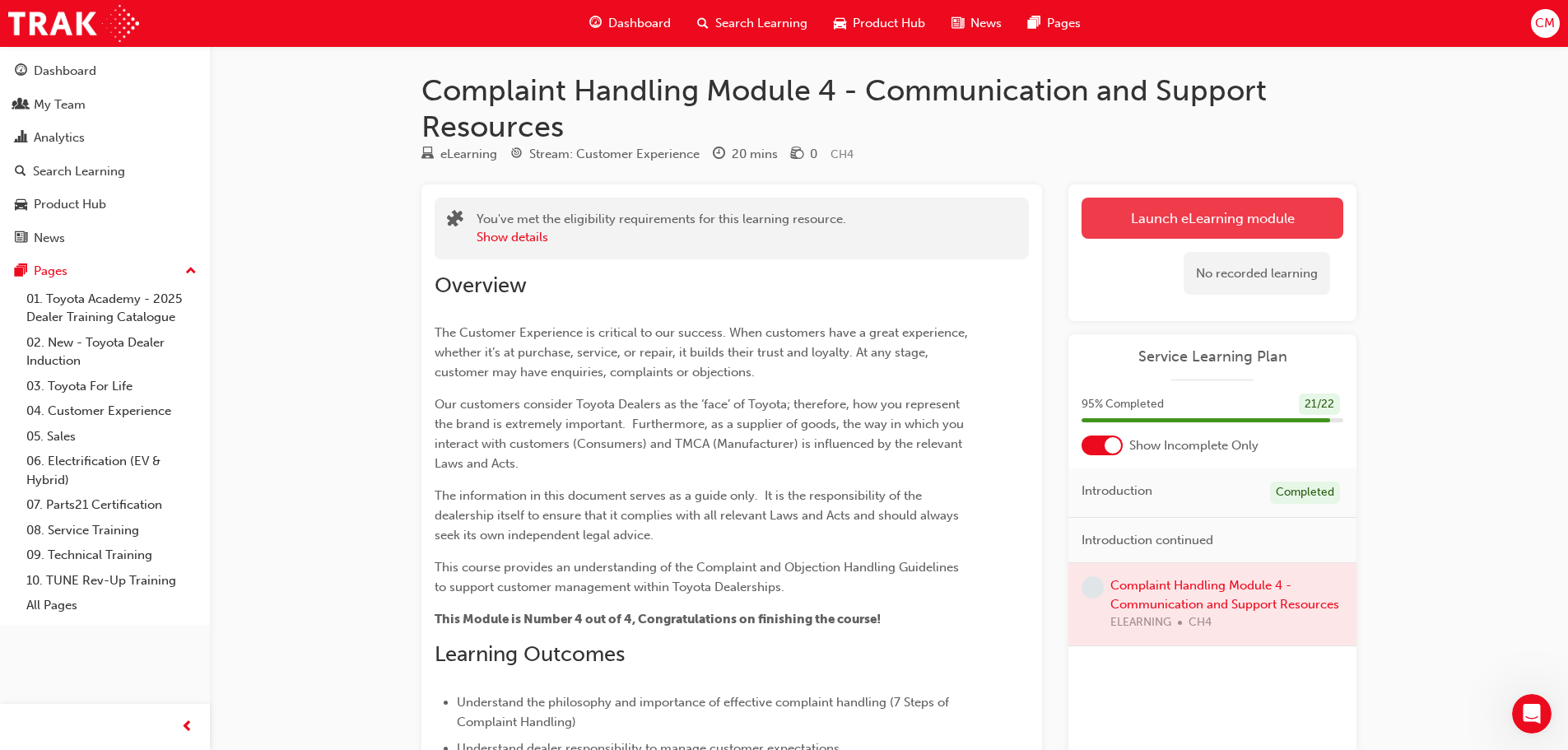
click at [1091, 211] on button "Launch eLearning module" at bounding box center [1213, 218] width 262 height 41
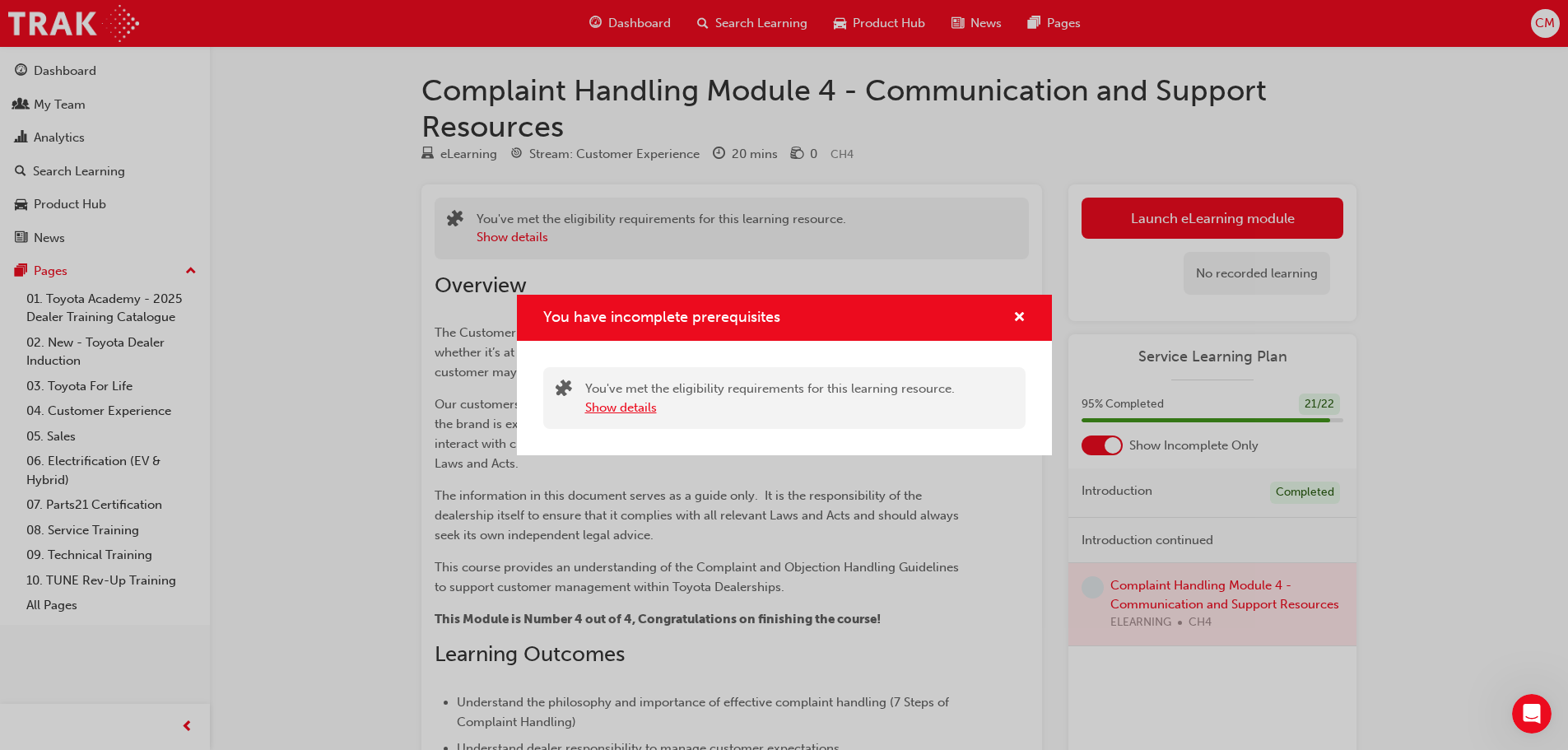
click at [614, 409] on button "Show details" at bounding box center [621, 407] width 72 height 19
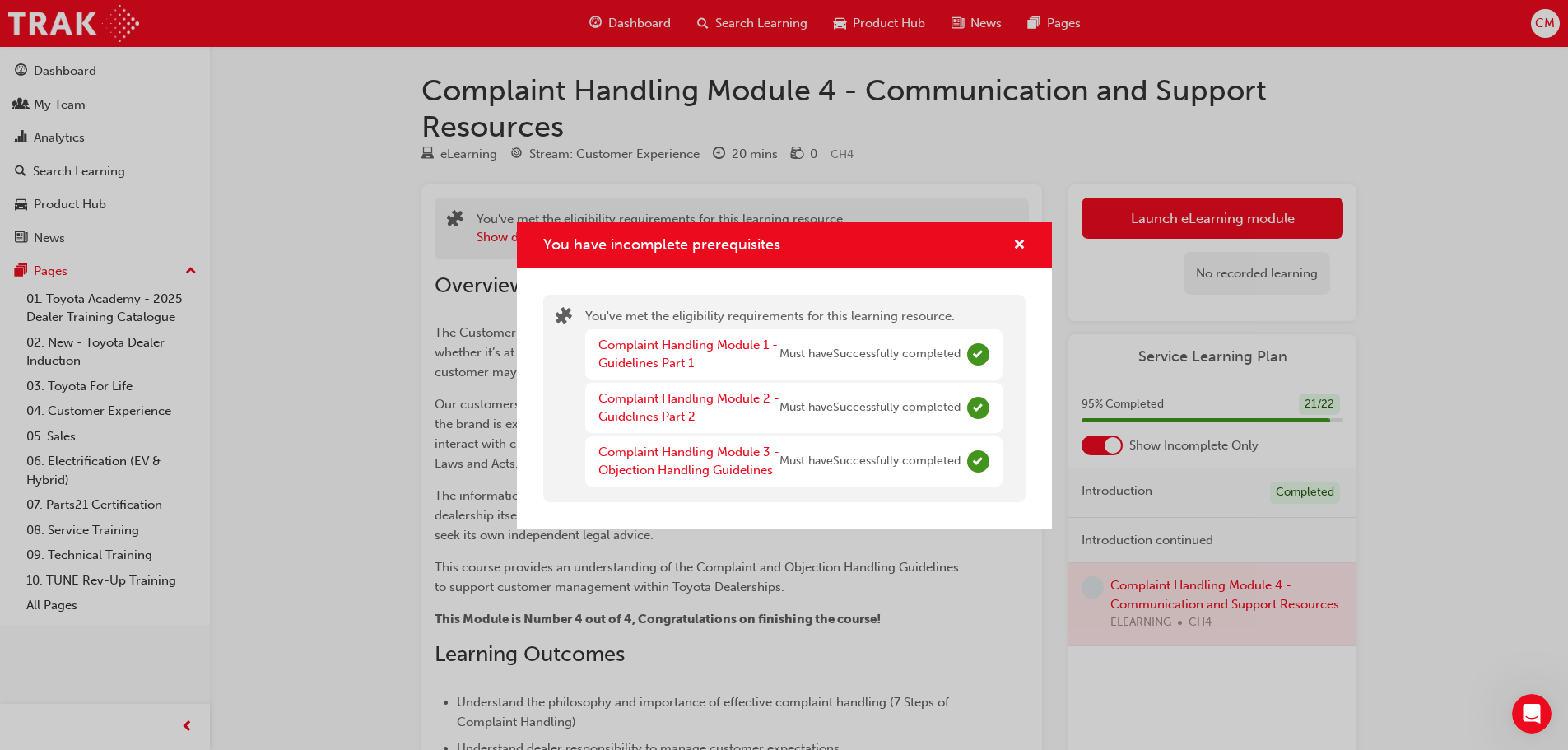
click at [1029, 242] on div "You have incomplete prerequisites" at bounding box center [785, 246] width 535 height 47
click at [1005, 242] on div "You have incomplete prerequisites" at bounding box center [1013, 246] width 25 height 20
click at [739, 644] on div "You have incomplete prerequisites You've met the eligibility requirements for t…" at bounding box center [784, 375] width 1568 height 750
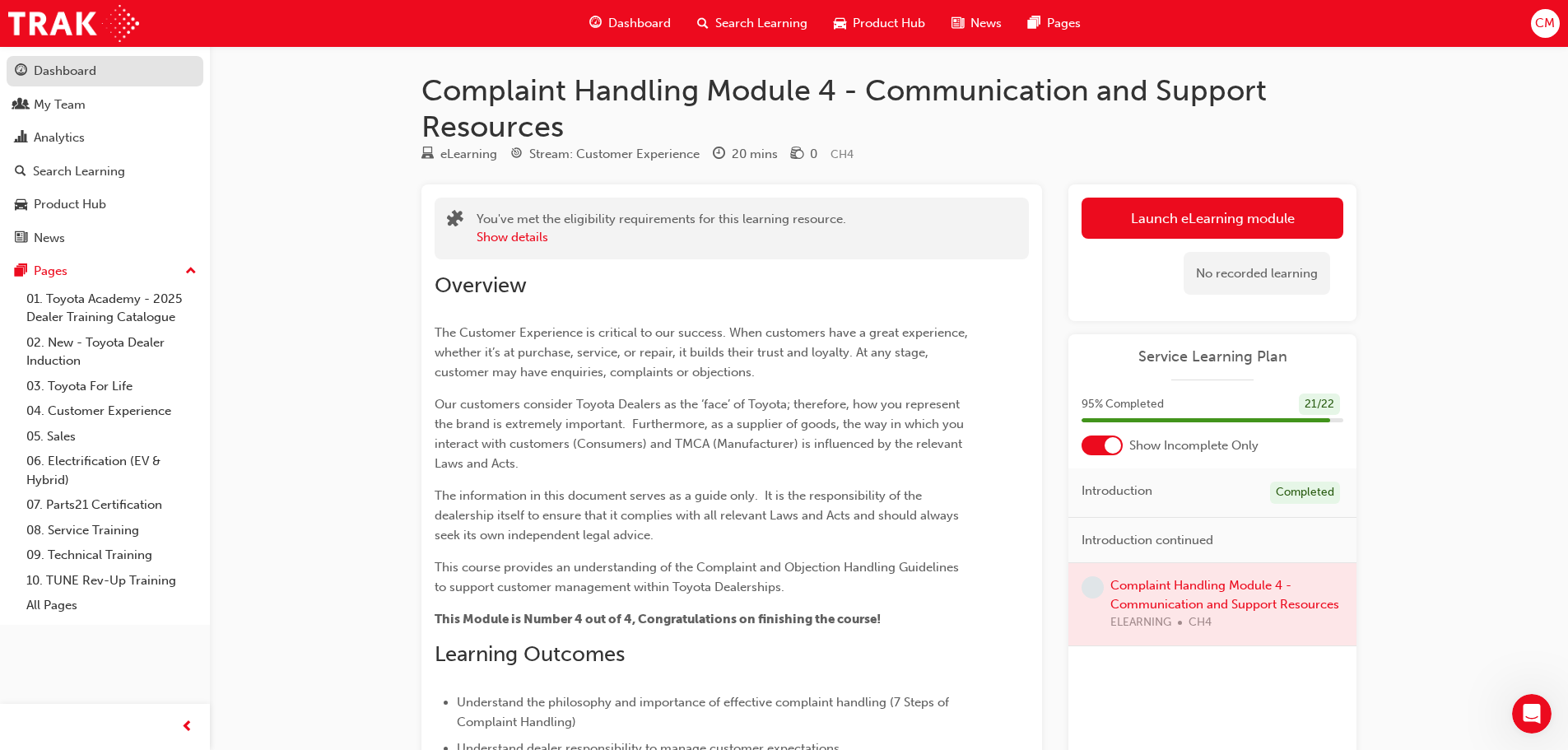
click at [82, 73] on div "Dashboard" at bounding box center [65, 71] width 62 height 19
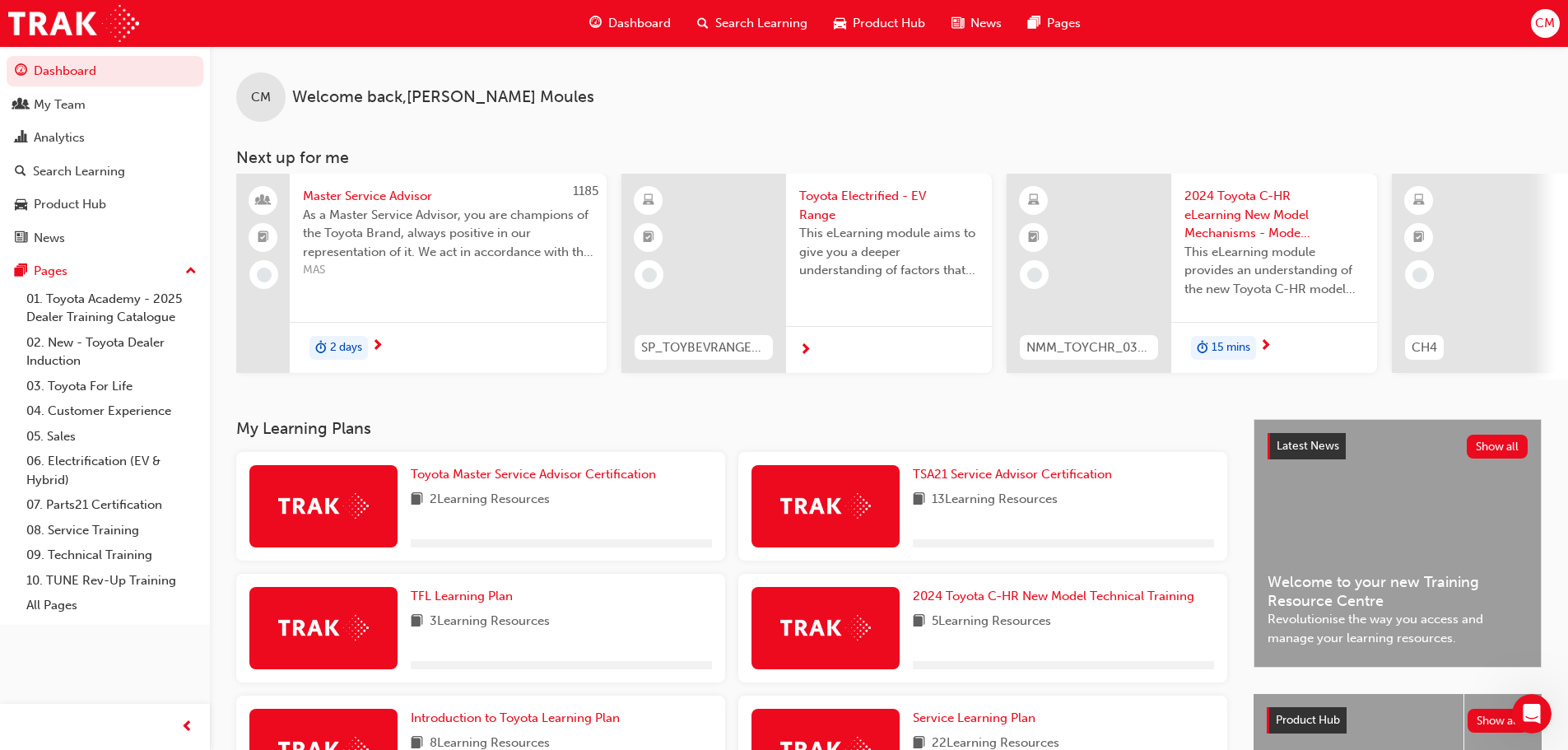
scroll to position [247, 0]
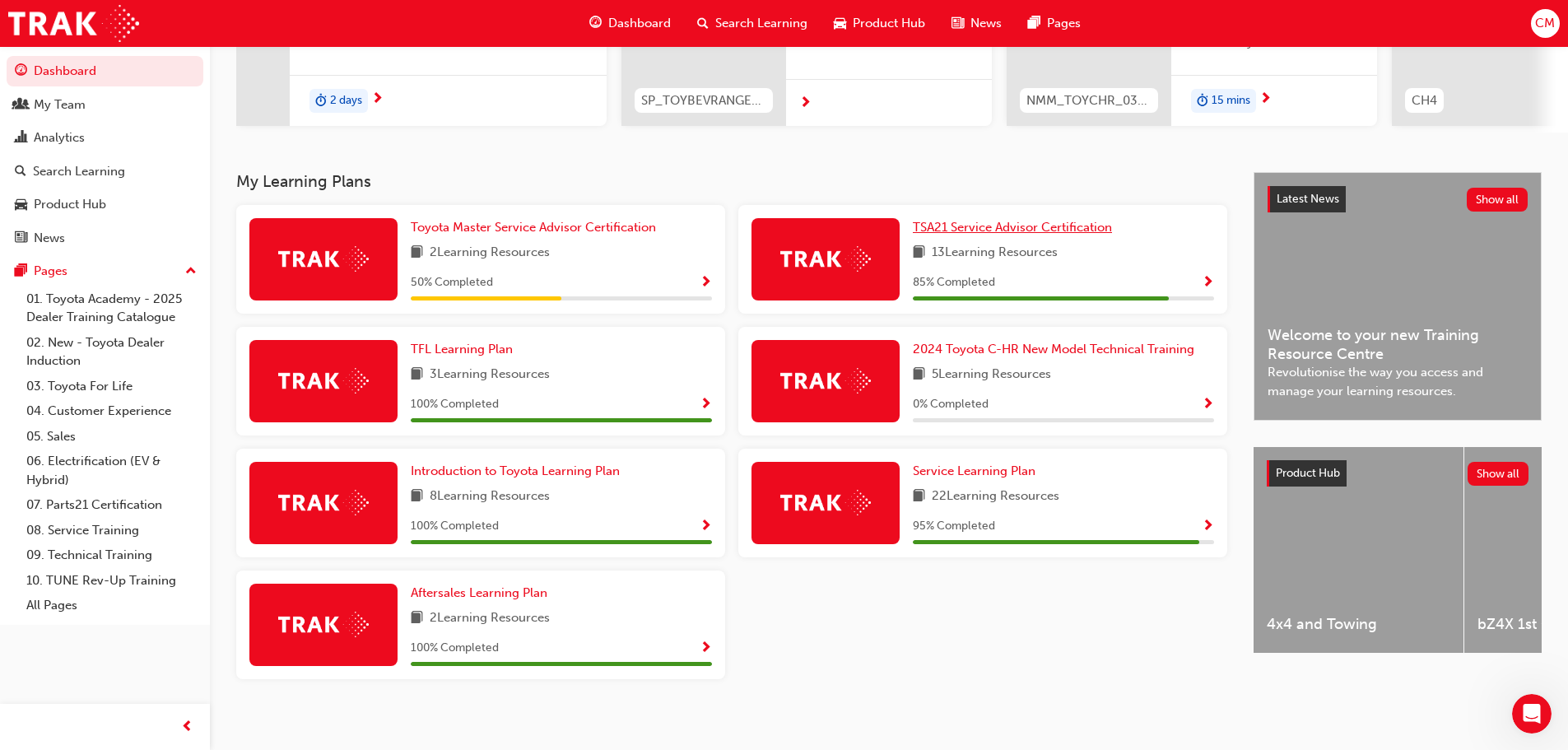
click at [1062, 232] on span "TSA21 Service Advisor Certification" at bounding box center [1013, 227] width 199 height 15
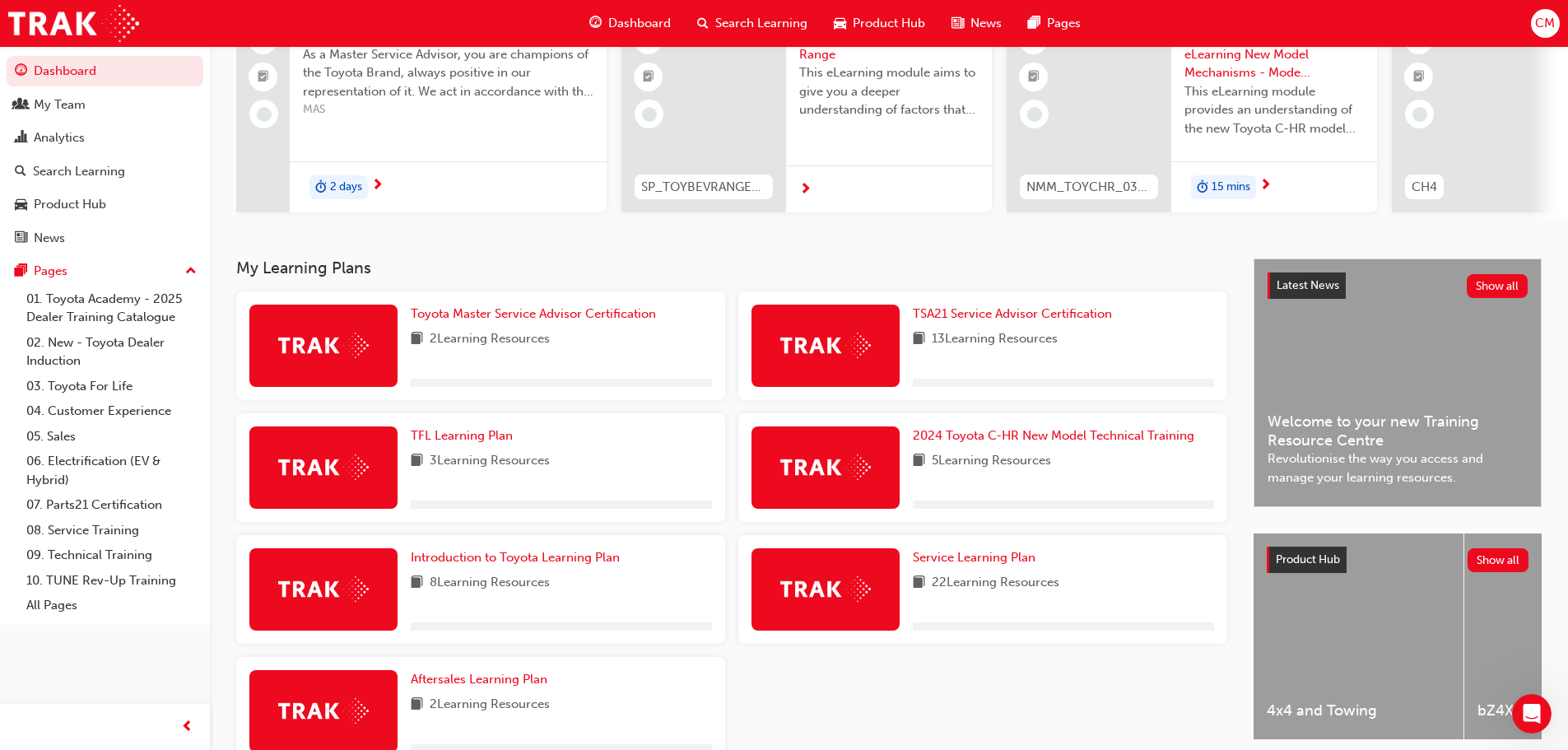
scroll to position [165, 0]
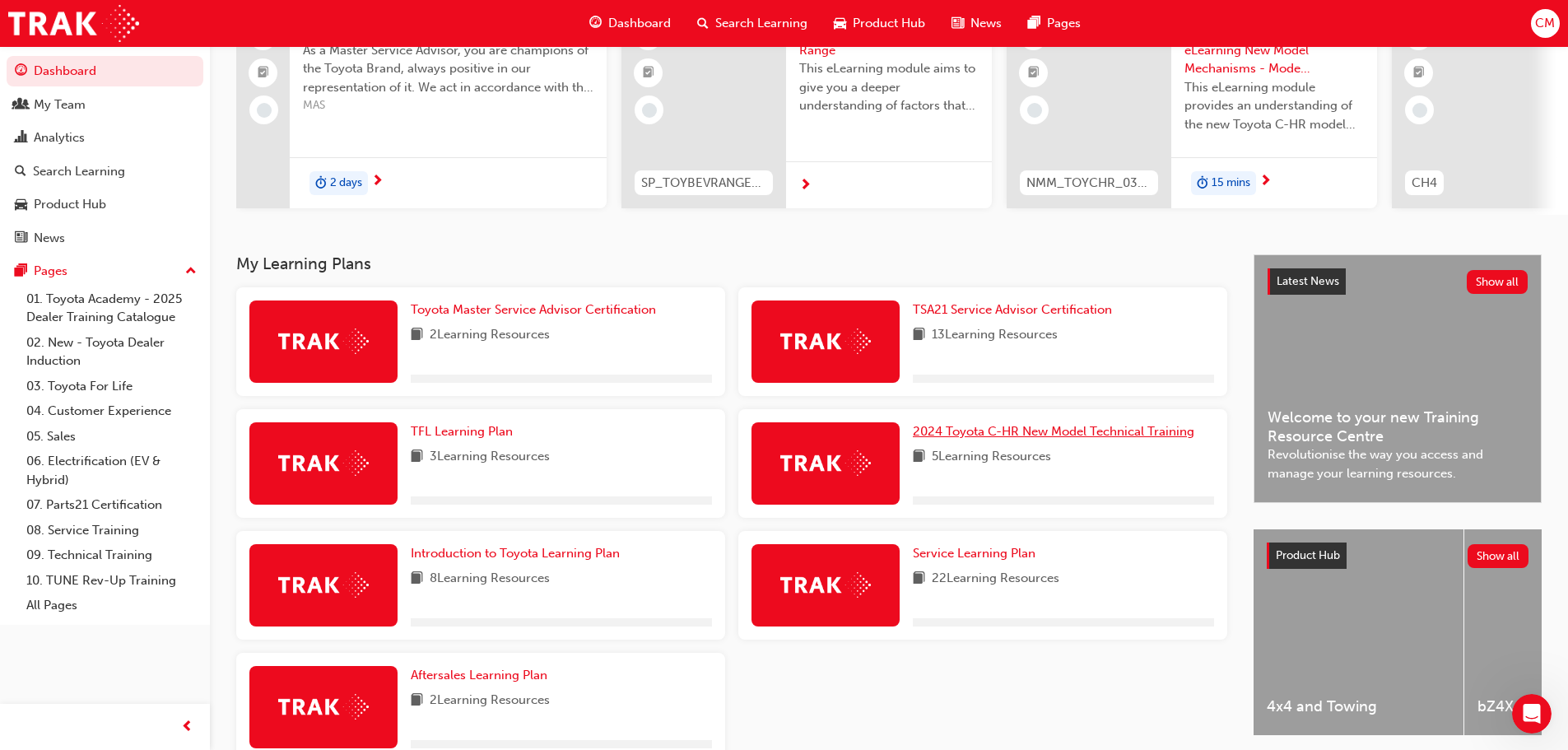
click at [960, 429] on link "2024 Toyota C-HR New Model Technical Training" at bounding box center [1057, 431] width 288 height 19
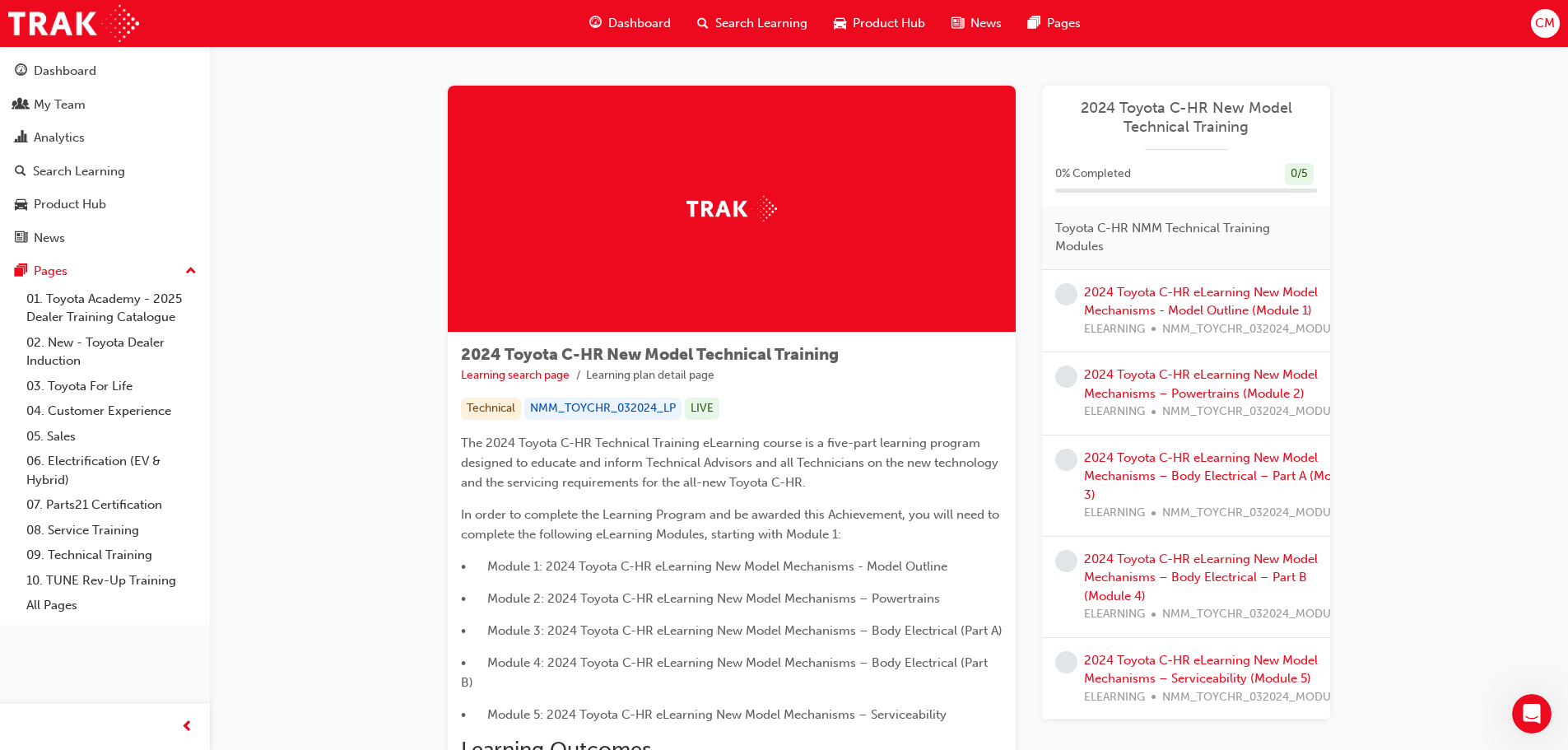
click at [635, 29] on span "Dashboard" at bounding box center [640, 24] width 62 height 19
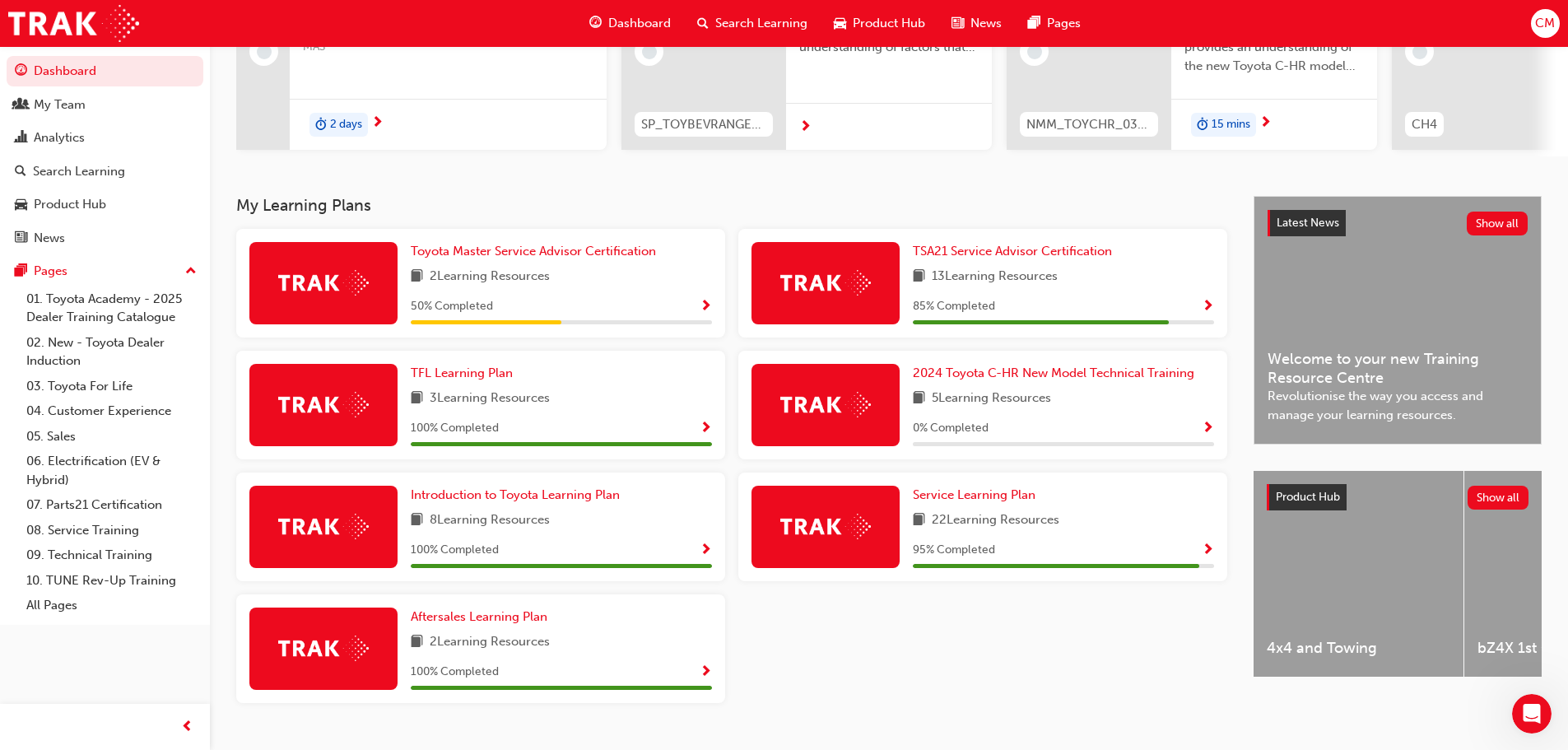
scroll to position [247, 0]
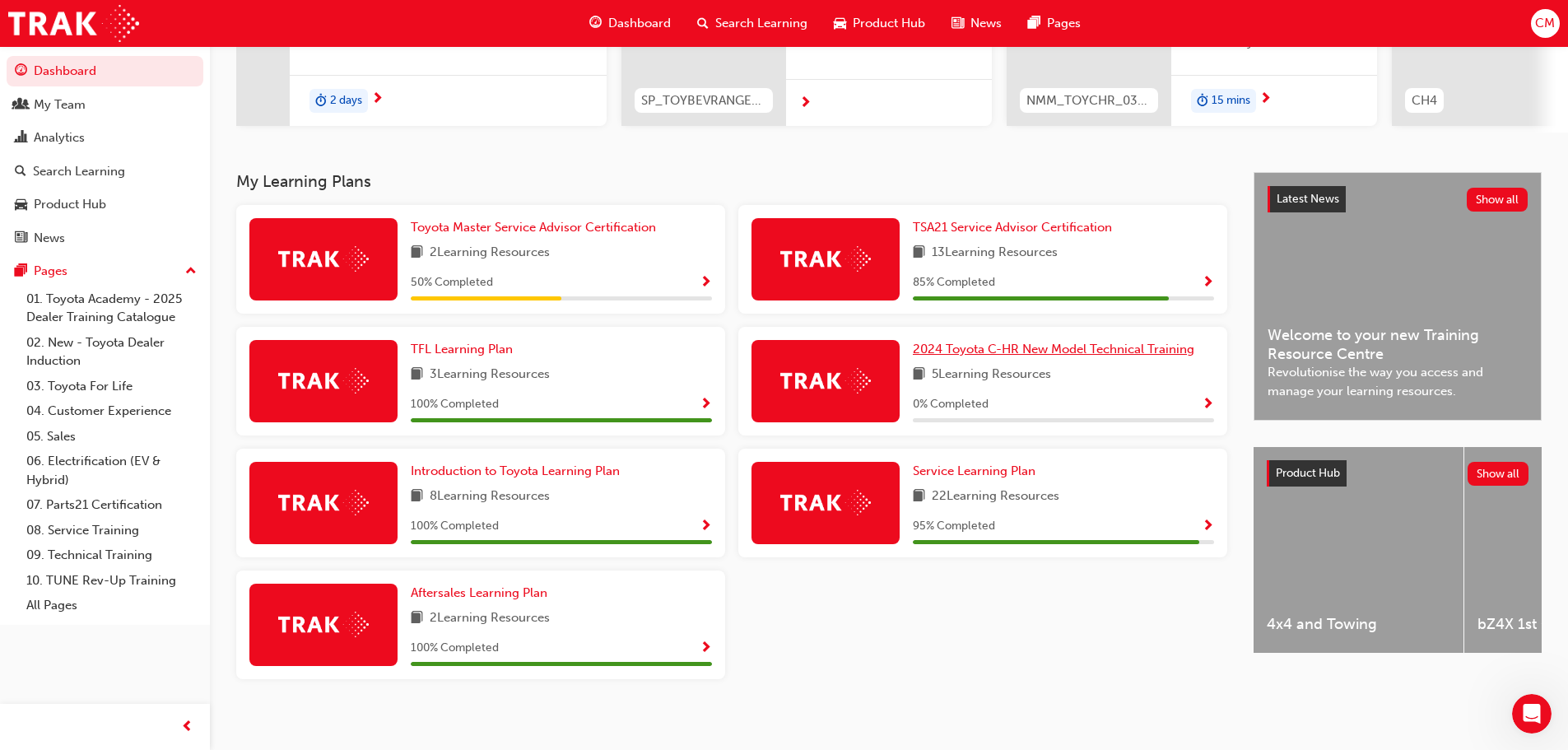
click at [1108, 359] on link "2024 Toyota C-HR New Model Technical Training" at bounding box center [1057, 349] width 288 height 19
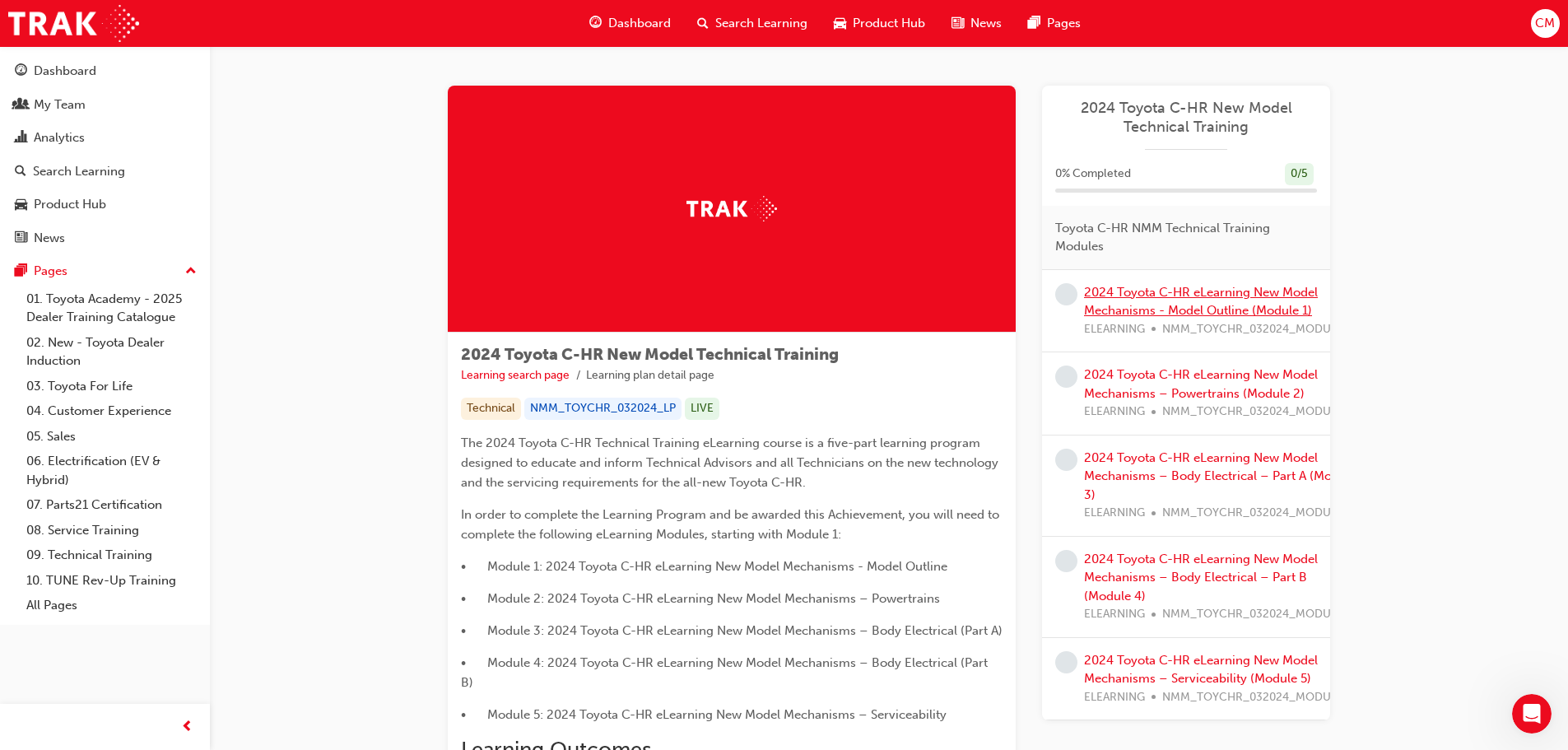
click at [1167, 293] on link "2024 Toyota C-HR eLearning New Model Mechanisms - Model Outline (Module 1)" at bounding box center [1201, 301] width 234 height 34
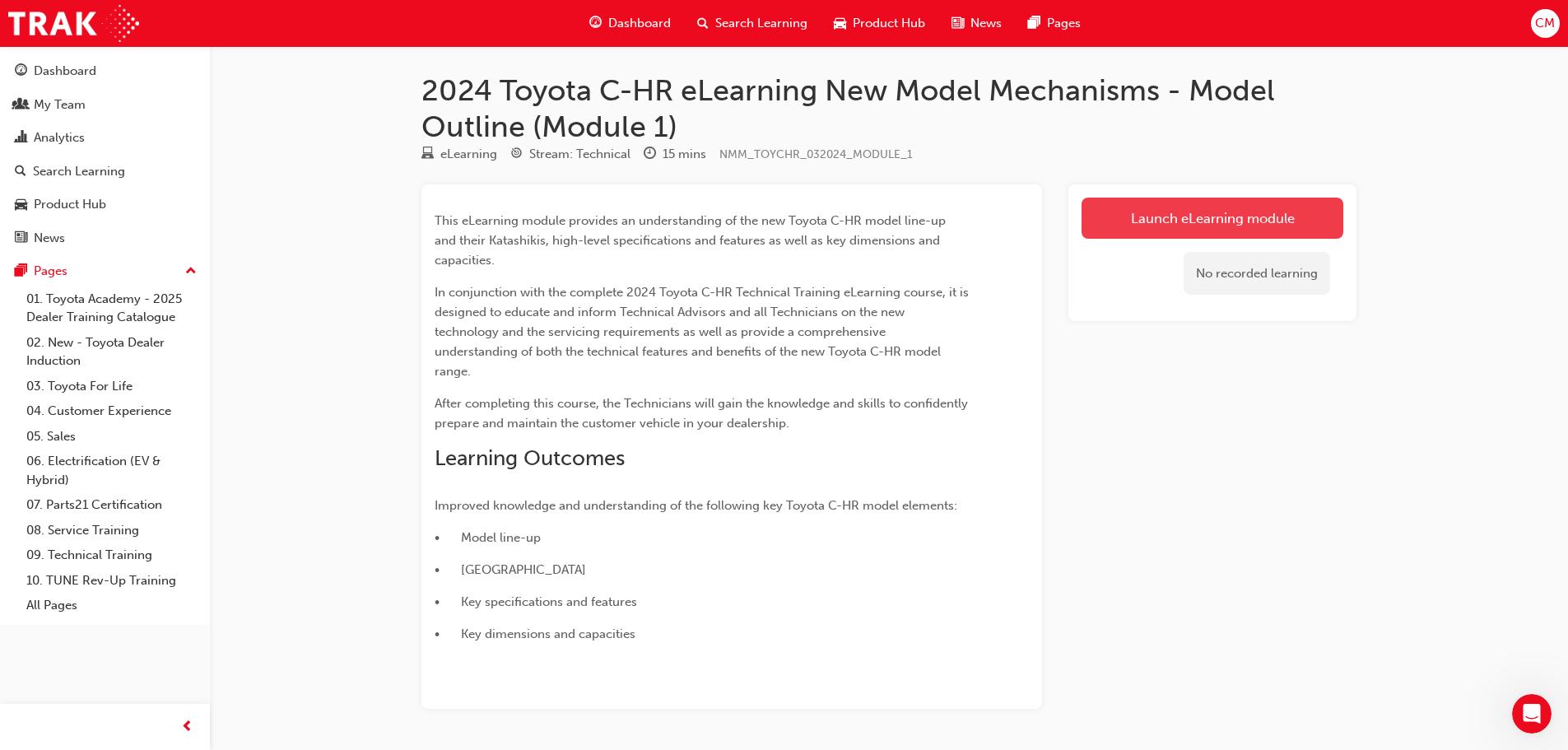
click at [1220, 219] on link "Launch eLearning module" at bounding box center [1213, 218] width 262 height 41
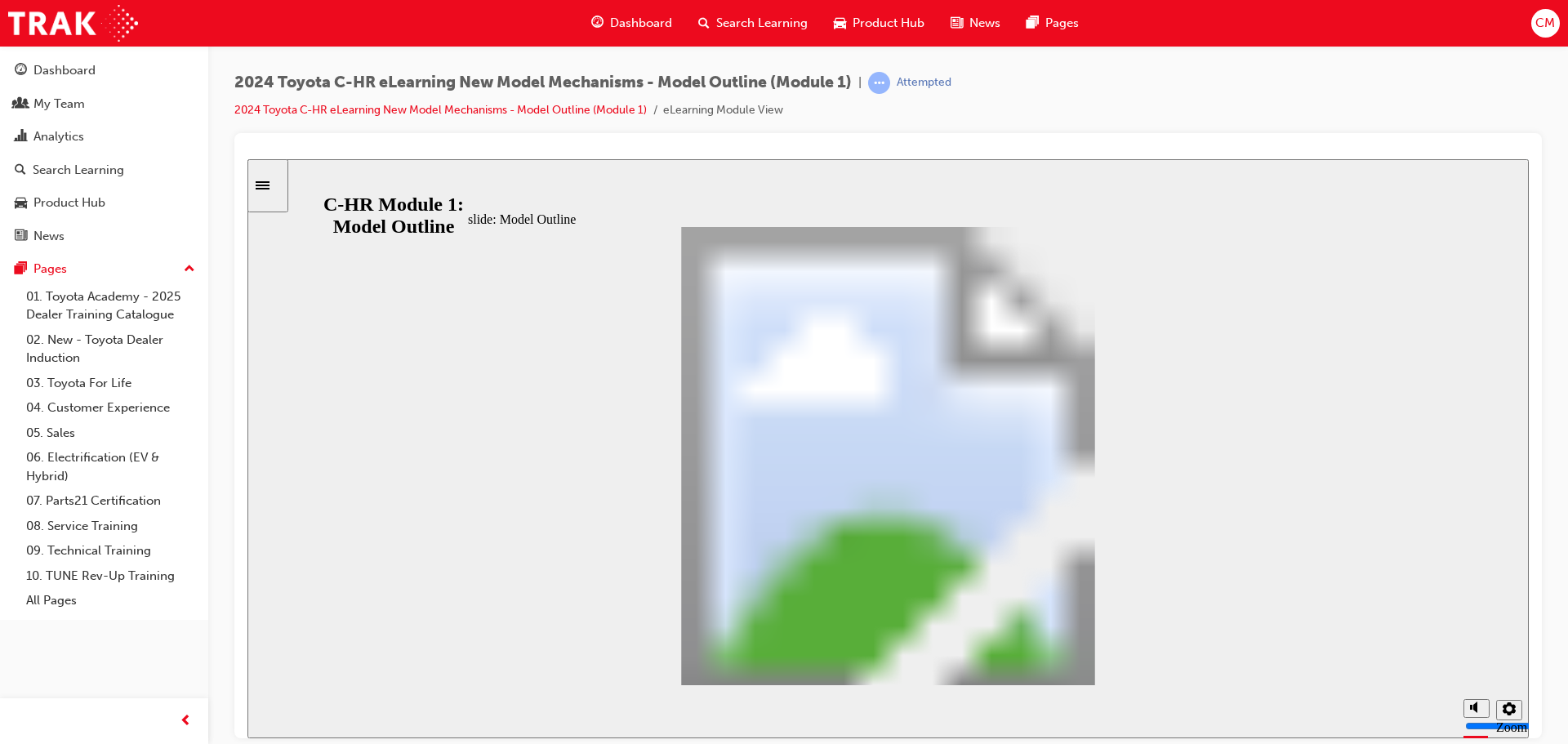
click at [1421, 328] on div "slide: Model Outline Rectangle 1 C-HR New Model Technical Training Rectangle 2 …" at bounding box center [888, 448] width 1281 height 579
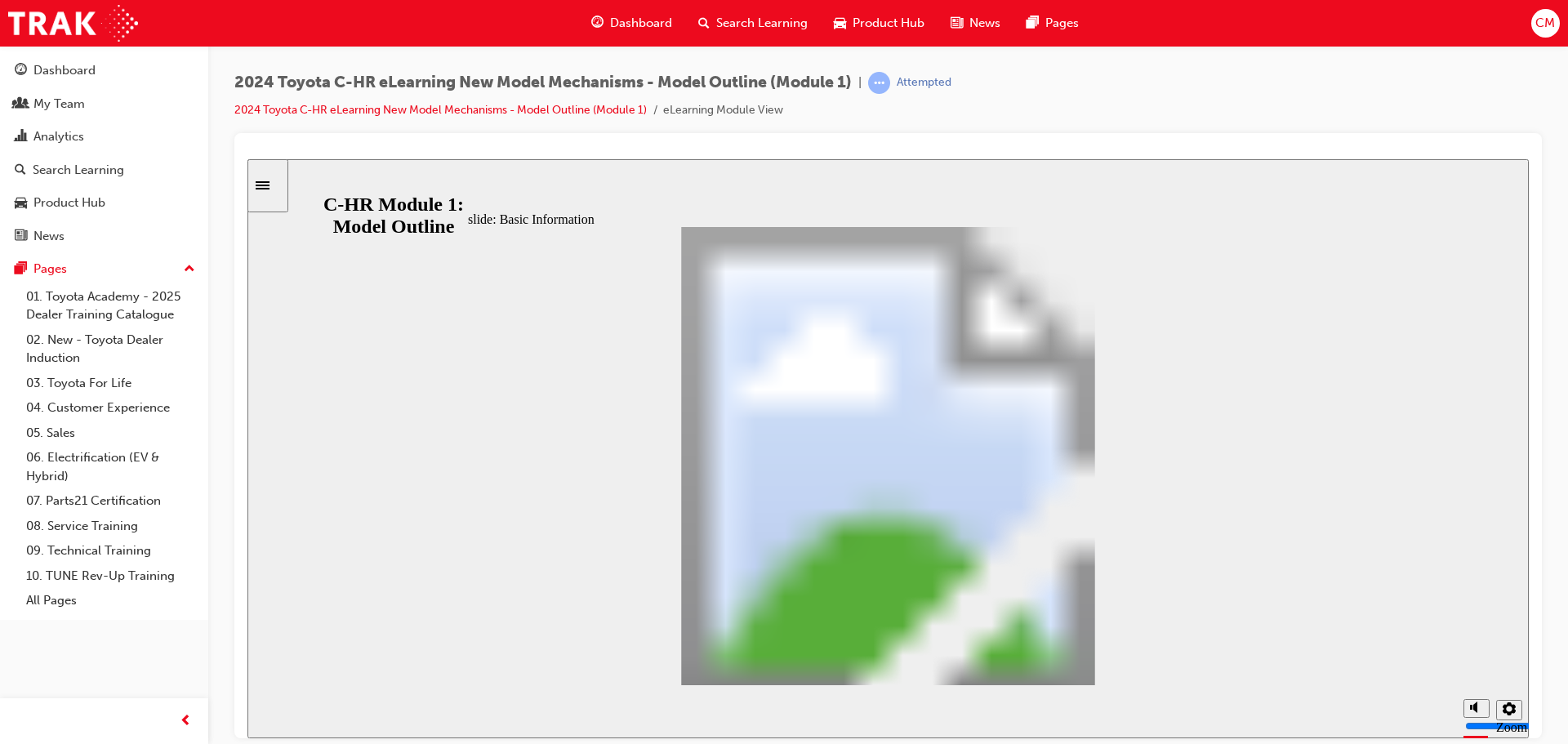
scroll to position [464, 0]
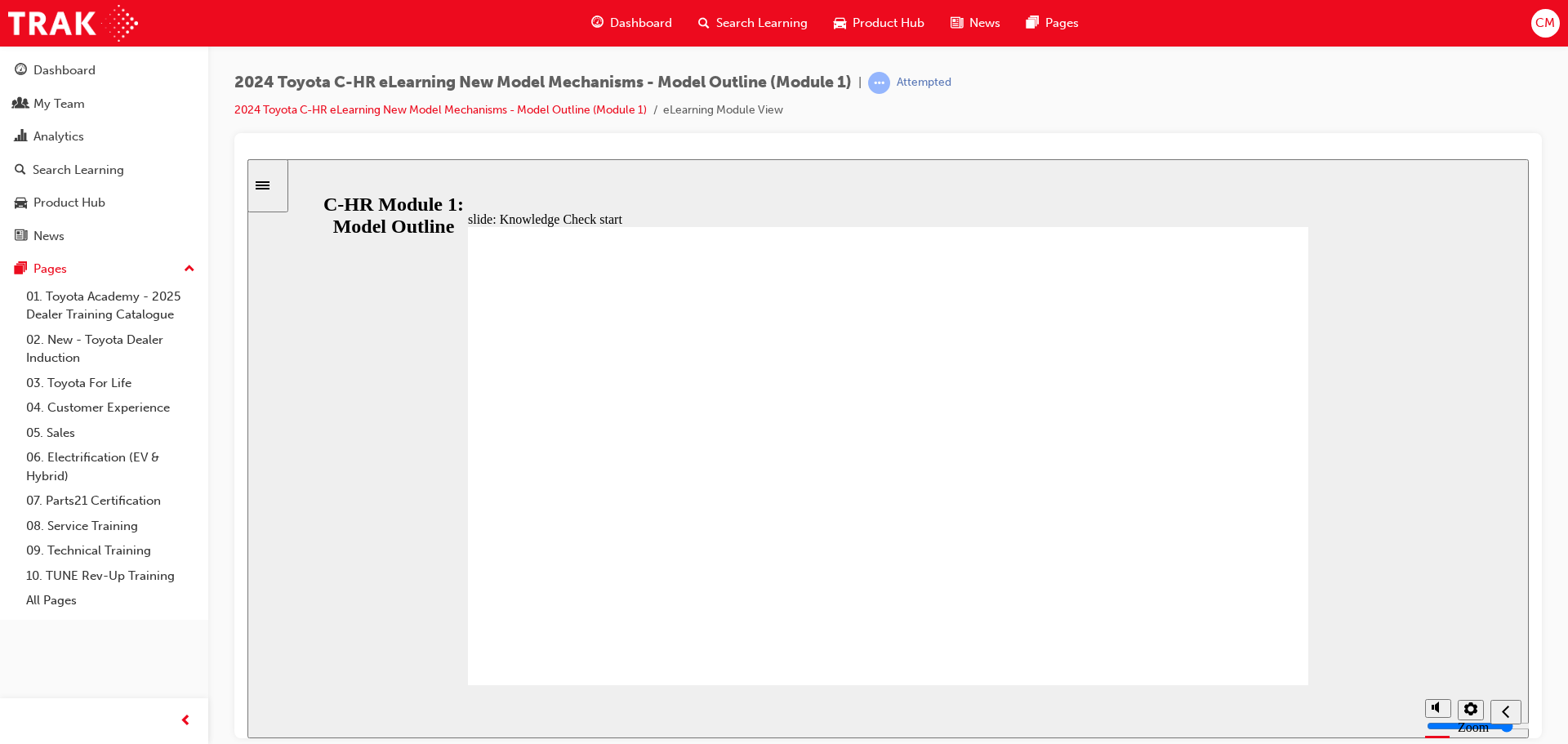
radio input "false"
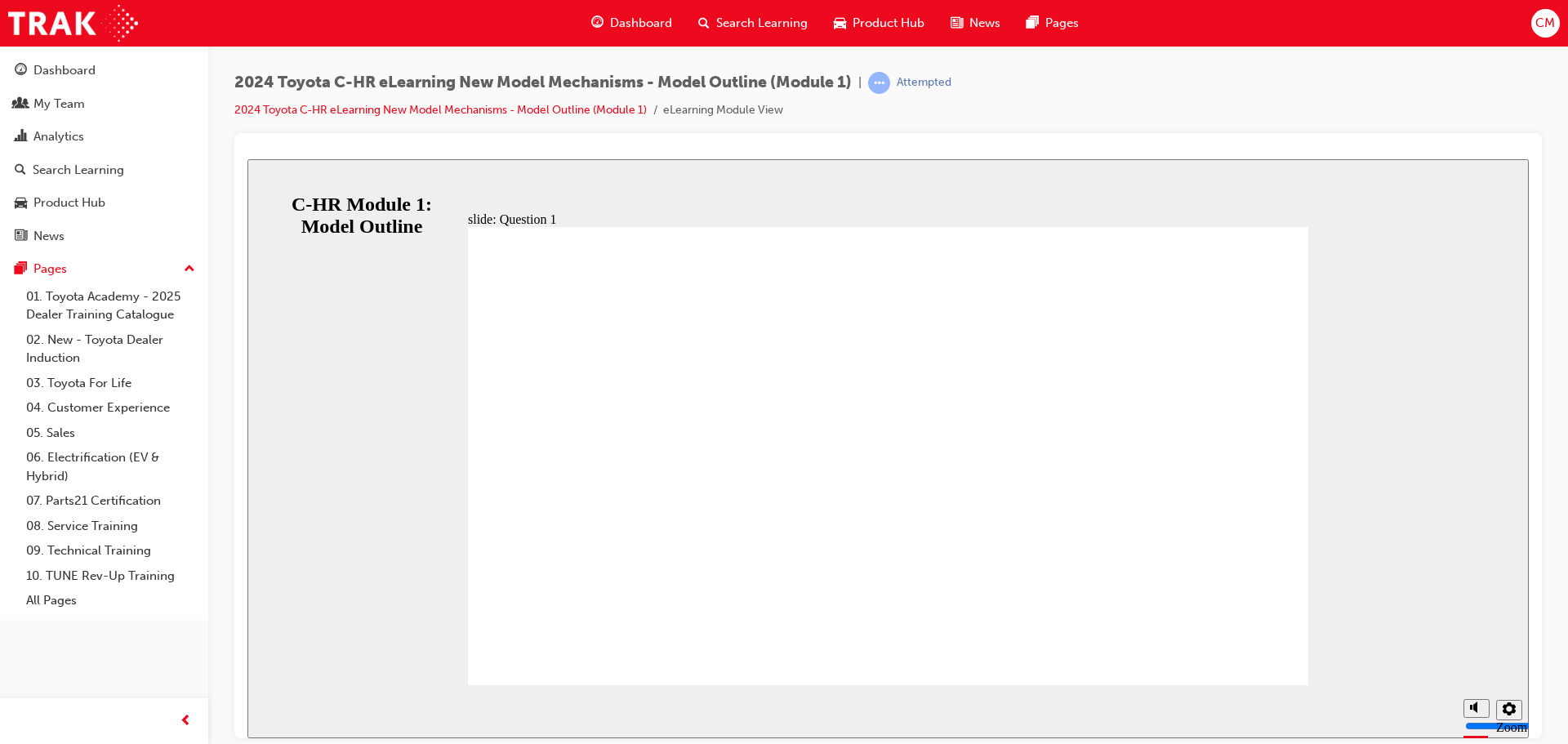
radio input "true"
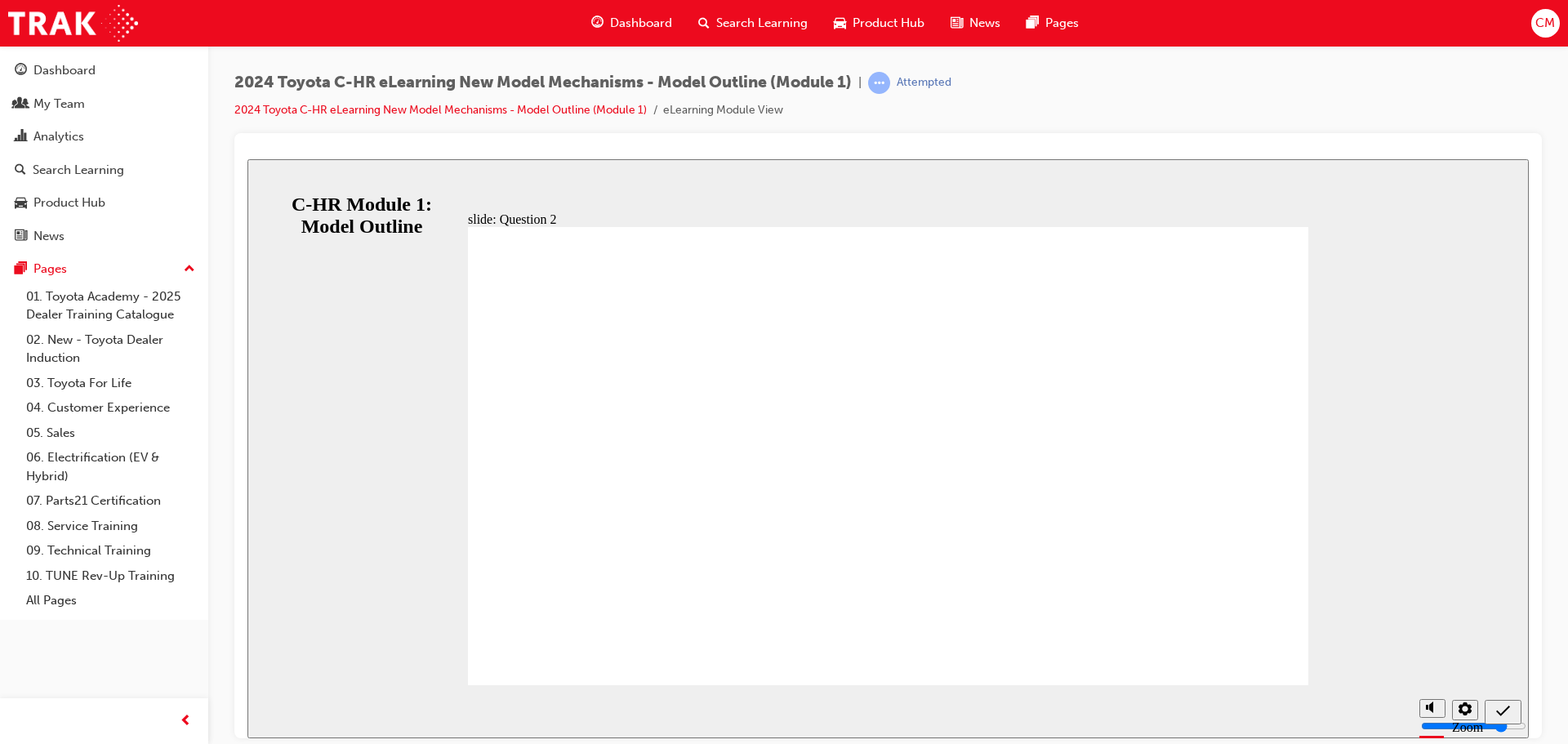
radio input "false"
radio input "true"
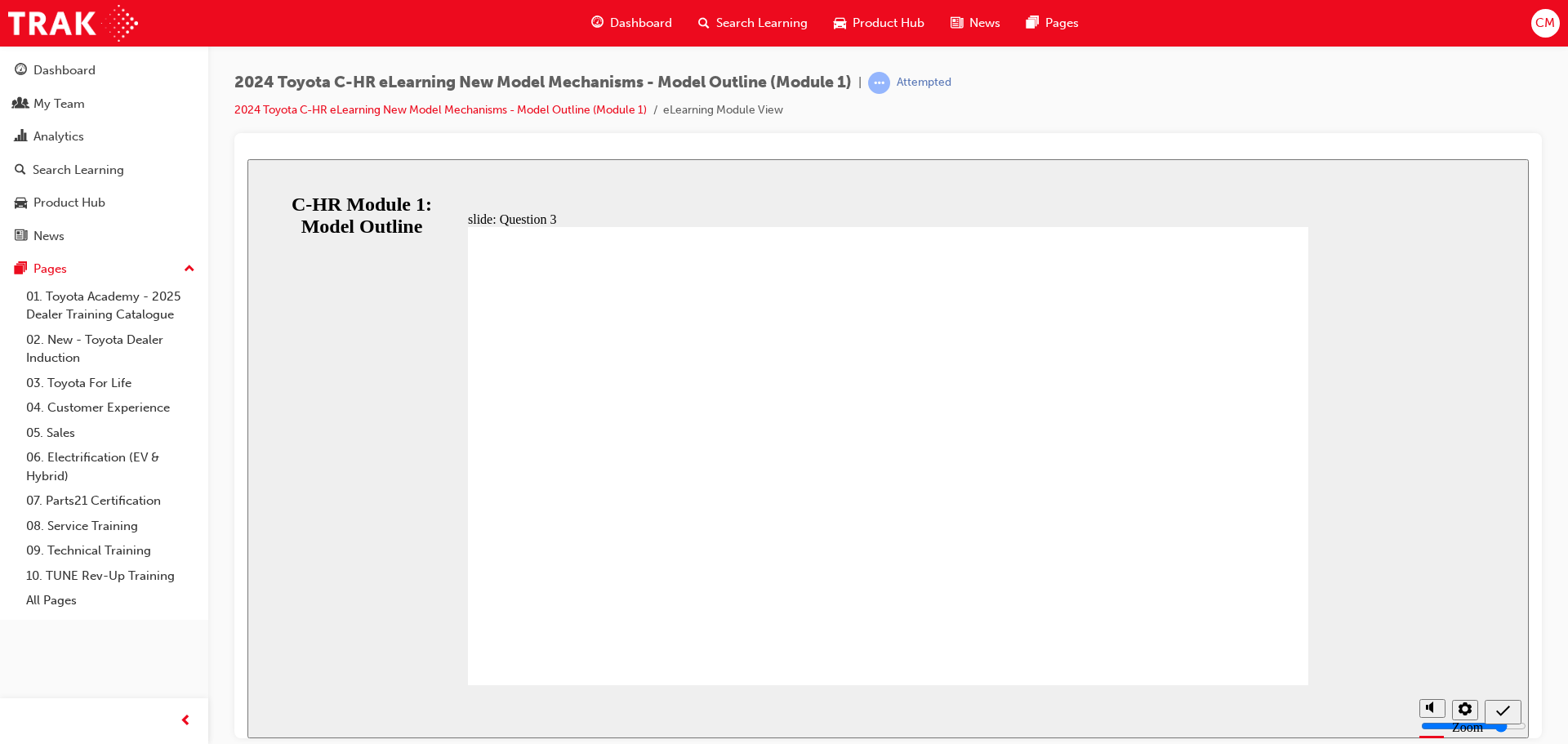
radio input "true"
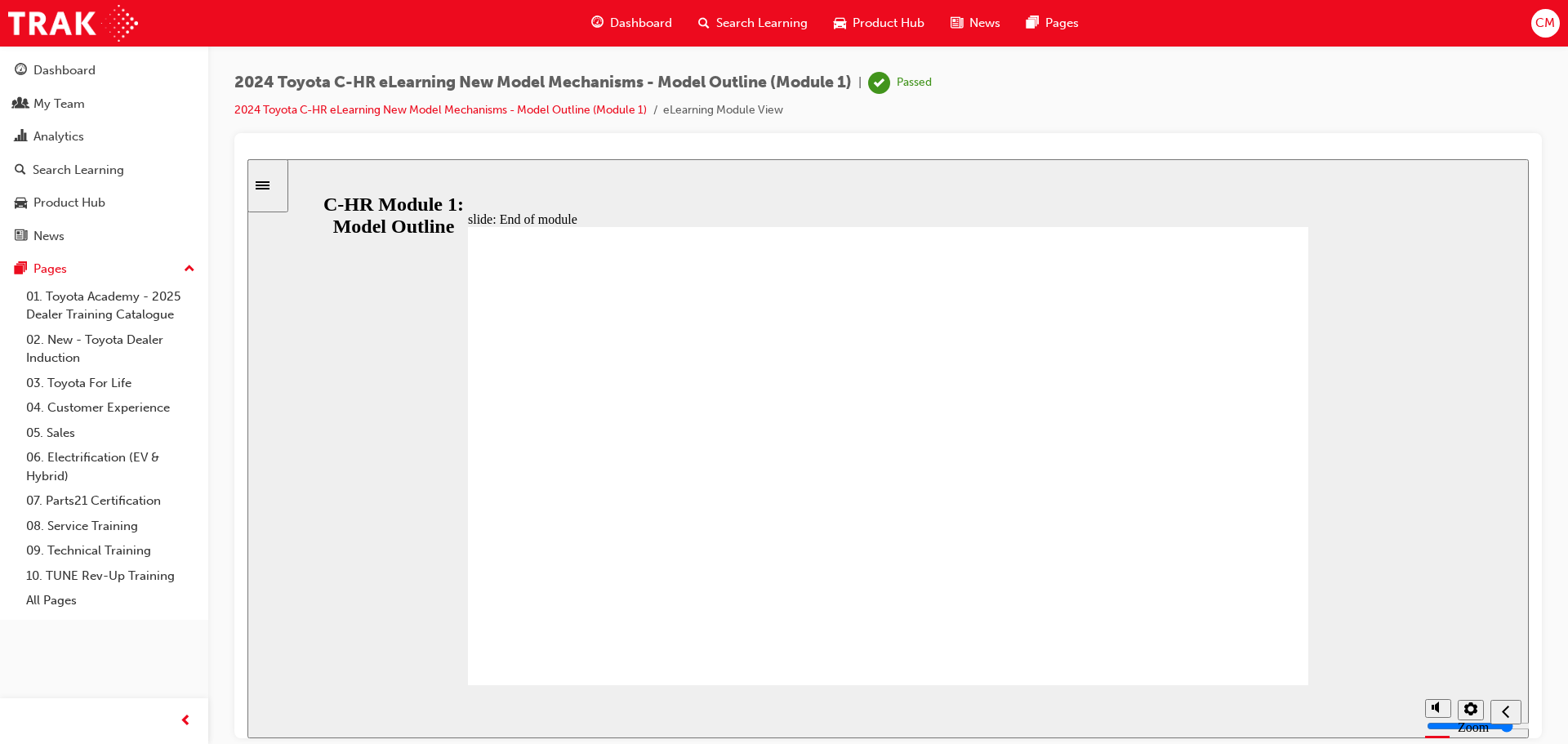
click at [268, 188] on icon "Sidebar Toggle" at bounding box center [262, 185] width 14 height 8
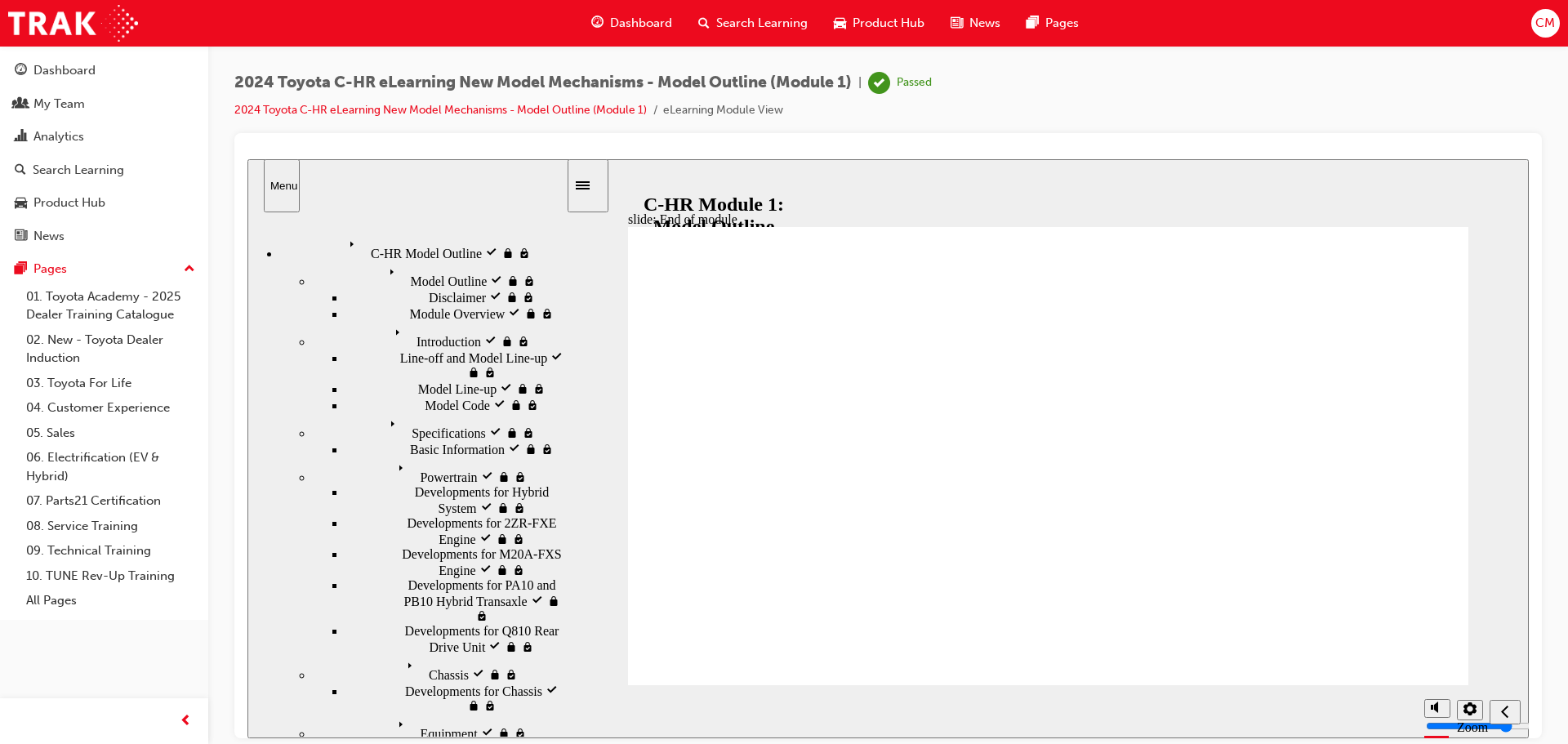
click at [589, 184] on icon "Sidebar Toggle" at bounding box center [583, 185] width 14 height 8
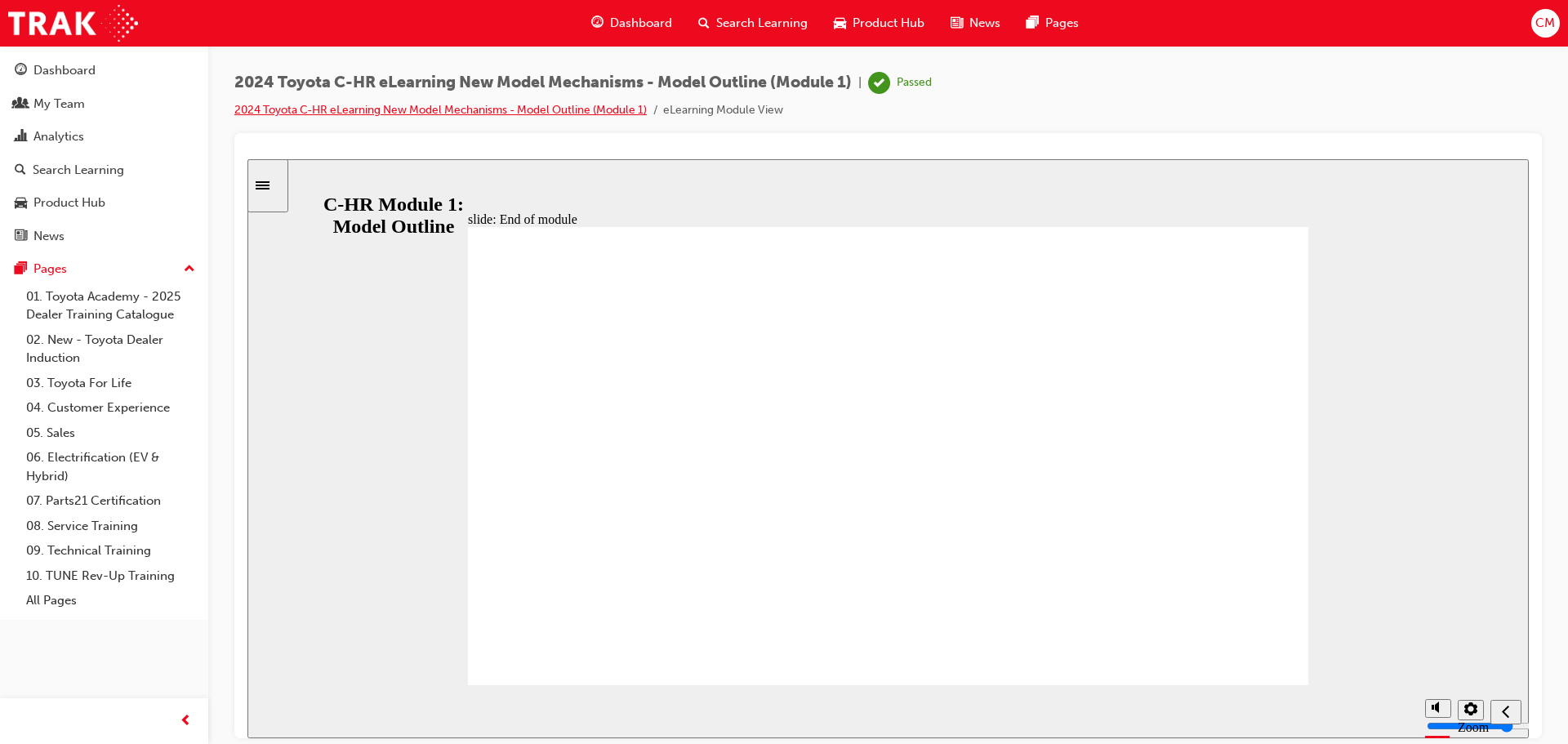
click at [336, 112] on link "2024 Toyota C-HR eLearning New Model Mechanisms - Model Outline (Module 1)" at bounding box center [440, 110] width 413 height 14
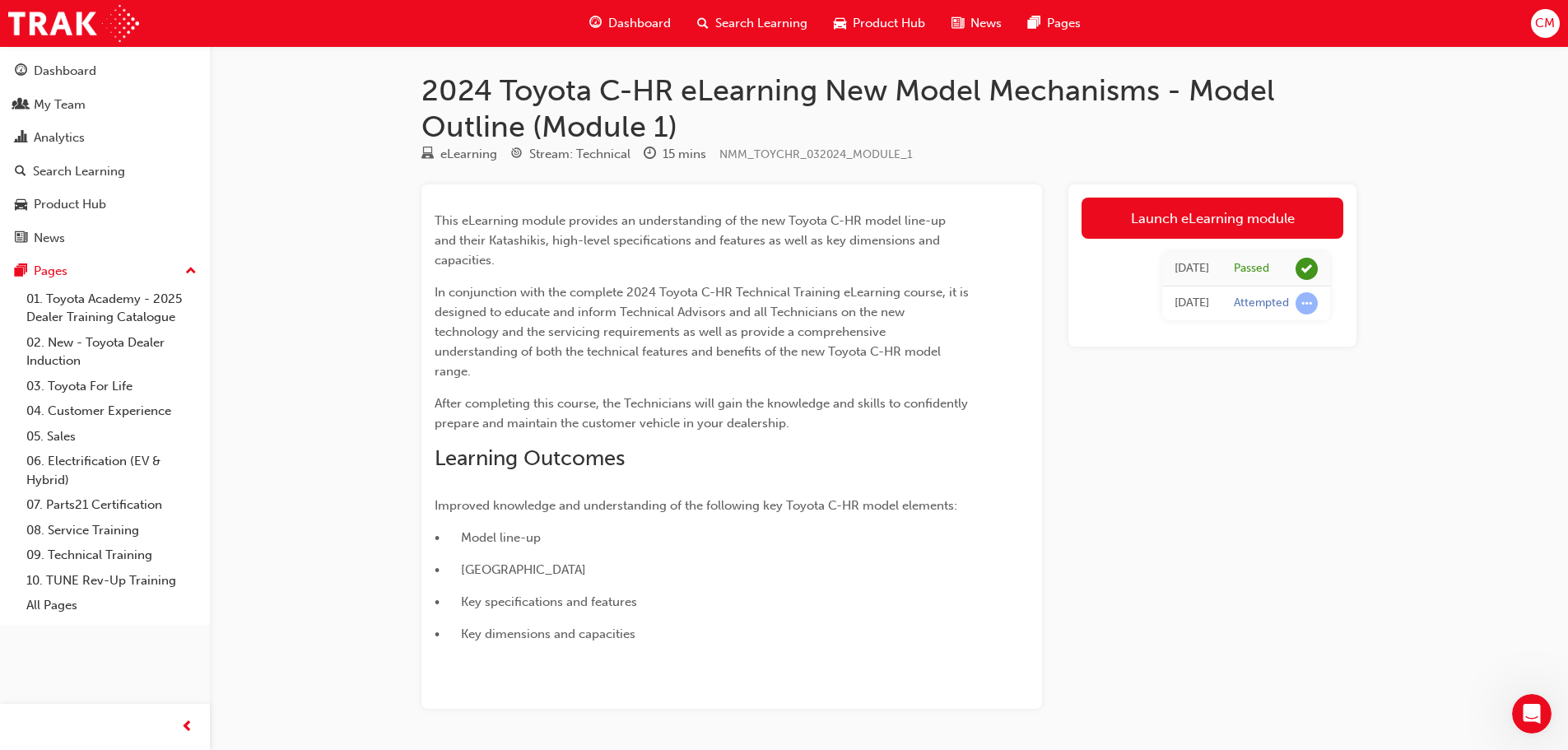
click at [680, 7] on div "Dashboard" at bounding box center [630, 24] width 108 height 34
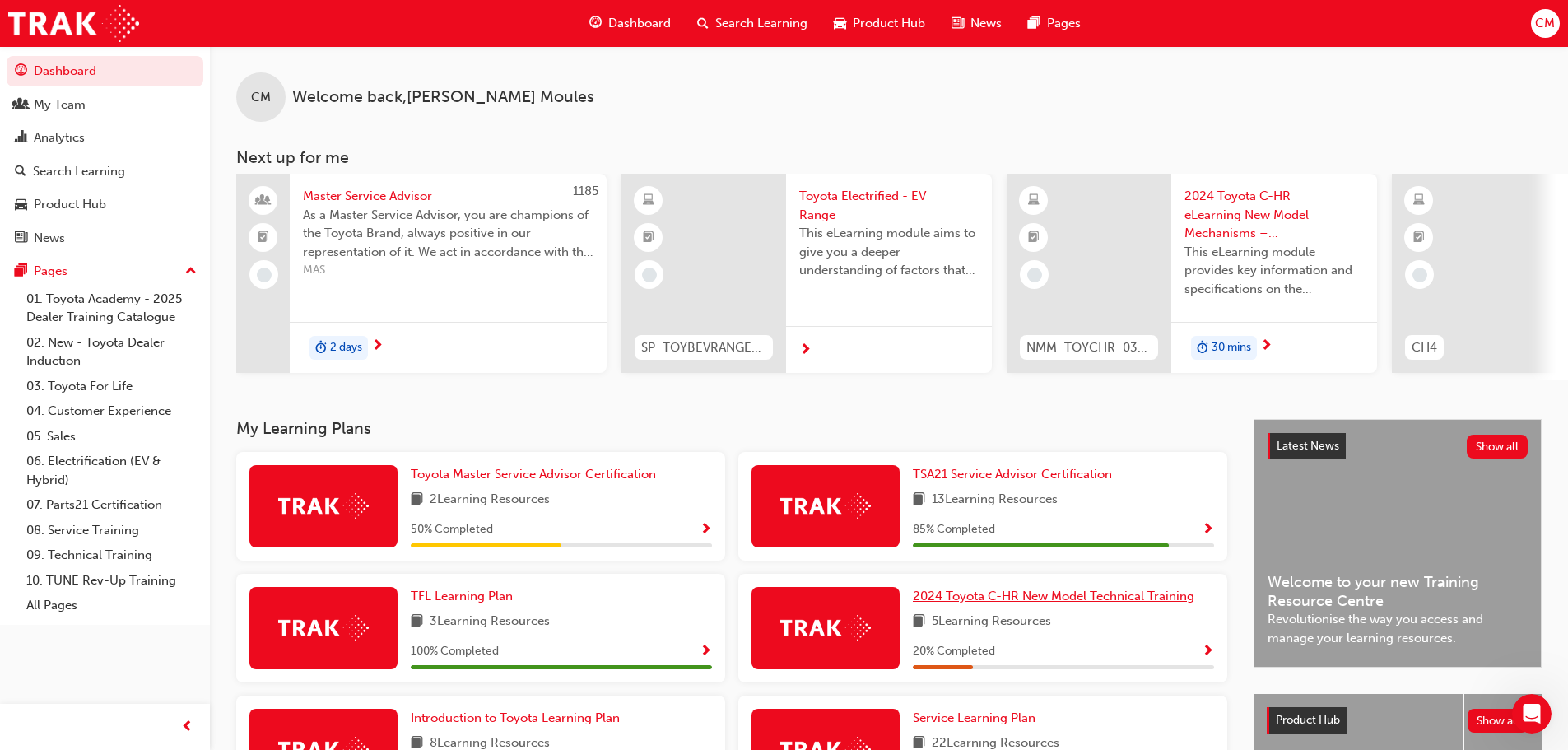
click at [1021, 606] on link "2024 Toyota C-HR New Model Technical Training" at bounding box center [1057, 596] width 288 height 19
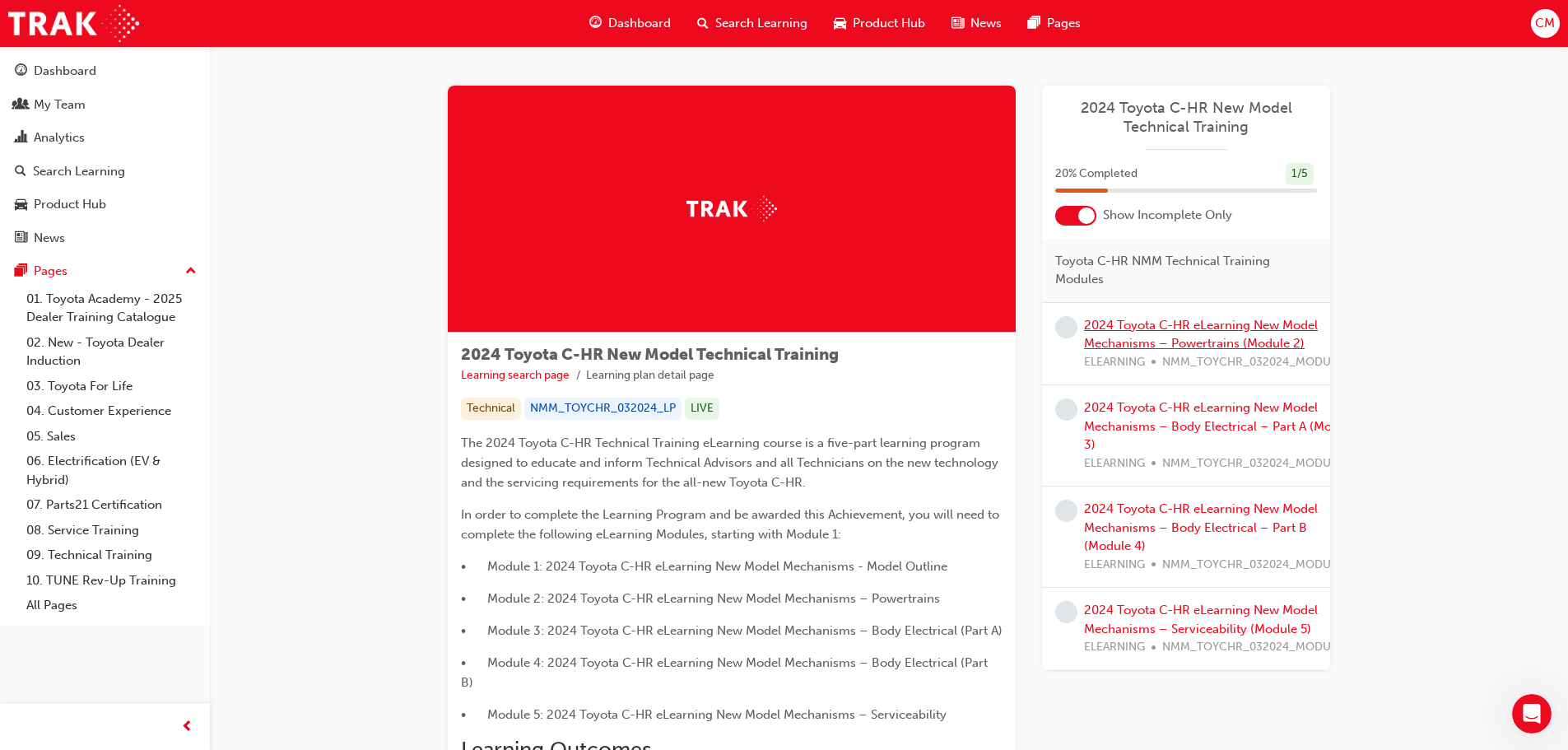
click at [1179, 336] on link "2024 Toyota C-HR eLearning New Model Mechanisms – Powertrains (Module 2)" at bounding box center [1201, 335] width 234 height 34
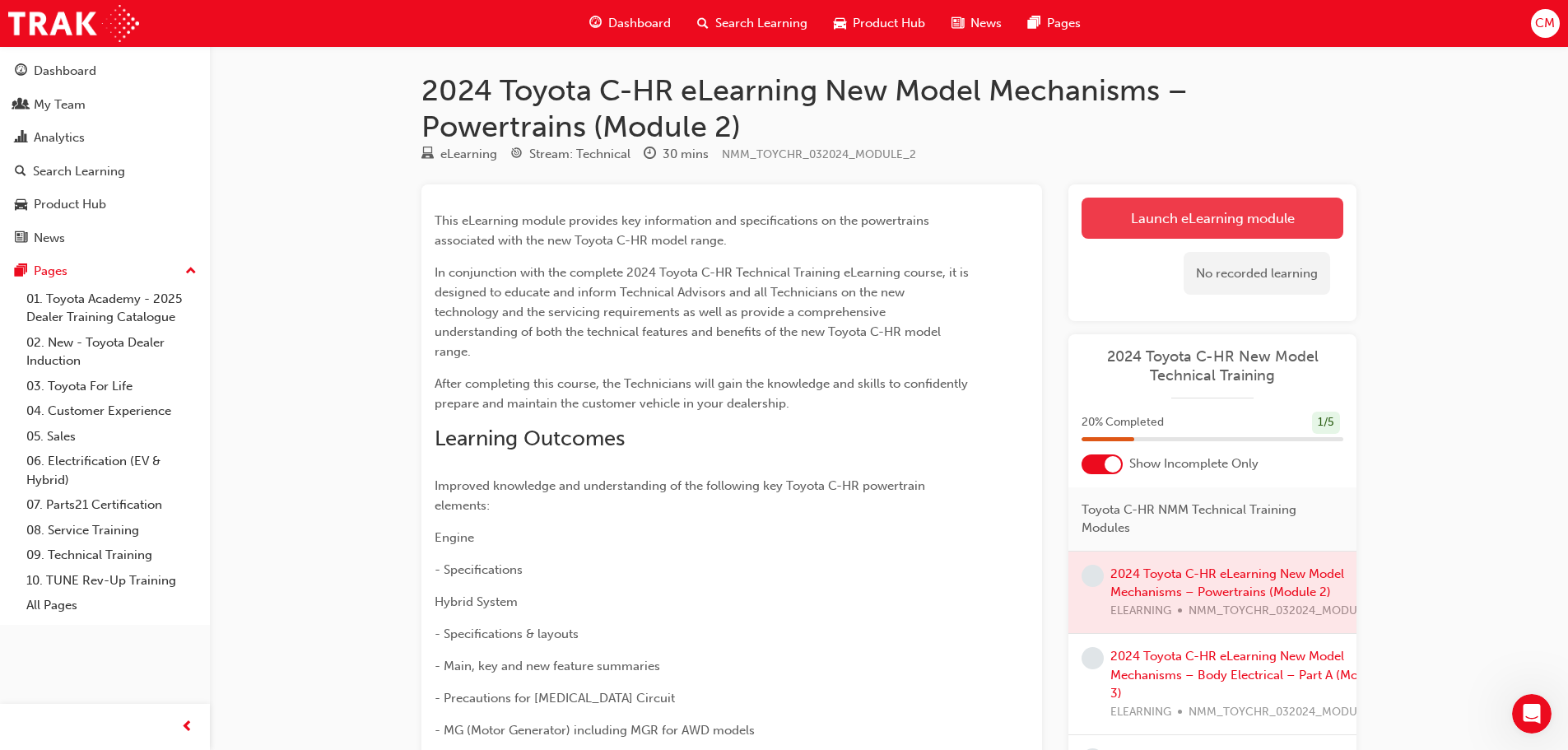
click at [1223, 216] on link "Launch eLearning module" at bounding box center [1213, 218] width 262 height 41
